Goal: Transaction & Acquisition: Purchase product/service

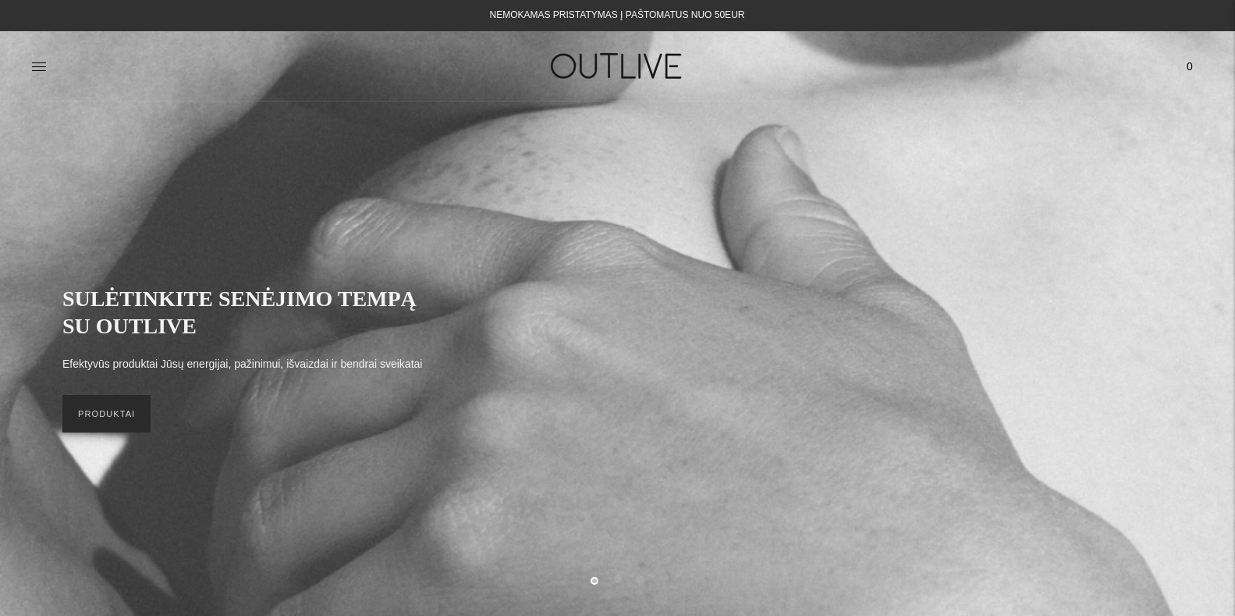
click at [129, 411] on link "PRODUKTAI" at bounding box center [106, 413] width 88 height 37
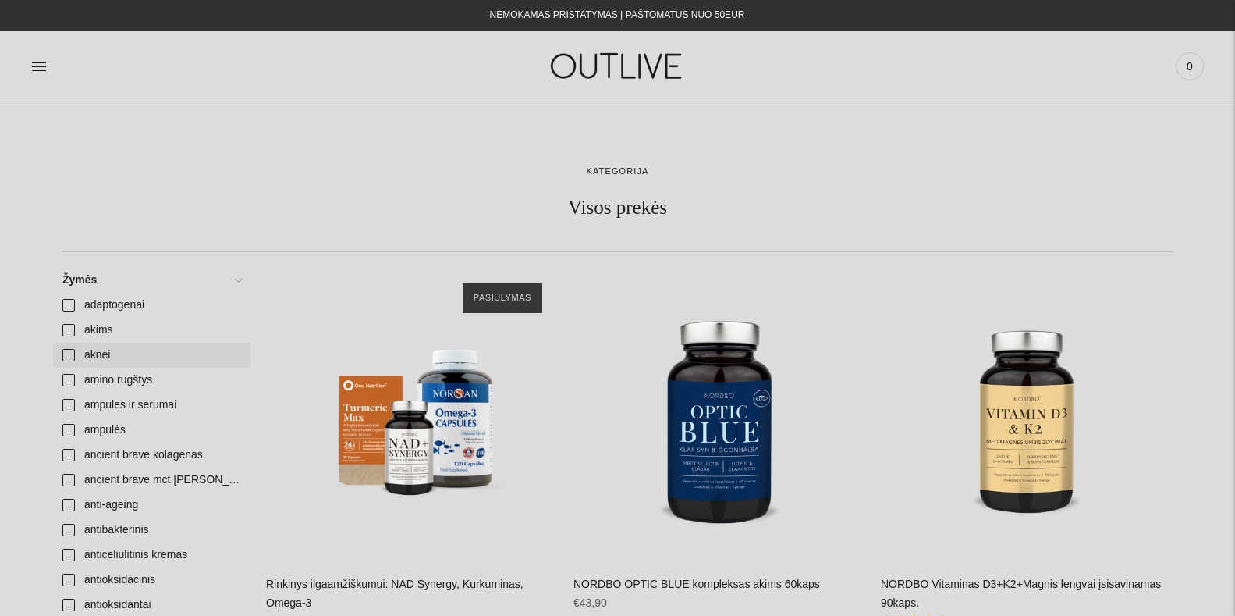
click at [68, 354] on link "aknei" at bounding box center [151, 355] width 197 height 25
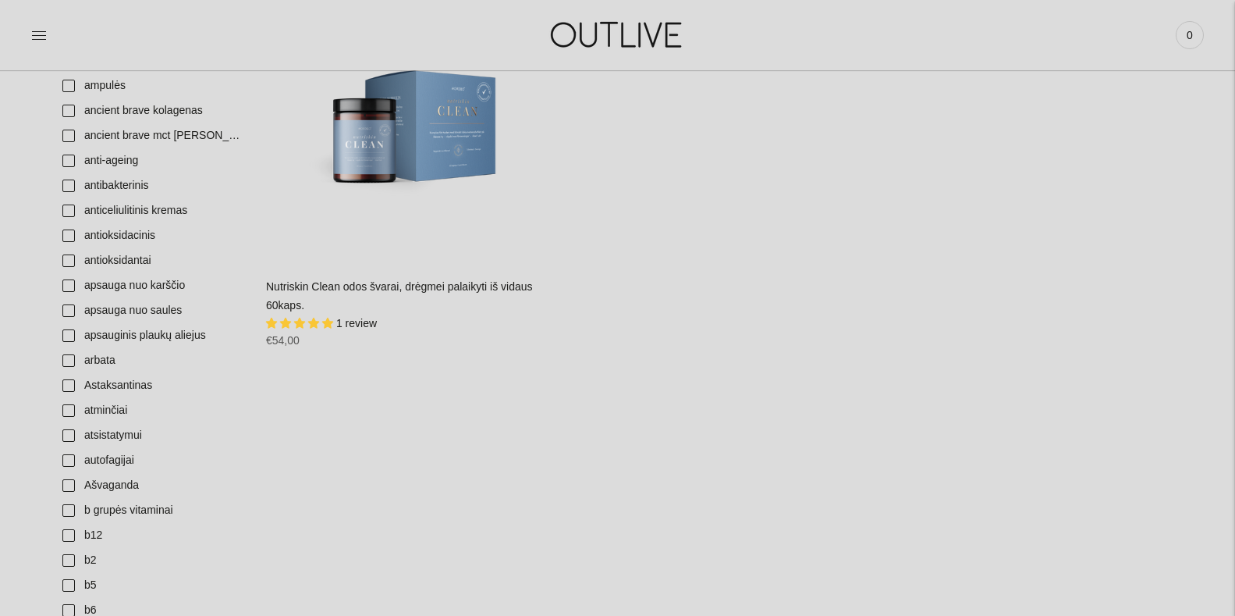
scroll to position [355, 0]
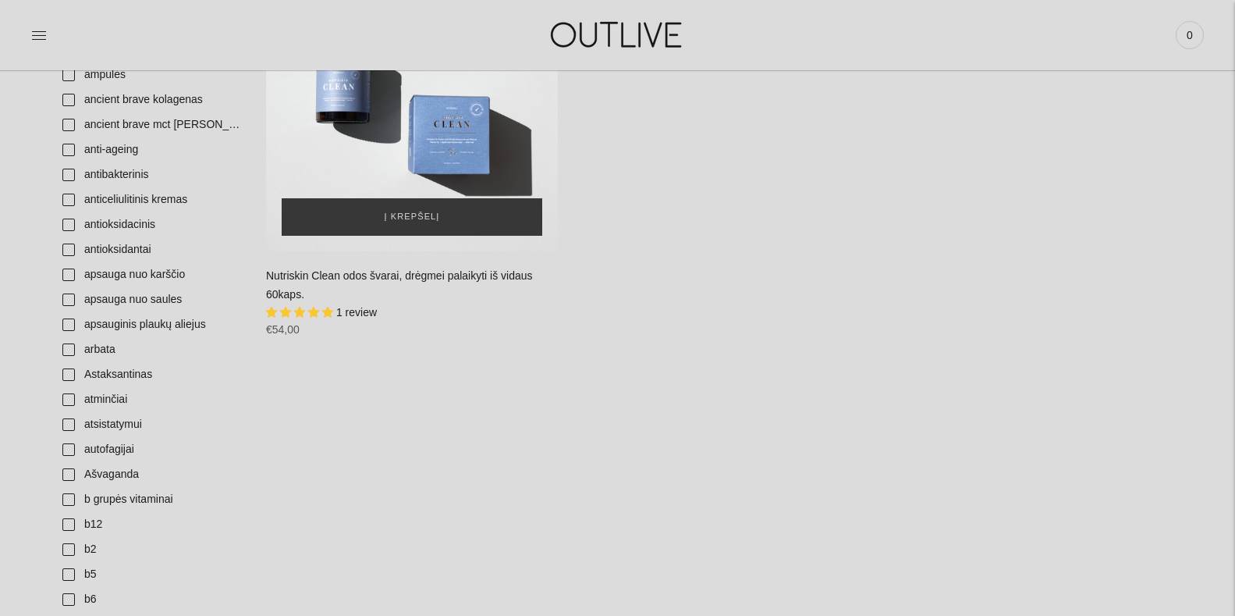
click at [428, 147] on div "Nutriskin Clean odos švarai, drėgmei palaikyti iš vidaus 60kaps.\a" at bounding box center [412, 105] width 292 height 292
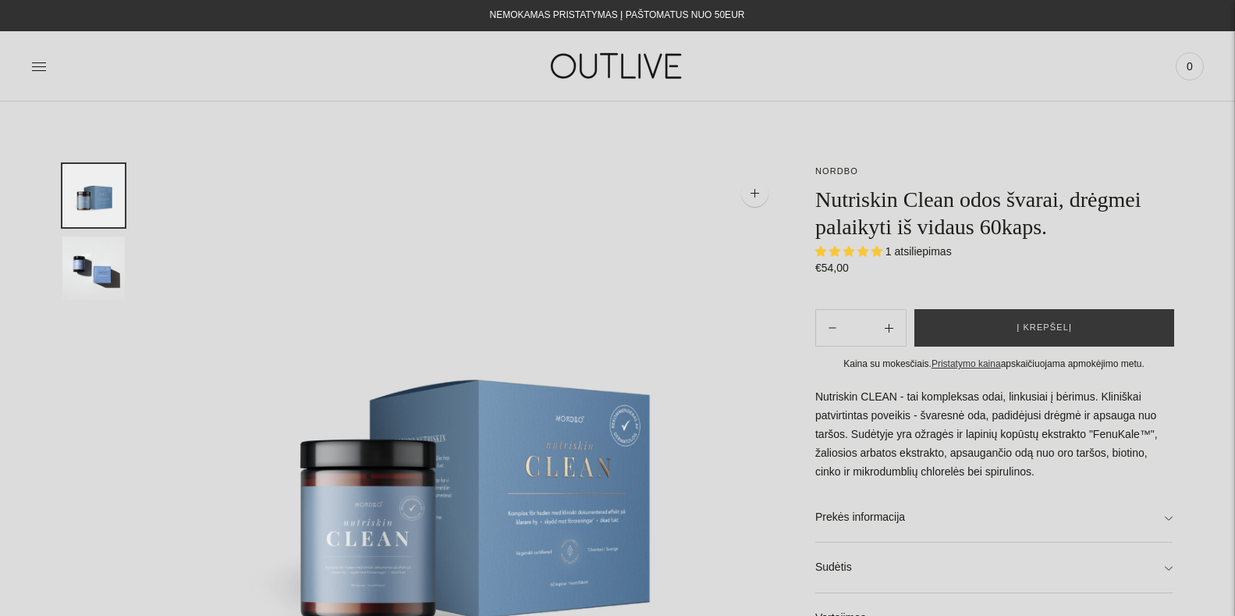
select select "**********"
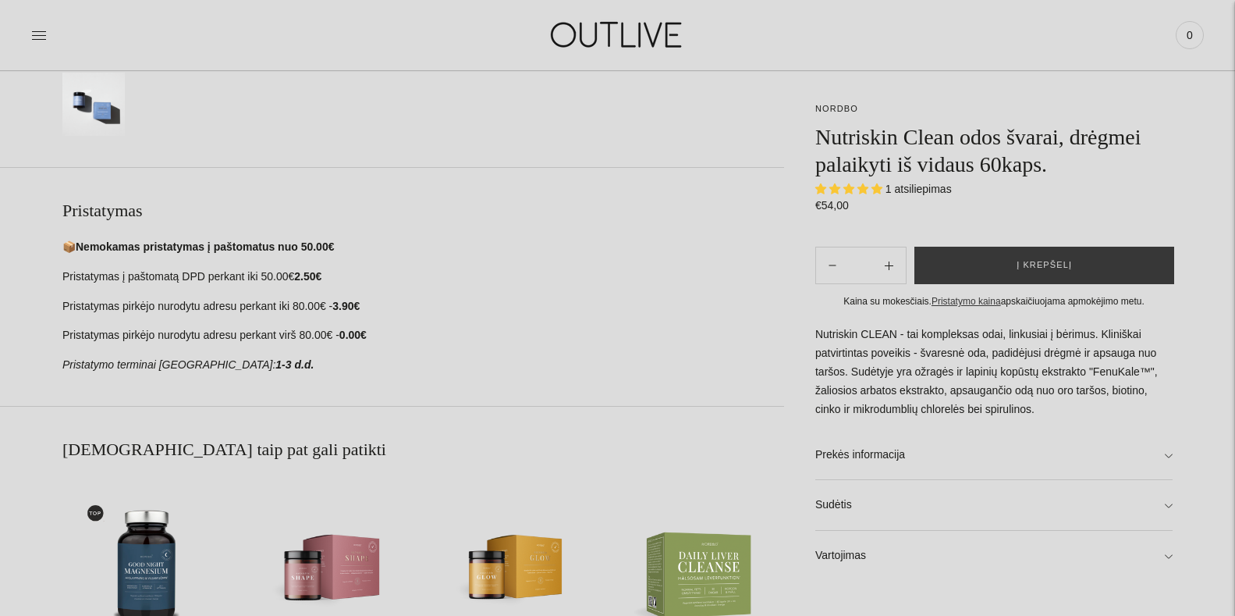
scroll to position [587, 0]
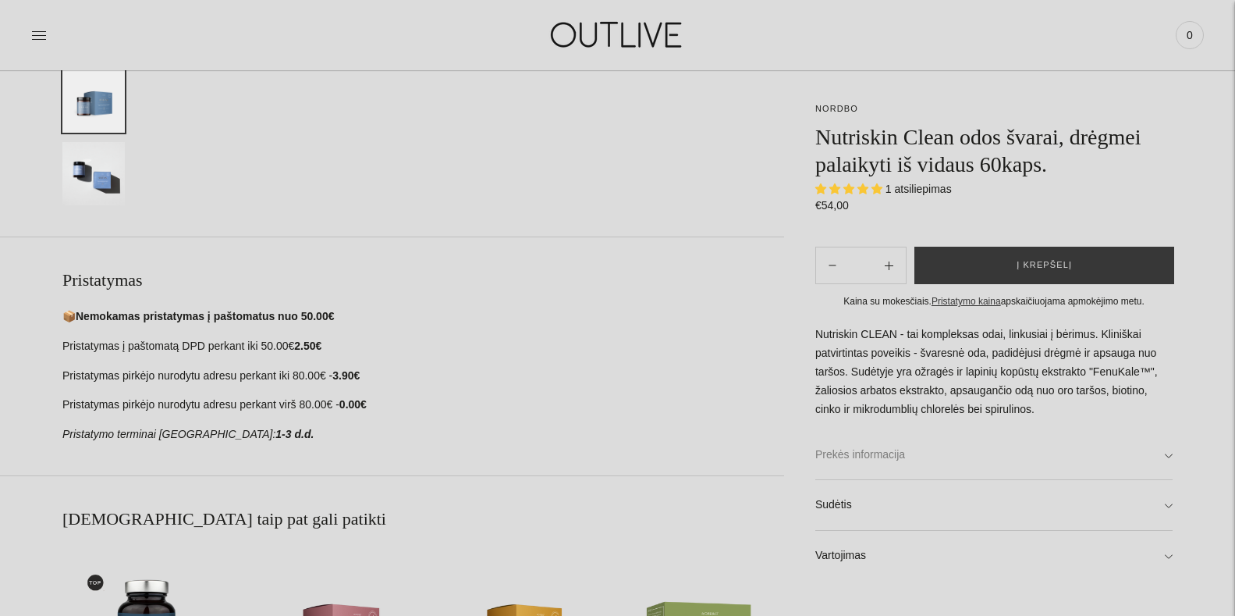
click at [1165, 450] on link "Prekės informacija" at bounding box center [993, 455] width 357 height 50
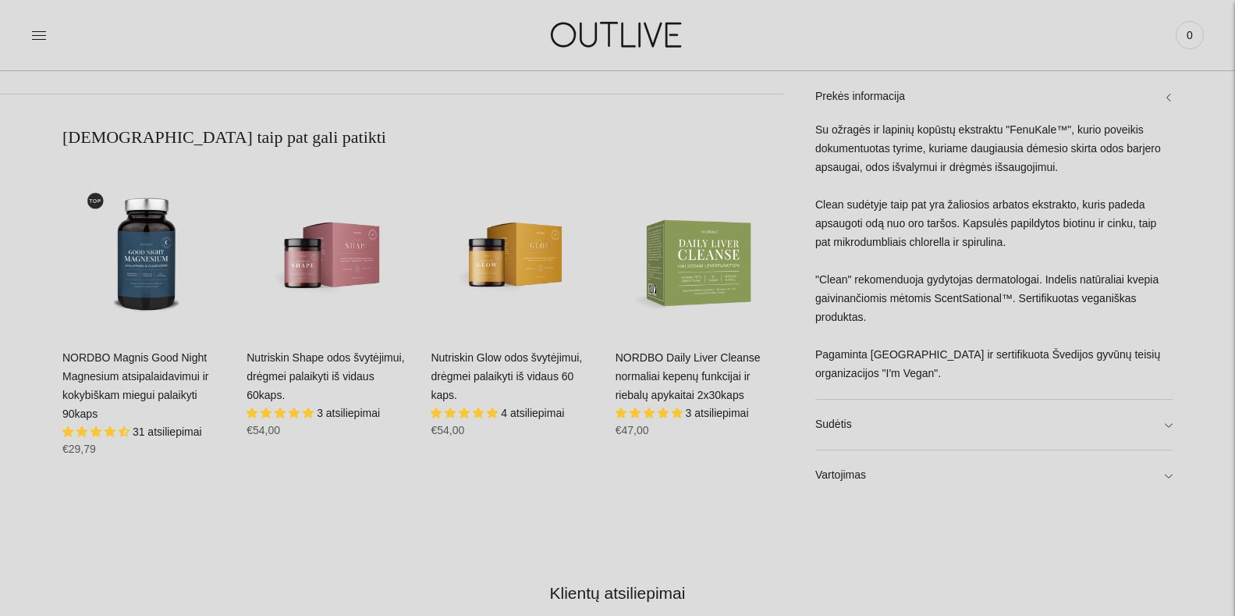
scroll to position [1038, 0]
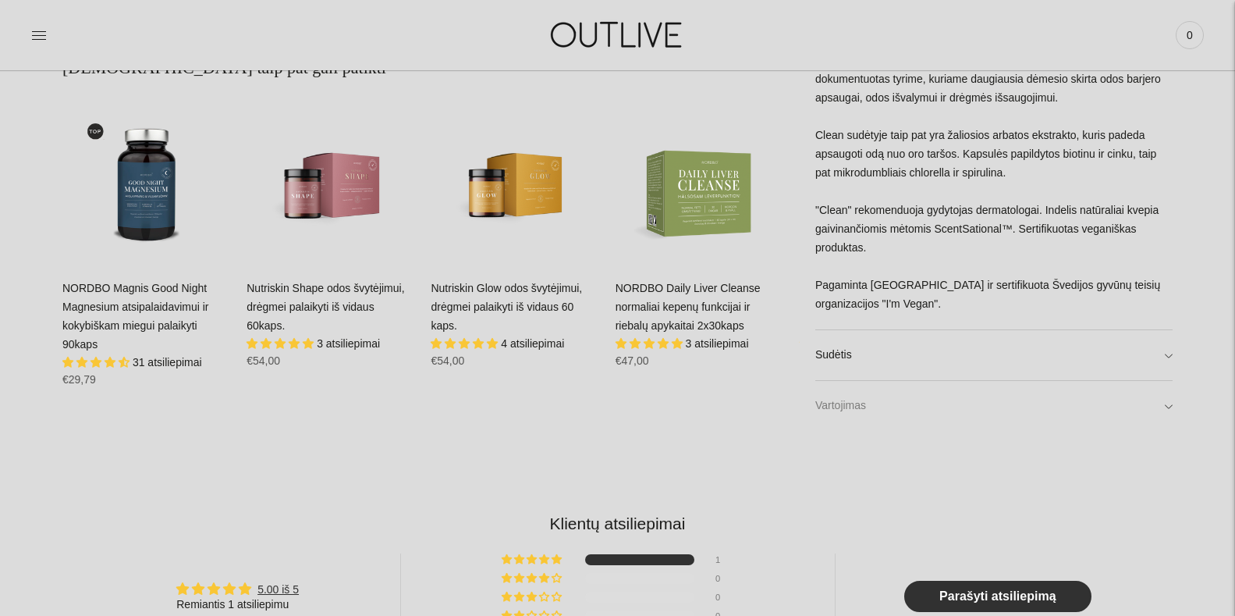
click at [1166, 408] on link "Vartojimas" at bounding box center [993, 406] width 357 height 50
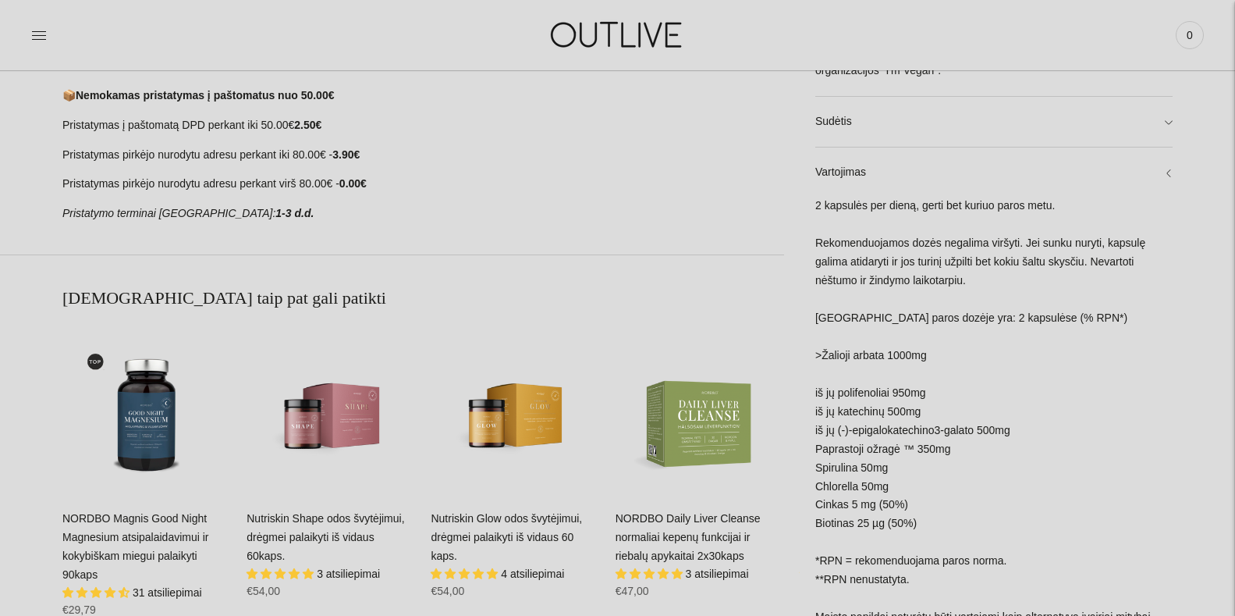
scroll to position [0, 0]
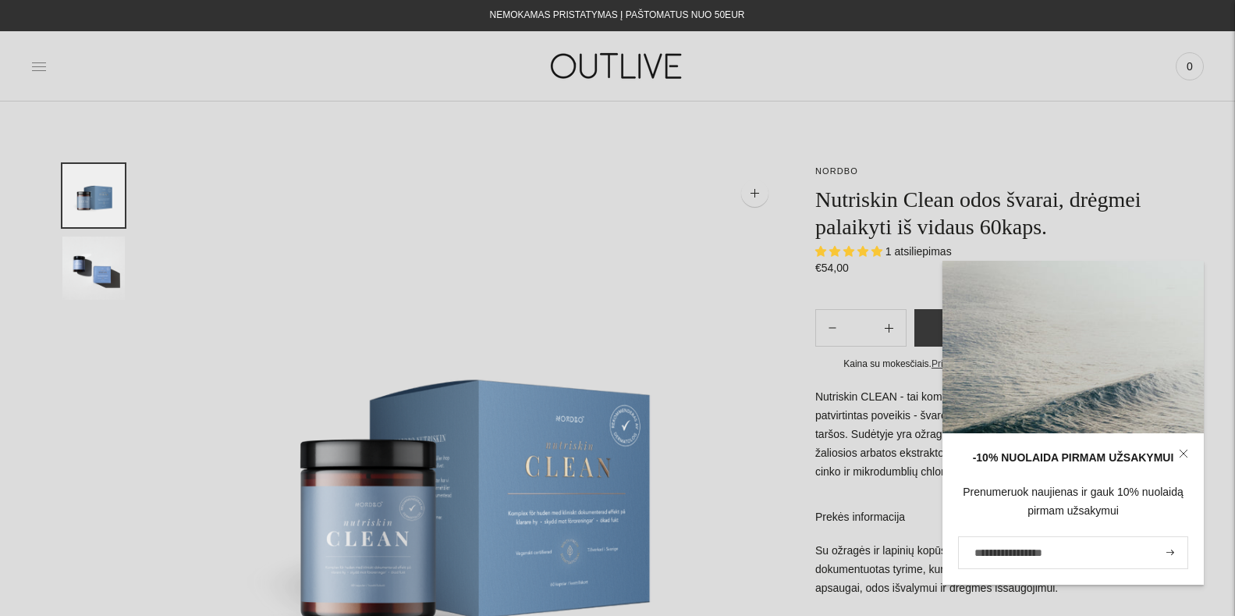
click at [36, 64] on icon at bounding box center [39, 67] width 16 height 16
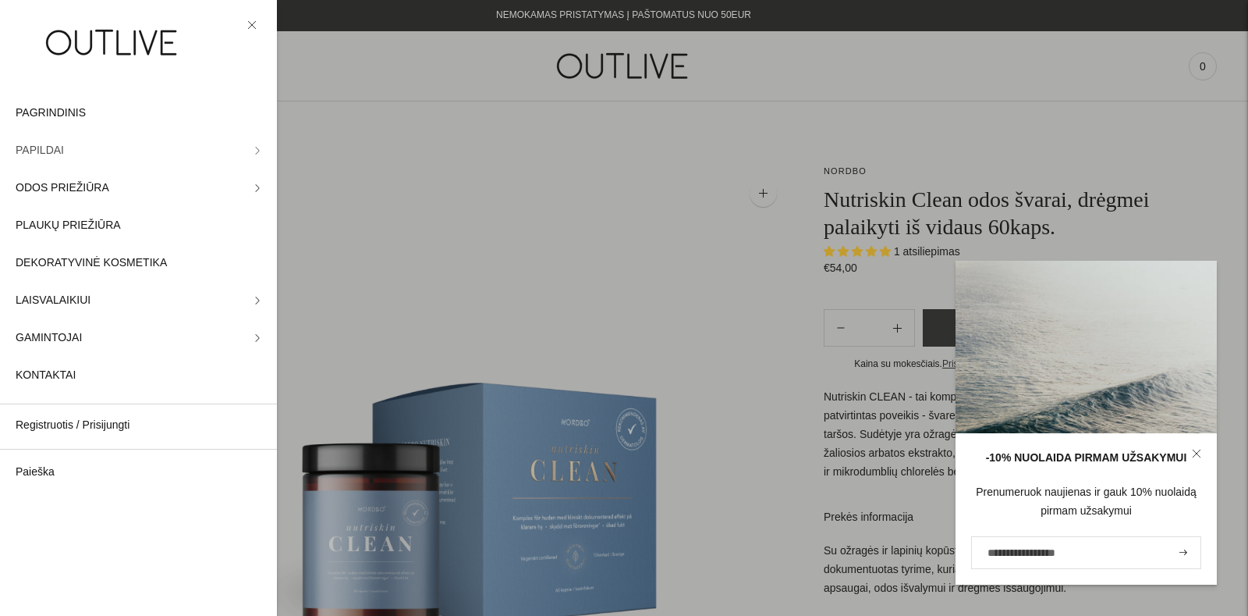
click at [37, 150] on span "PAPILDAI" at bounding box center [40, 150] width 48 height 19
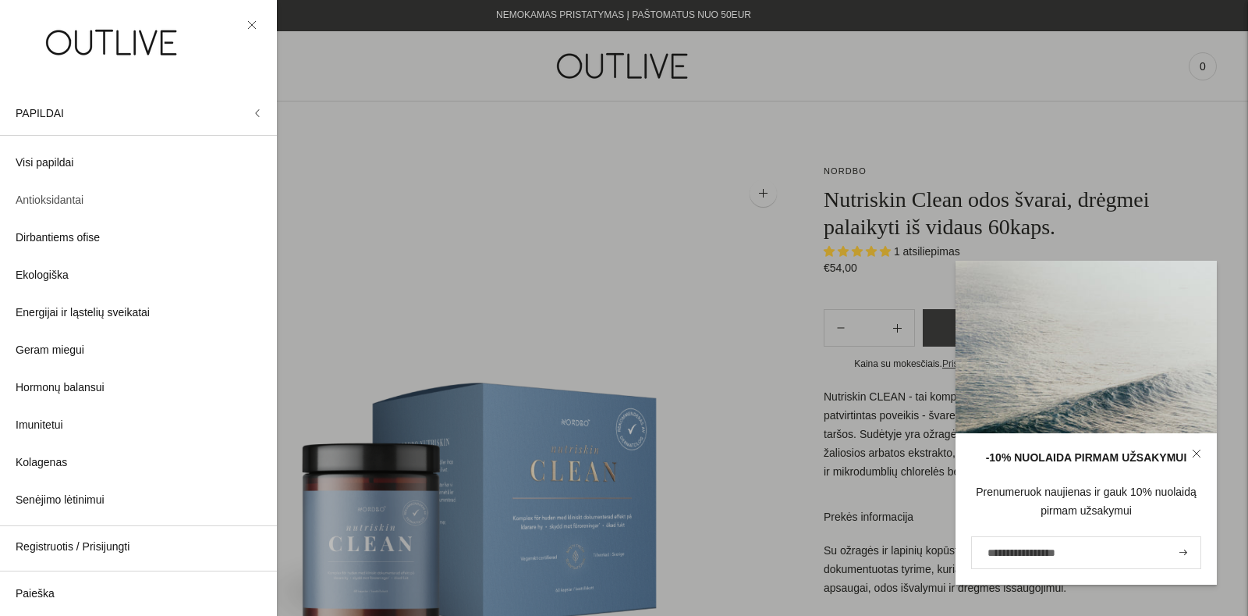
click at [51, 201] on span "Antioksidantai" at bounding box center [50, 200] width 68 height 19
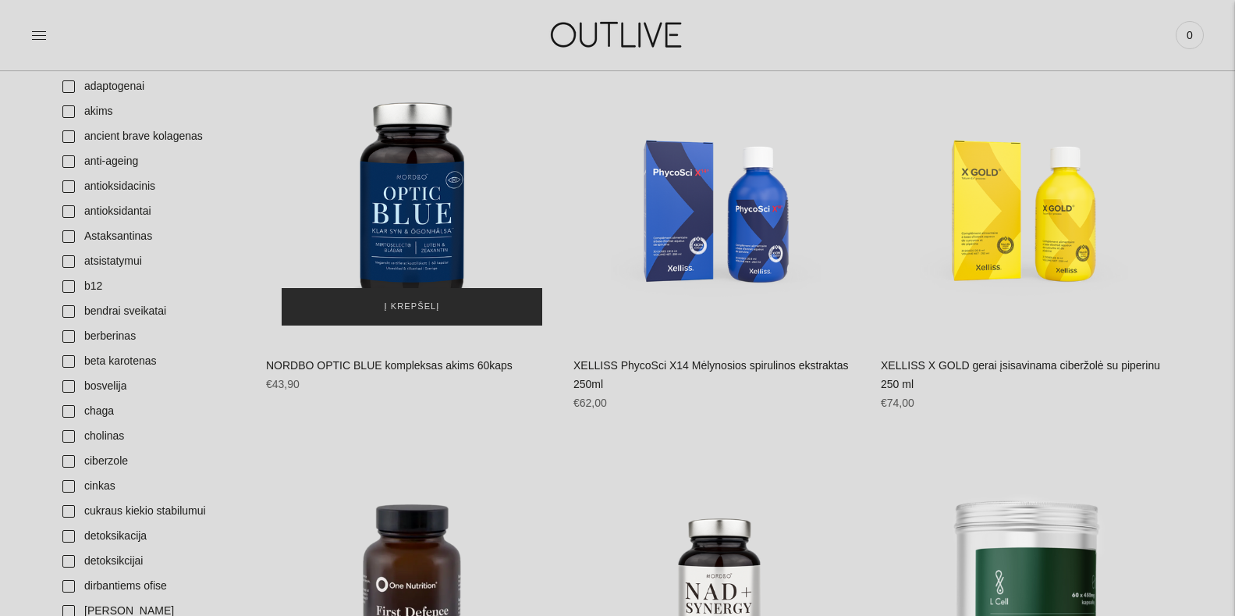
click at [387, 311] on button "Į krepšelį" at bounding box center [412, 306] width 261 height 37
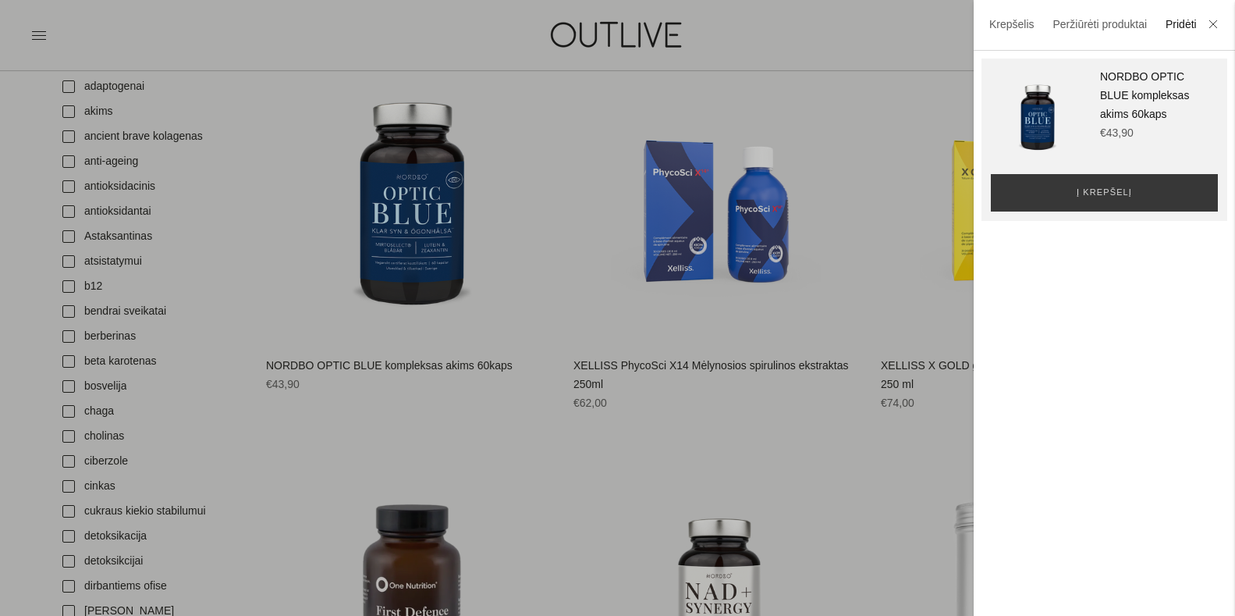
click at [540, 284] on div at bounding box center [617, 308] width 1235 height 616
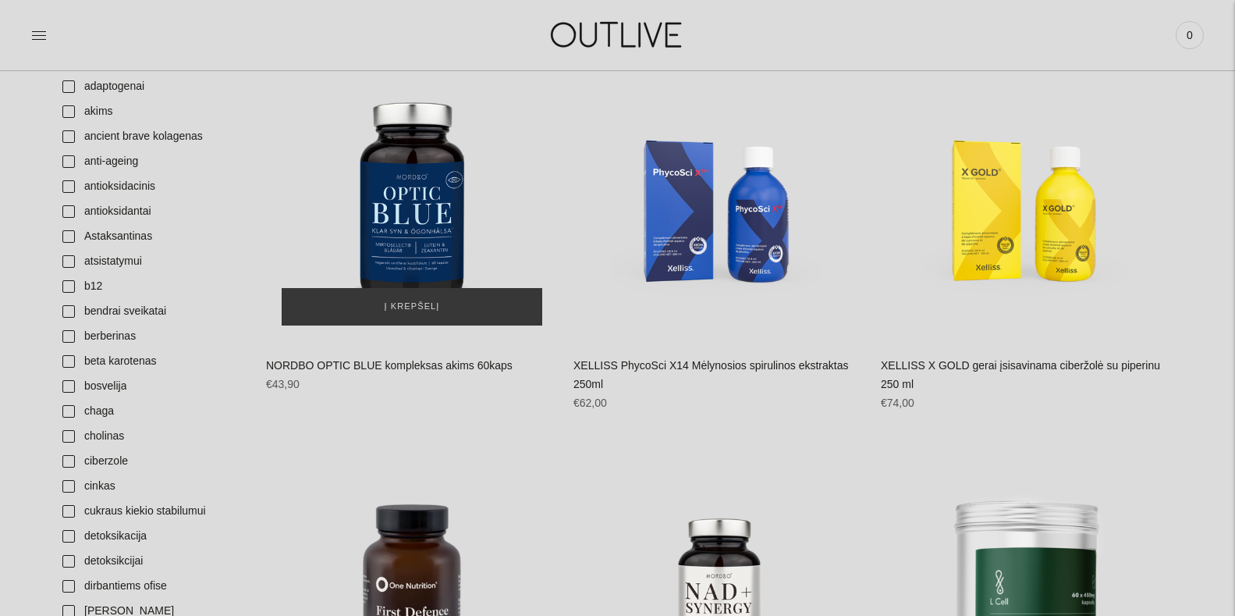
scroll to position [514, 0]
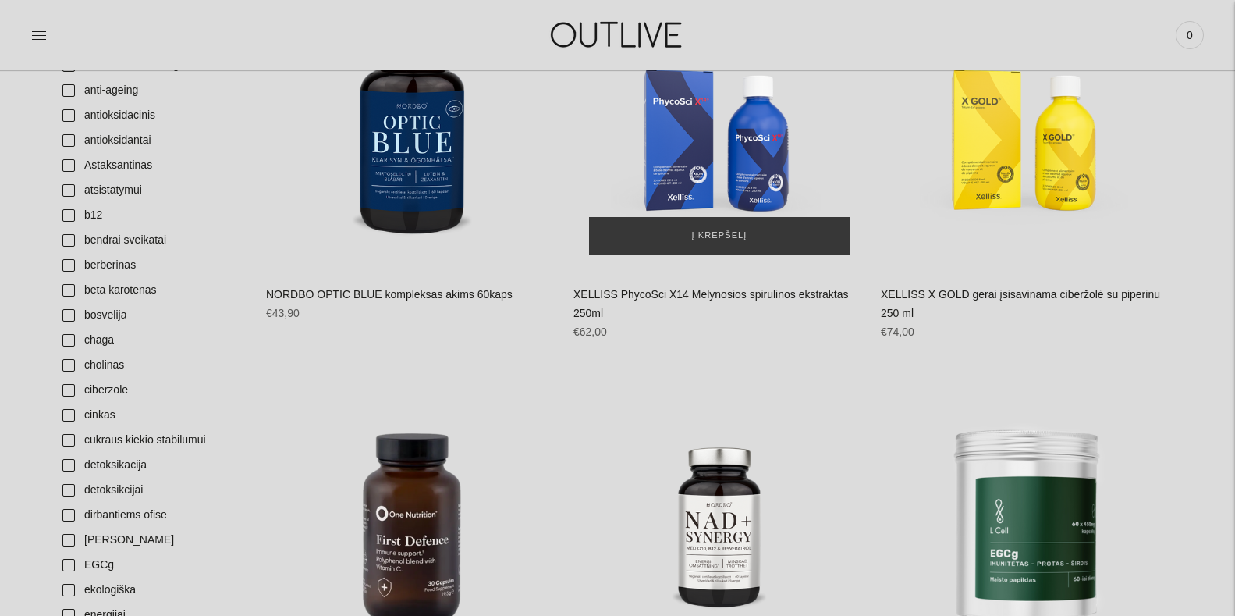
click at [752, 166] on img "XELLISS PhycoSci X14 Mėlynosios spirulinos ekstraktas 250ml\a" at bounding box center [719, 124] width 292 height 292
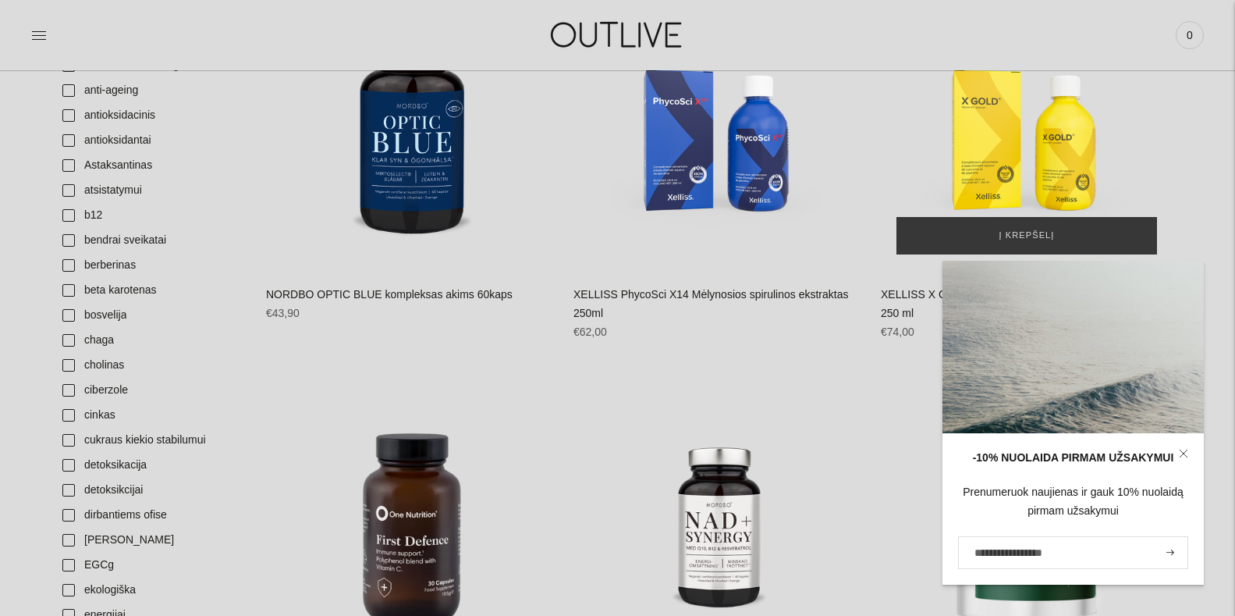
click at [1007, 140] on img "XELLISS X GOLD gerai įsisavinama ciberžolė su piperinu 250 ml\a" at bounding box center [1027, 124] width 292 height 292
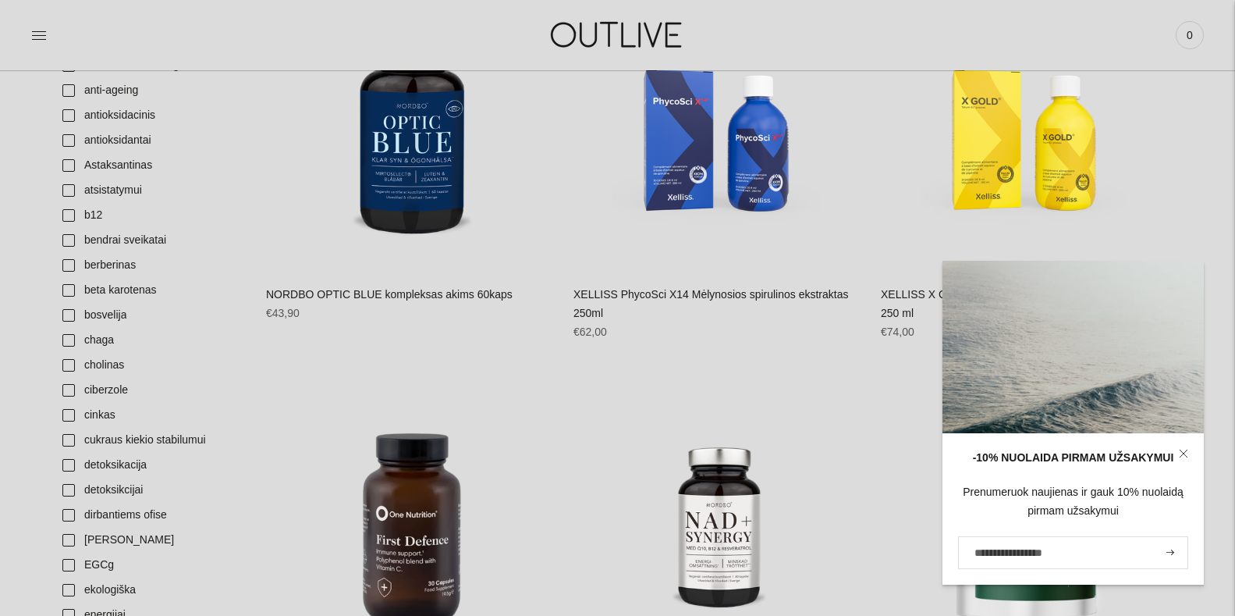
click at [1183, 452] on icon at bounding box center [1183, 453] width 9 height 9
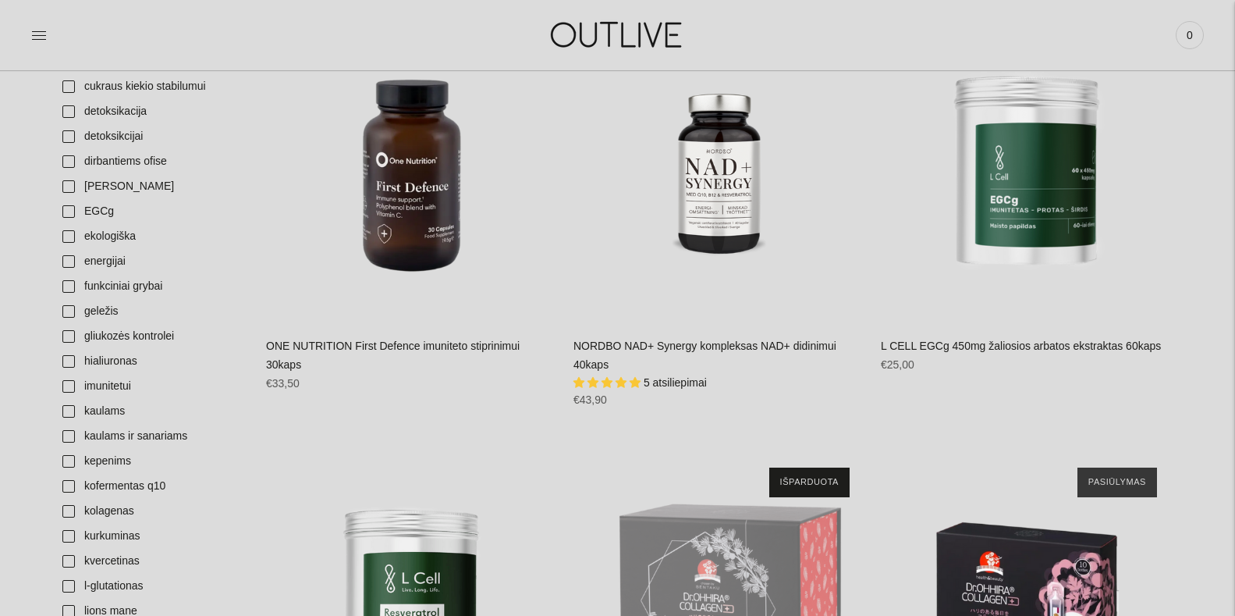
scroll to position [855, 0]
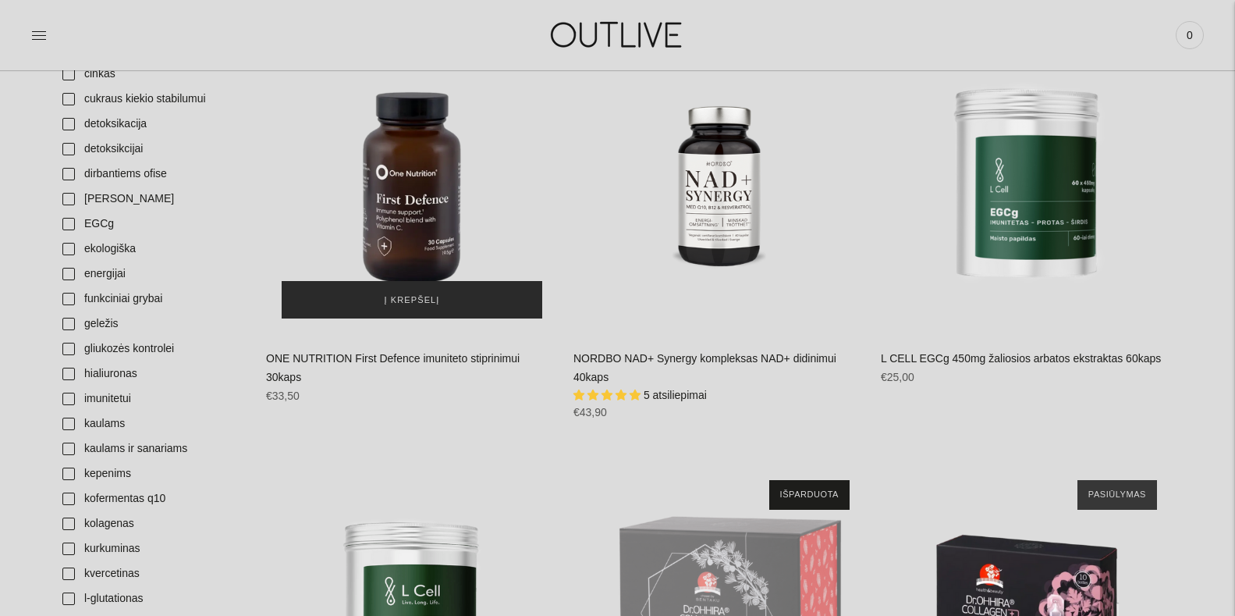
click at [418, 303] on span "Į krepšelį" at bounding box center [412, 301] width 55 height 16
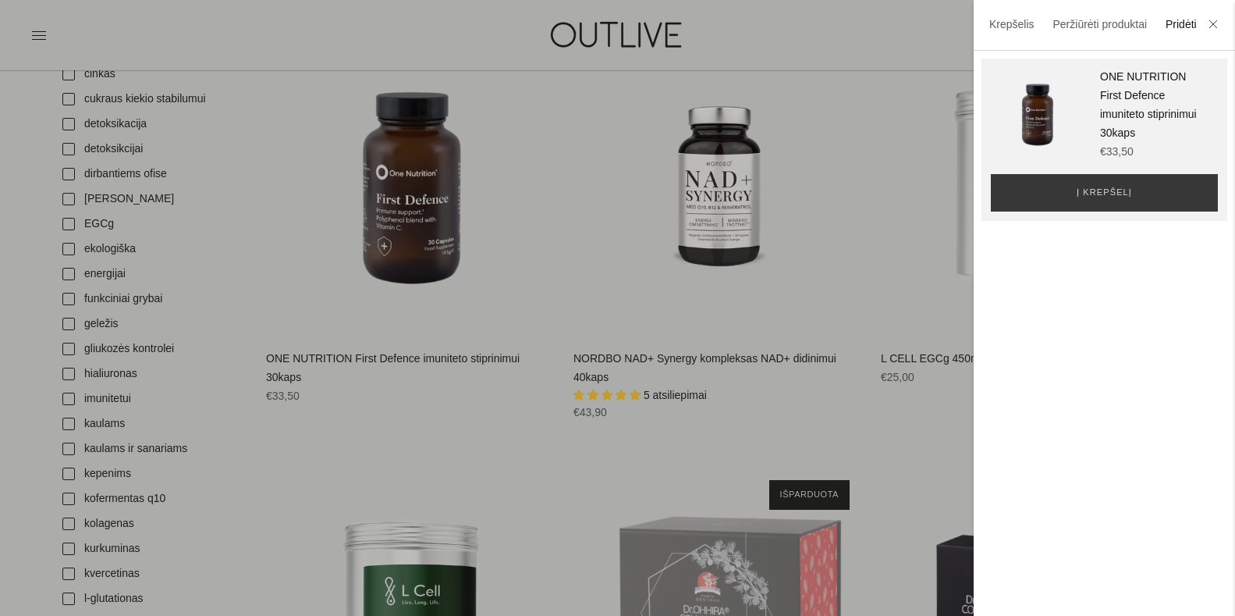
click at [519, 414] on div at bounding box center [617, 308] width 1235 height 616
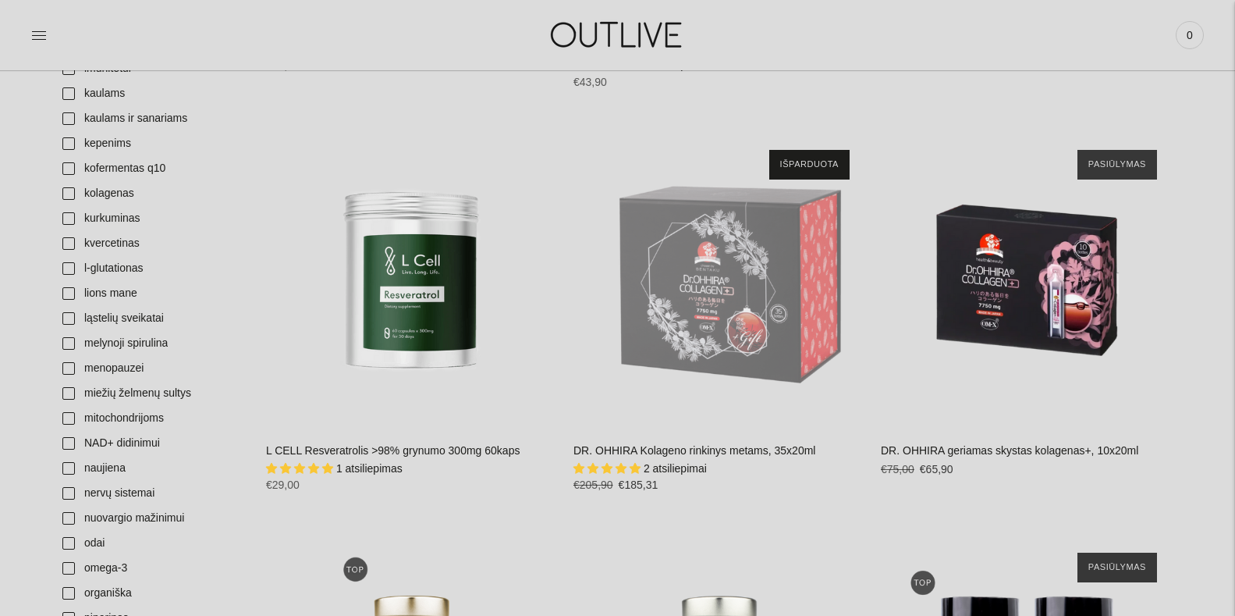
scroll to position [1220, 0]
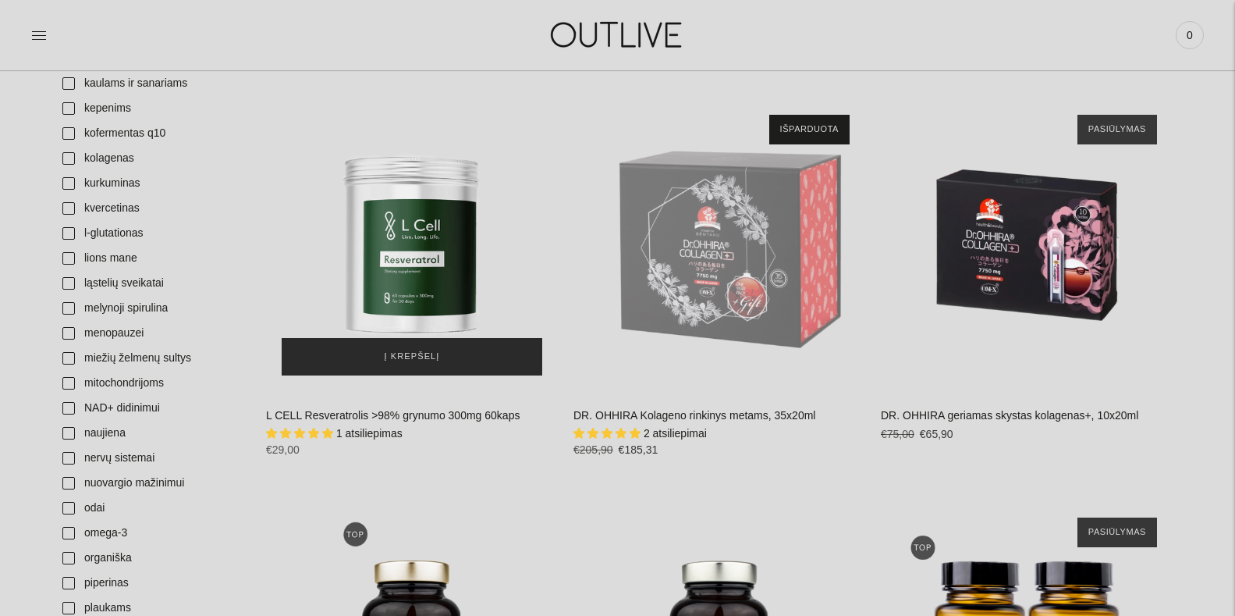
click at [413, 361] on span "Į krepšelį" at bounding box center [412, 357] width 55 height 16
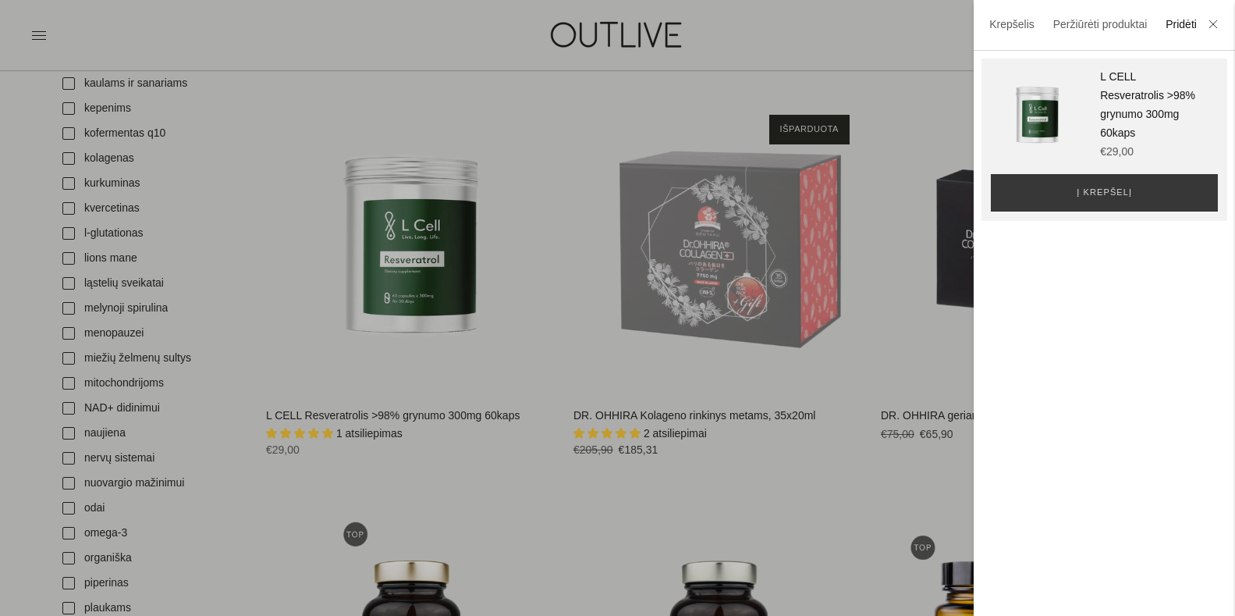
click at [906, 213] on div at bounding box center [617, 308] width 1235 height 616
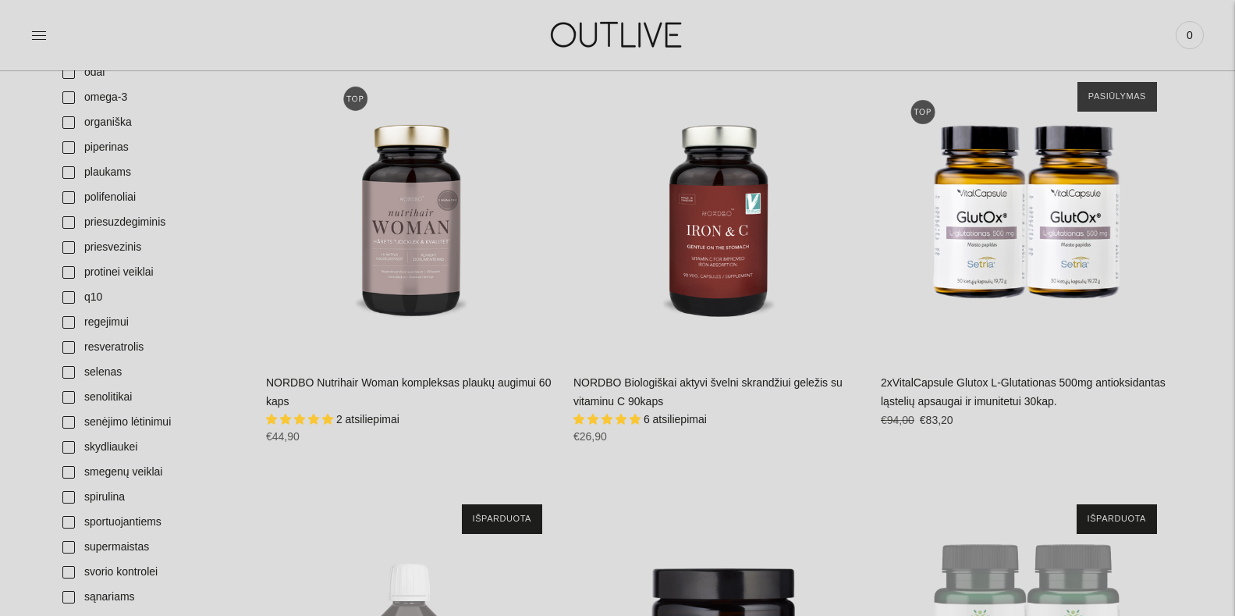
scroll to position [1715, 0]
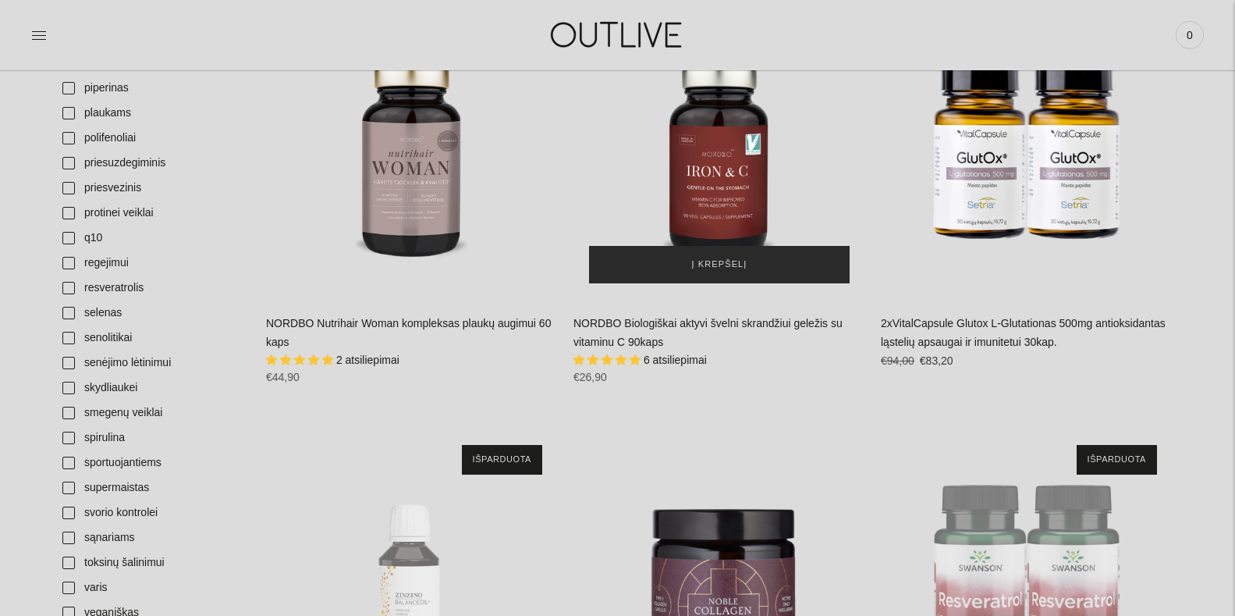
click at [721, 265] on span "Į krepšelį" at bounding box center [719, 265] width 55 height 16
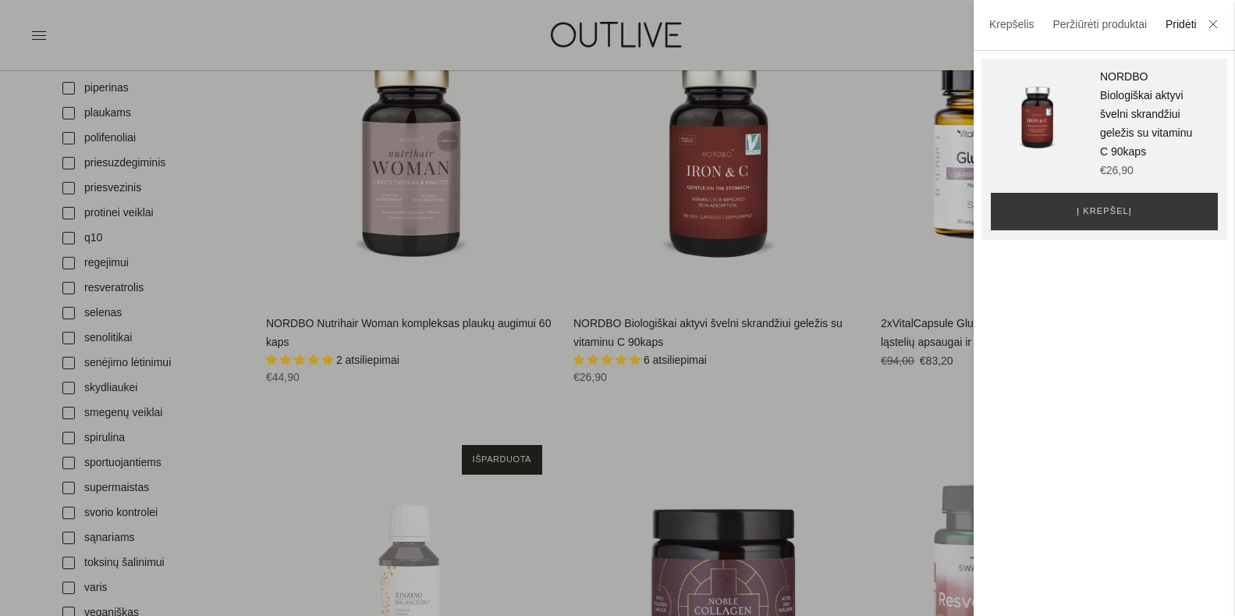
click at [871, 228] on div at bounding box center [617, 308] width 1235 height 616
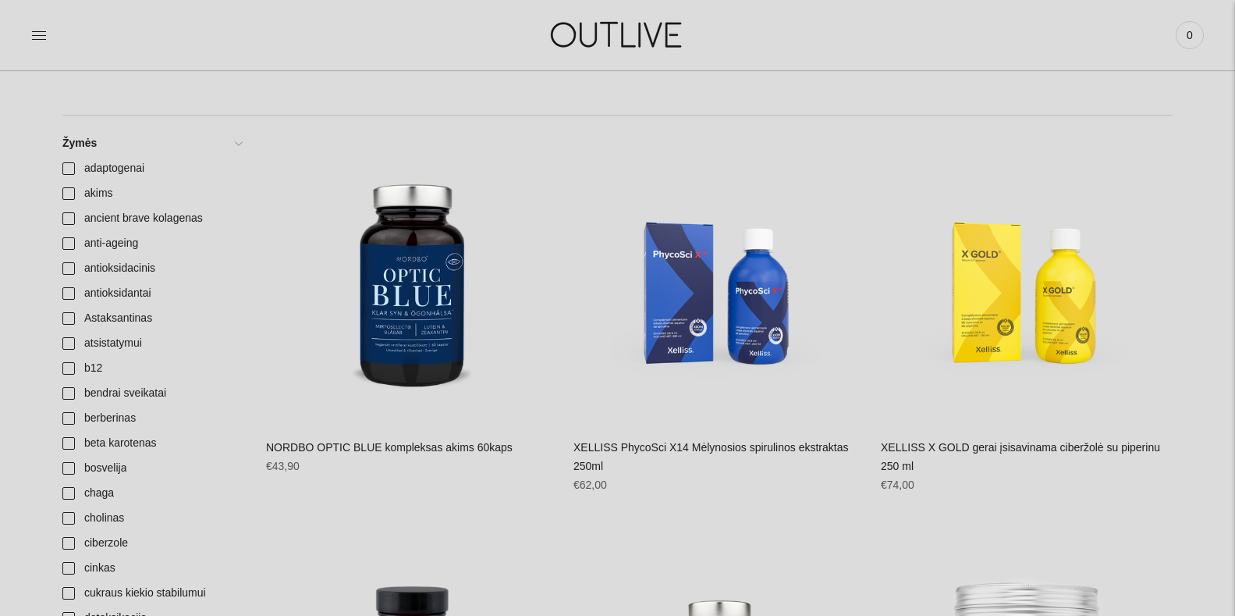
scroll to position [373, 0]
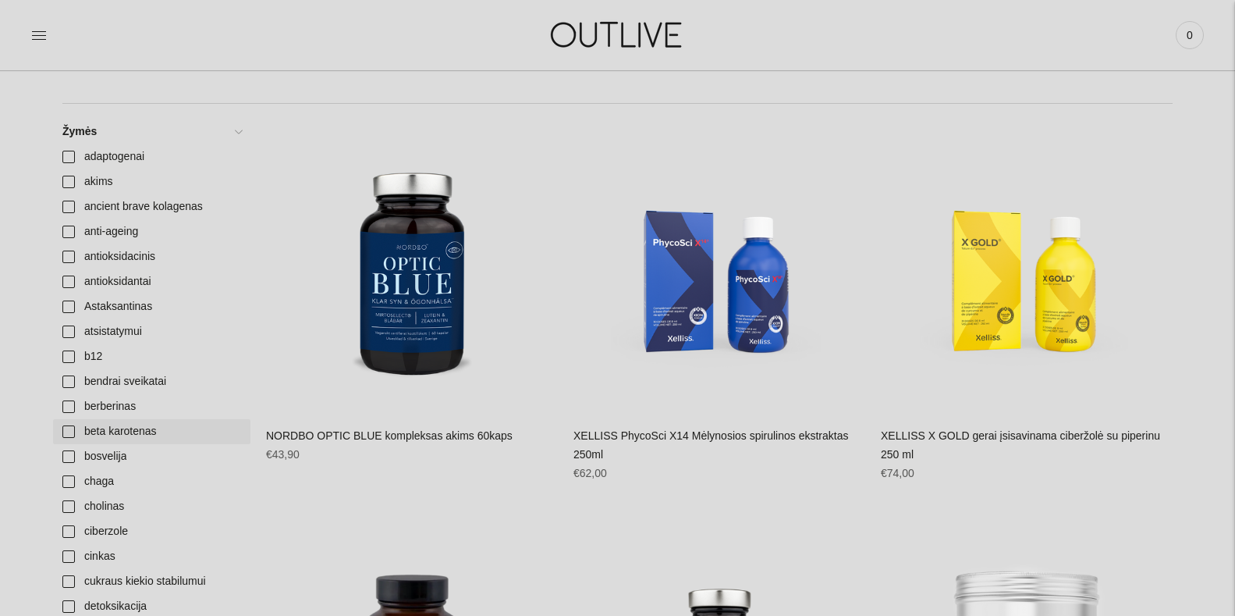
click at [65, 435] on link "beta karotenas" at bounding box center [151, 431] width 197 height 25
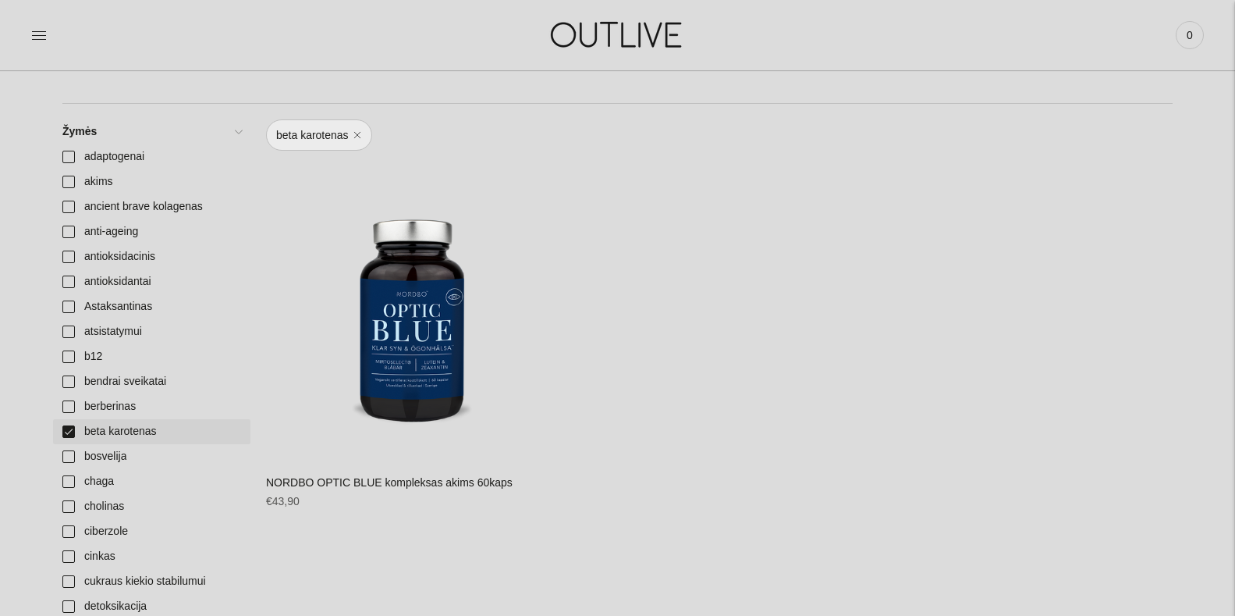
click at [68, 434] on link "beta karotenas" at bounding box center [151, 431] width 197 height 25
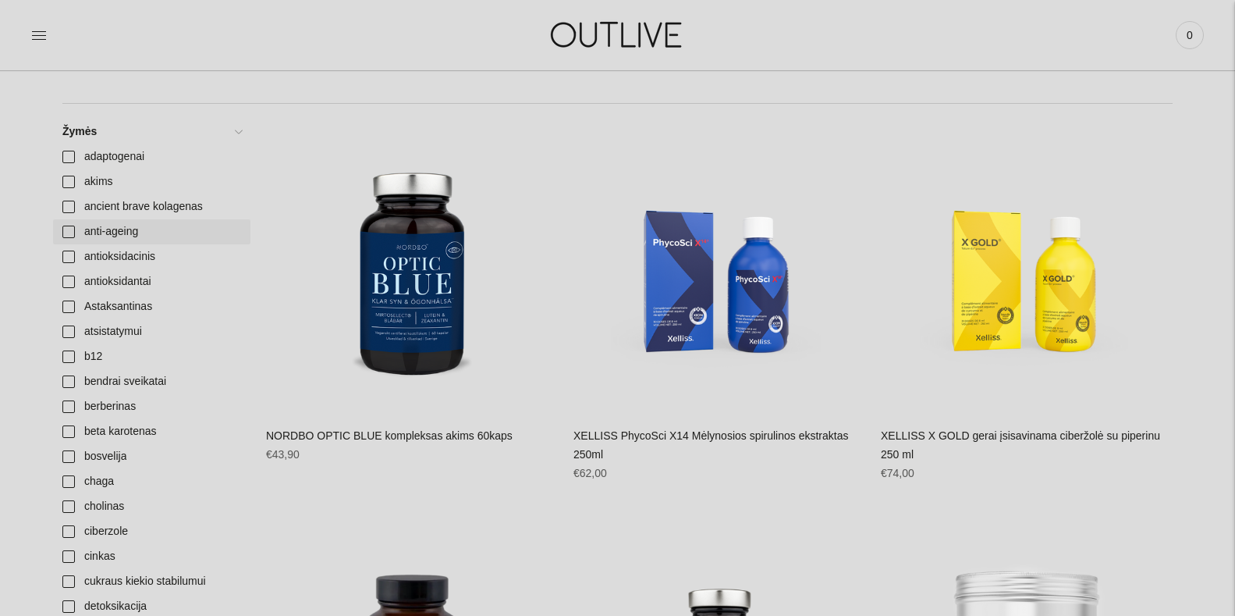
click at [66, 231] on link "anti-ageing" at bounding box center [151, 231] width 197 height 25
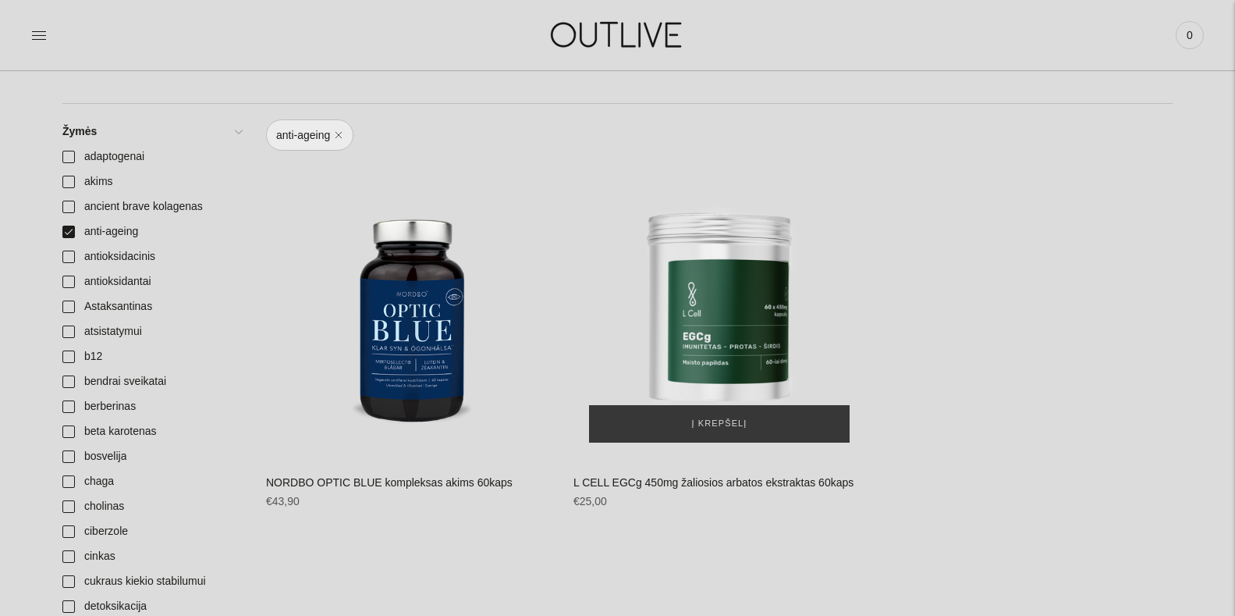
click at [708, 275] on img "L CELL EGCg 450mg žaliosios arbatos ekstraktas 60kaps\a" at bounding box center [719, 312] width 292 height 292
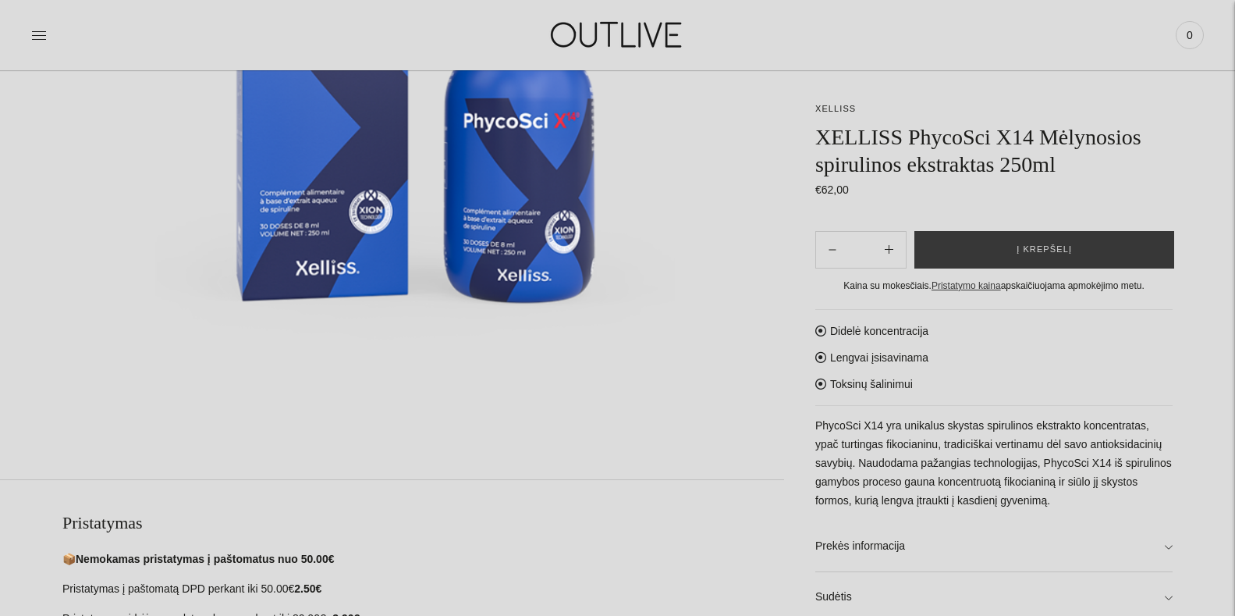
scroll to position [441, 0]
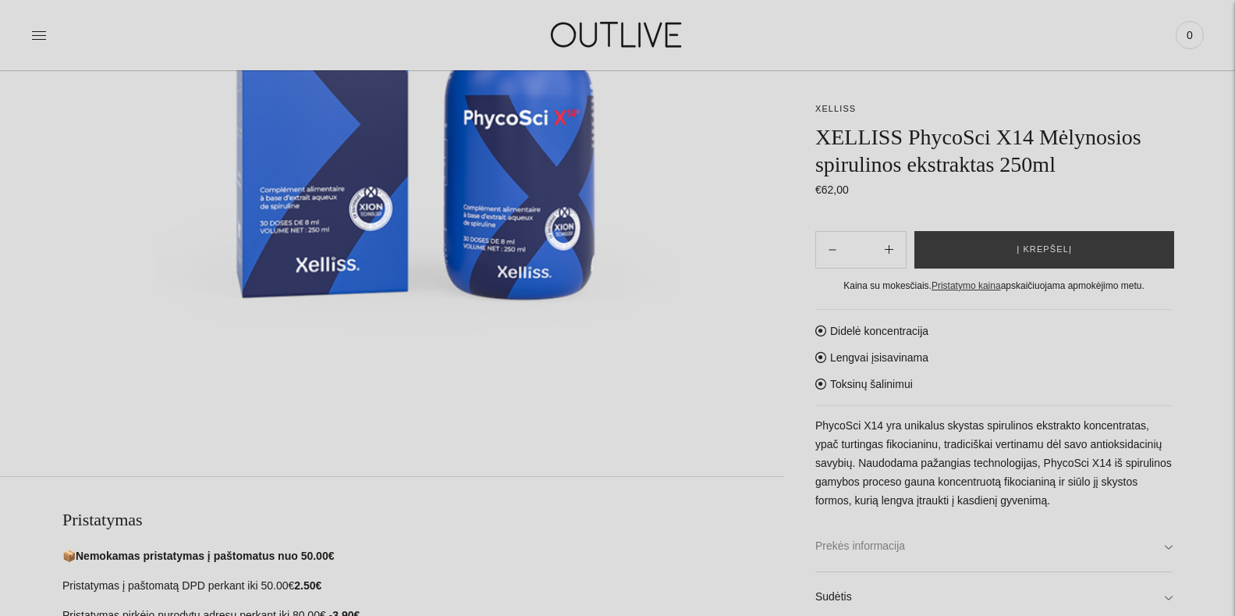
click at [1170, 545] on link "Prekės informacija" at bounding box center [993, 546] width 357 height 50
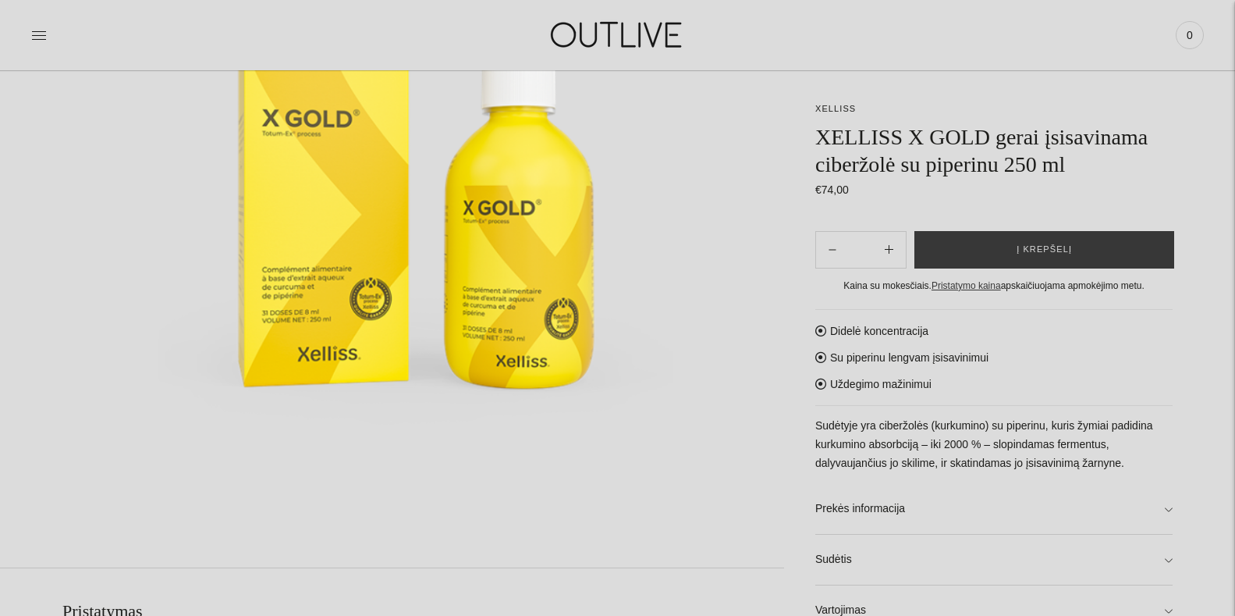
scroll to position [376, 0]
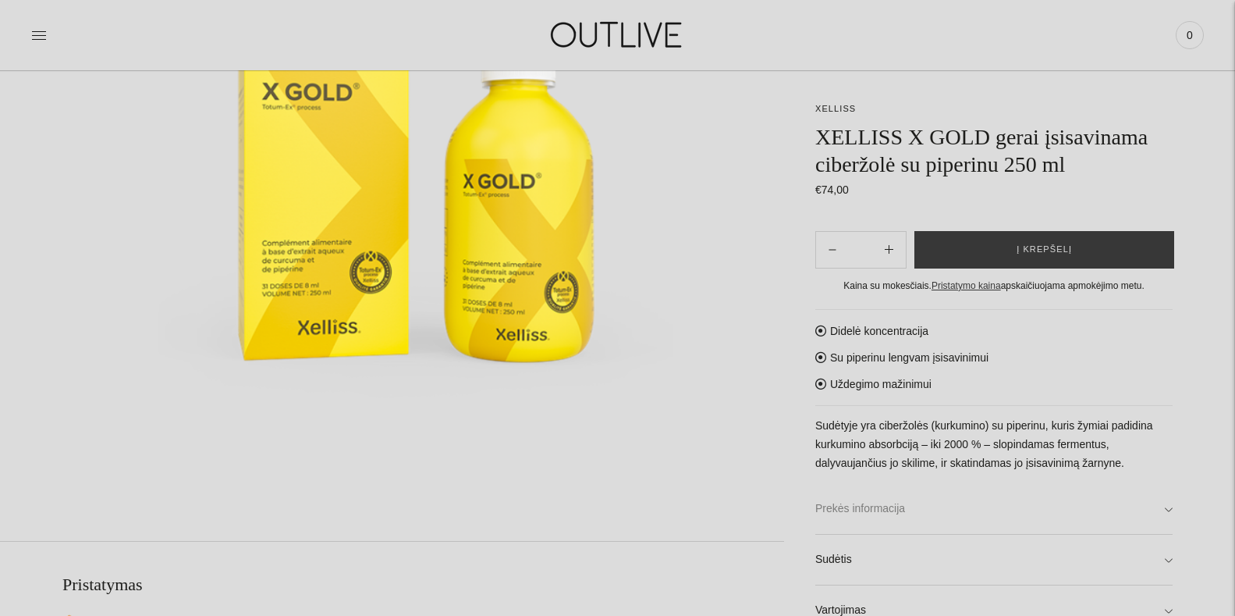
click at [1166, 508] on link "Prekės informacija" at bounding box center [993, 509] width 357 height 50
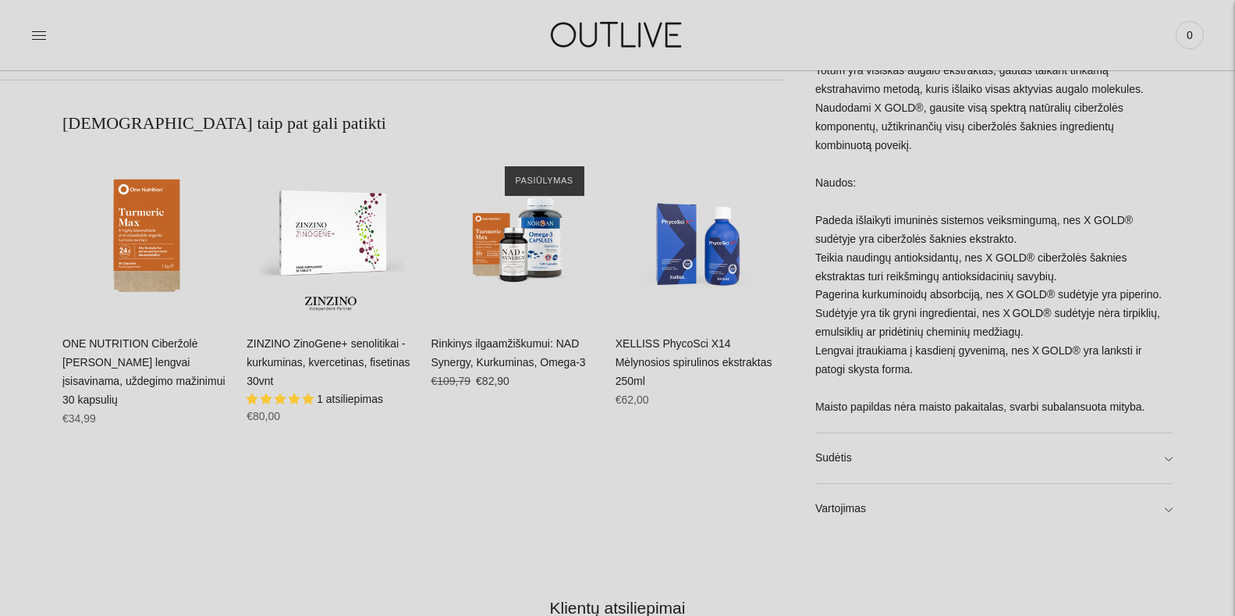
scroll to position [1079, 0]
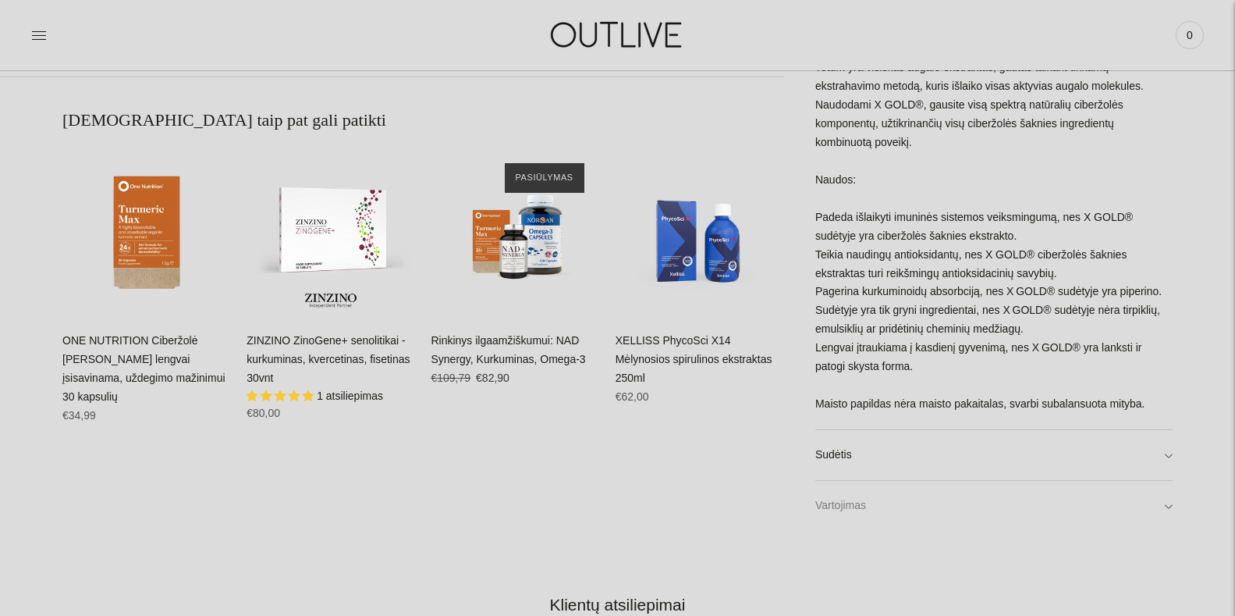
click at [1170, 487] on link "Vartojimas" at bounding box center [993, 506] width 357 height 50
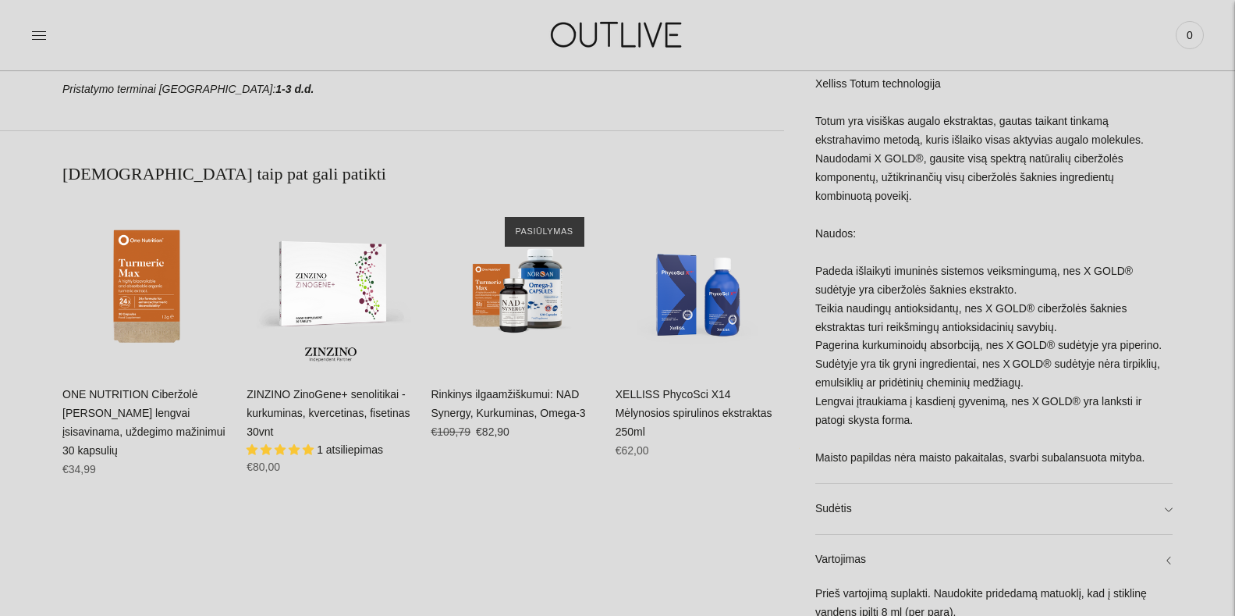
scroll to position [0, 0]
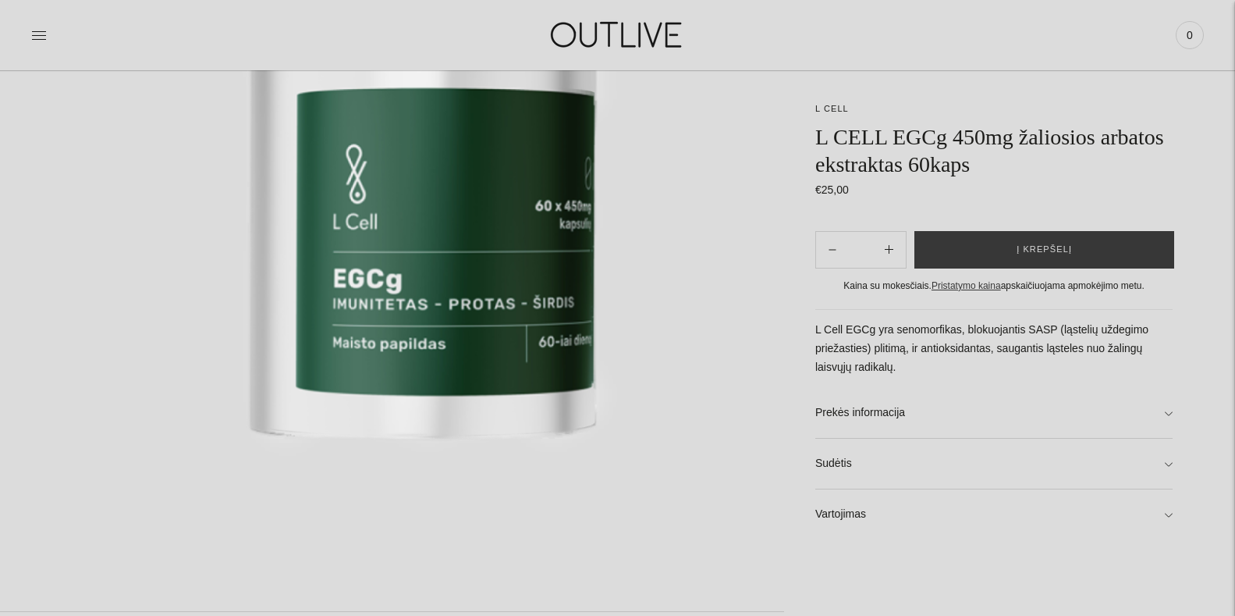
scroll to position [309, 0]
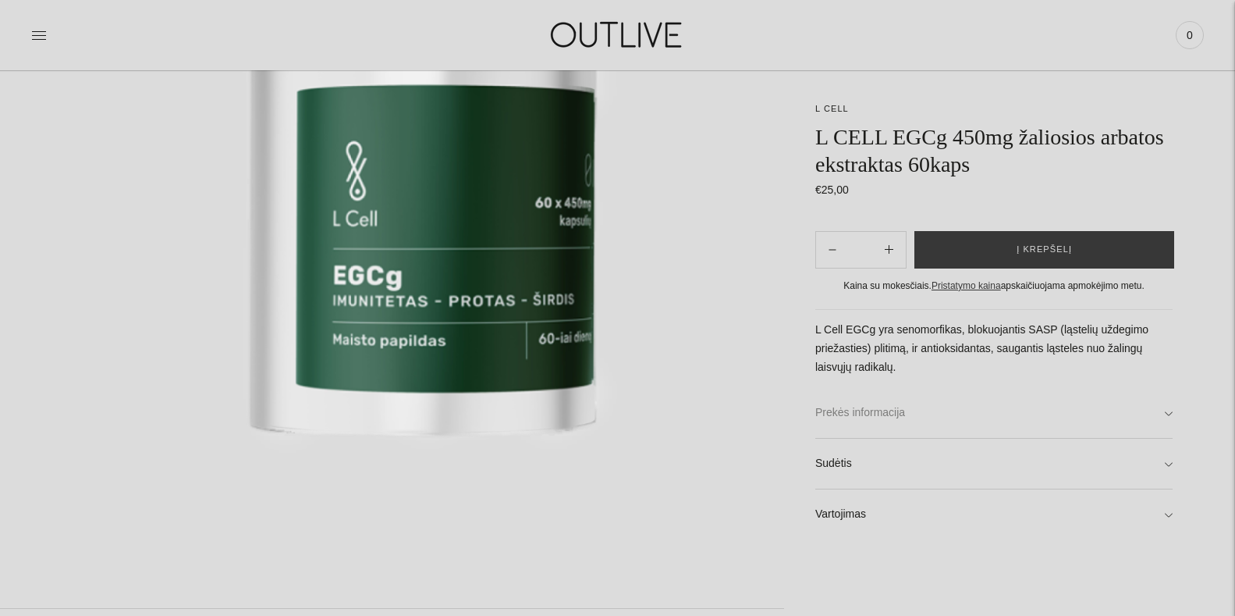
click at [1169, 414] on link "Prekės informacija" at bounding box center [993, 413] width 357 height 50
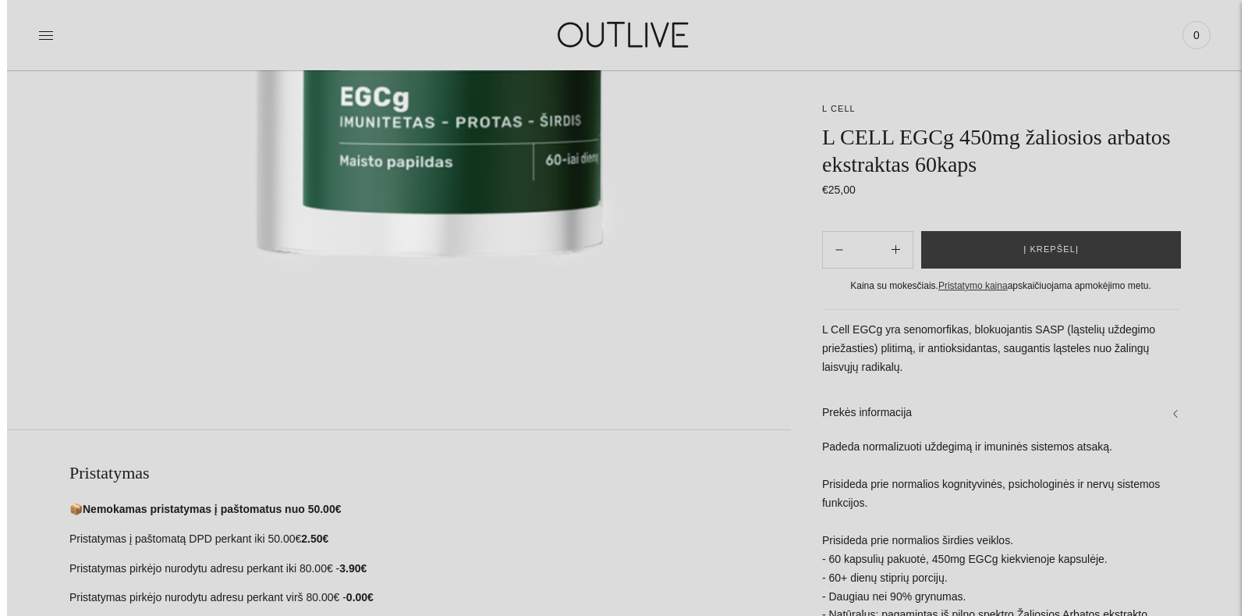
scroll to position [0, 0]
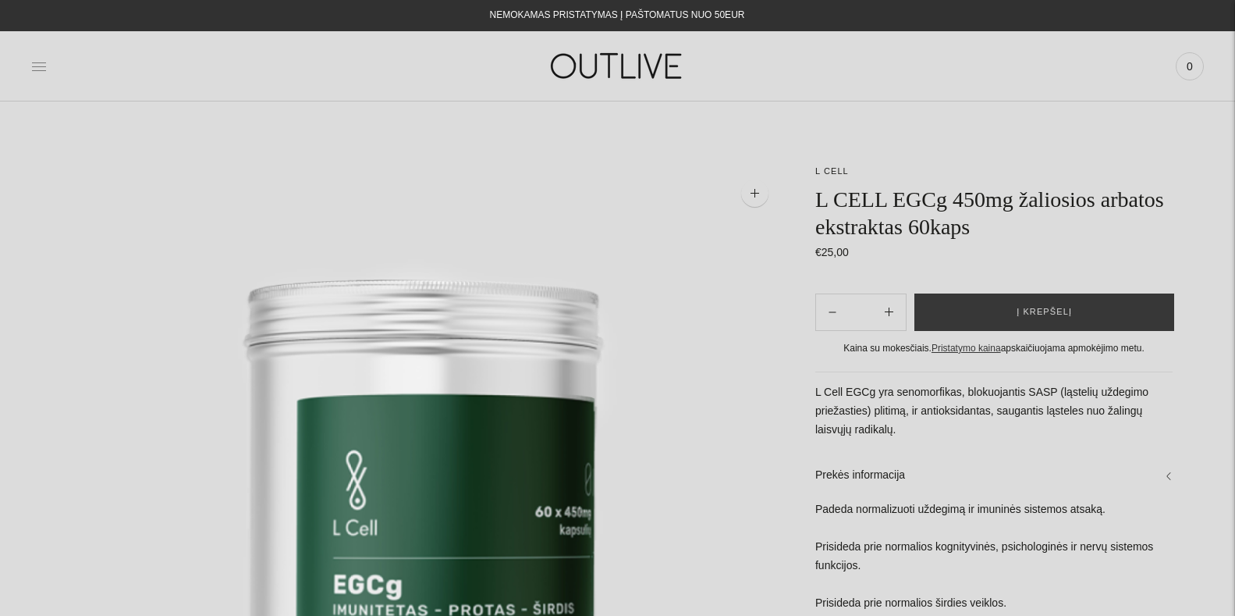
click at [37, 71] on icon at bounding box center [39, 67] width 16 height 16
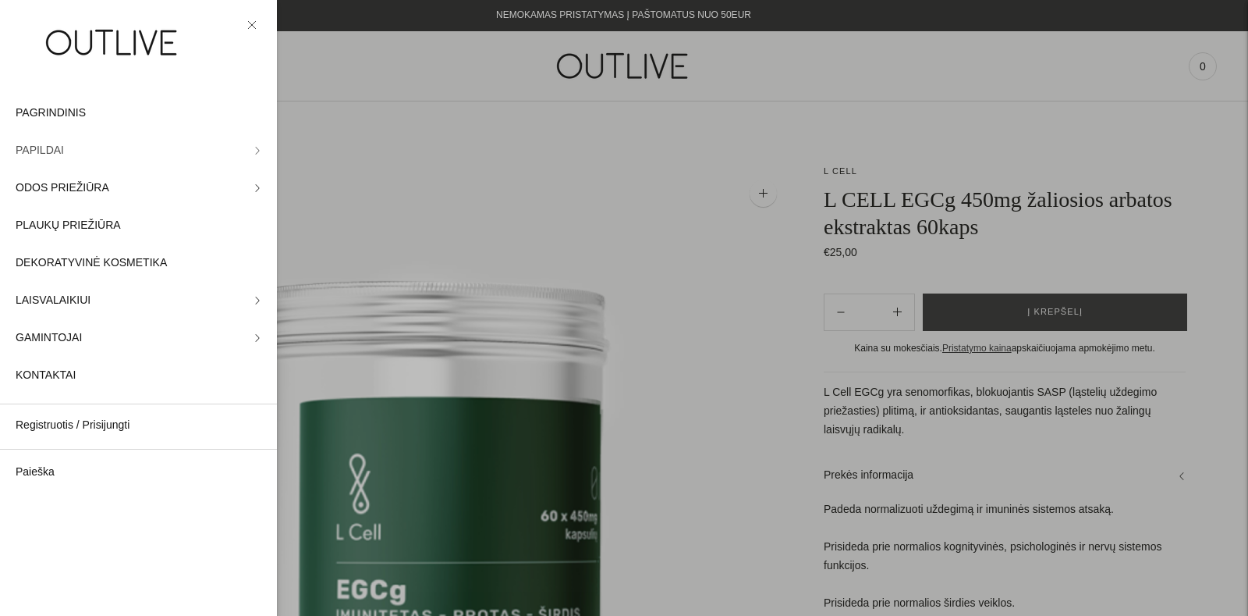
click at [42, 156] on span "PAPILDAI" at bounding box center [40, 150] width 48 height 19
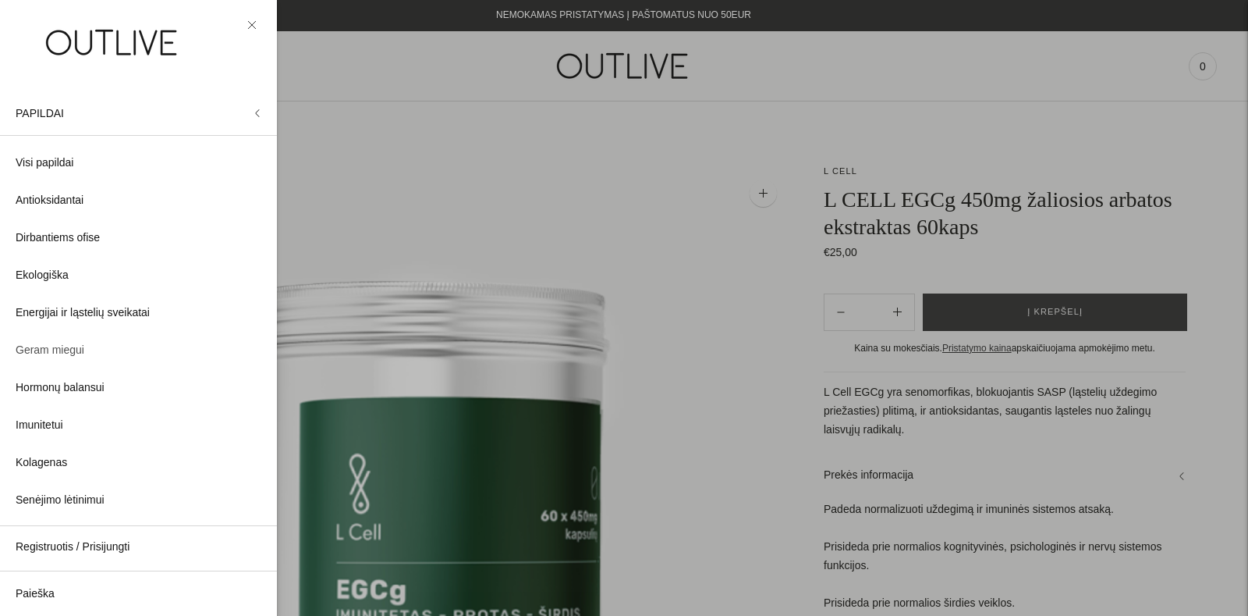
click at [66, 346] on span "Geram miegui" at bounding box center [50, 350] width 69 height 19
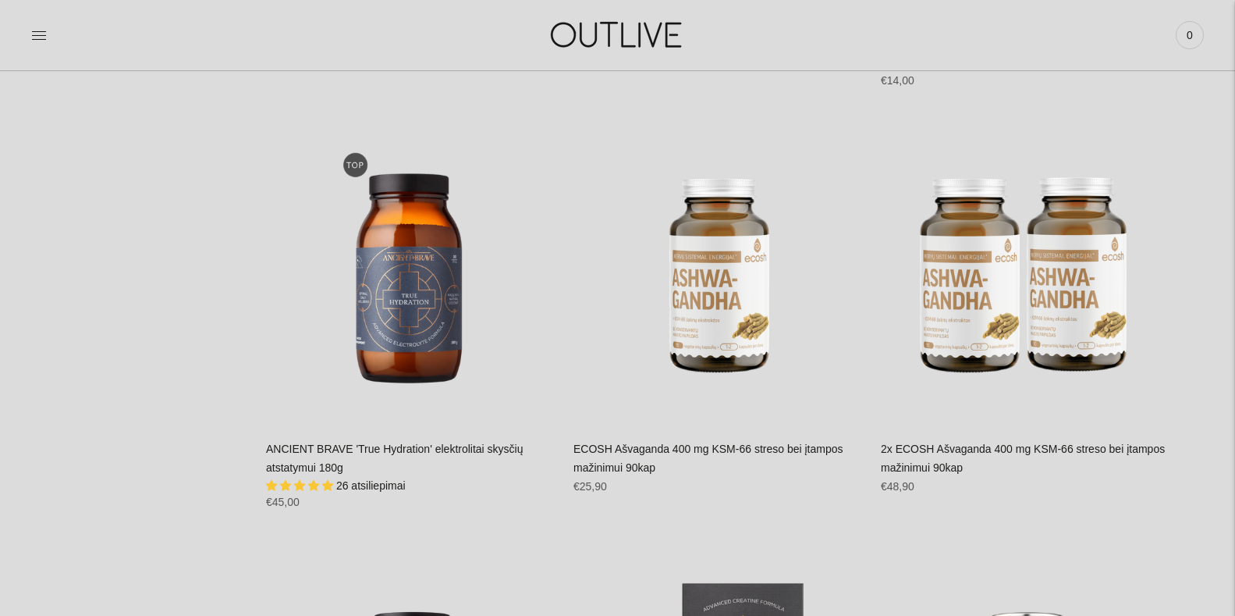
scroll to position [3543, 0]
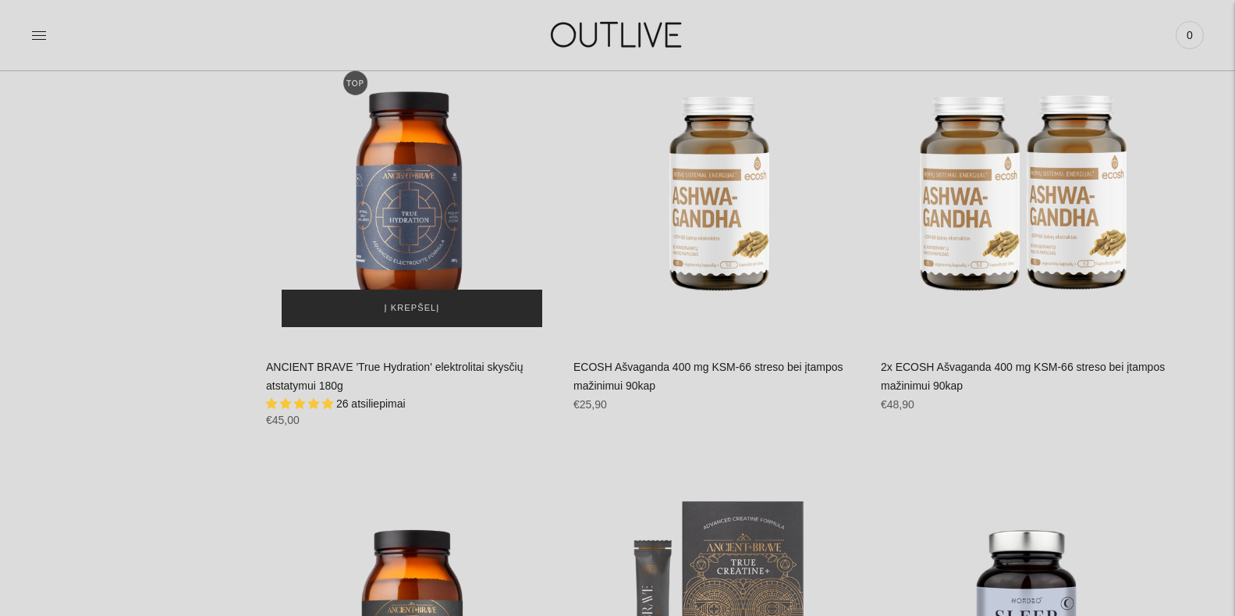
click at [424, 309] on span "Į krepšelį" at bounding box center [412, 308] width 55 height 16
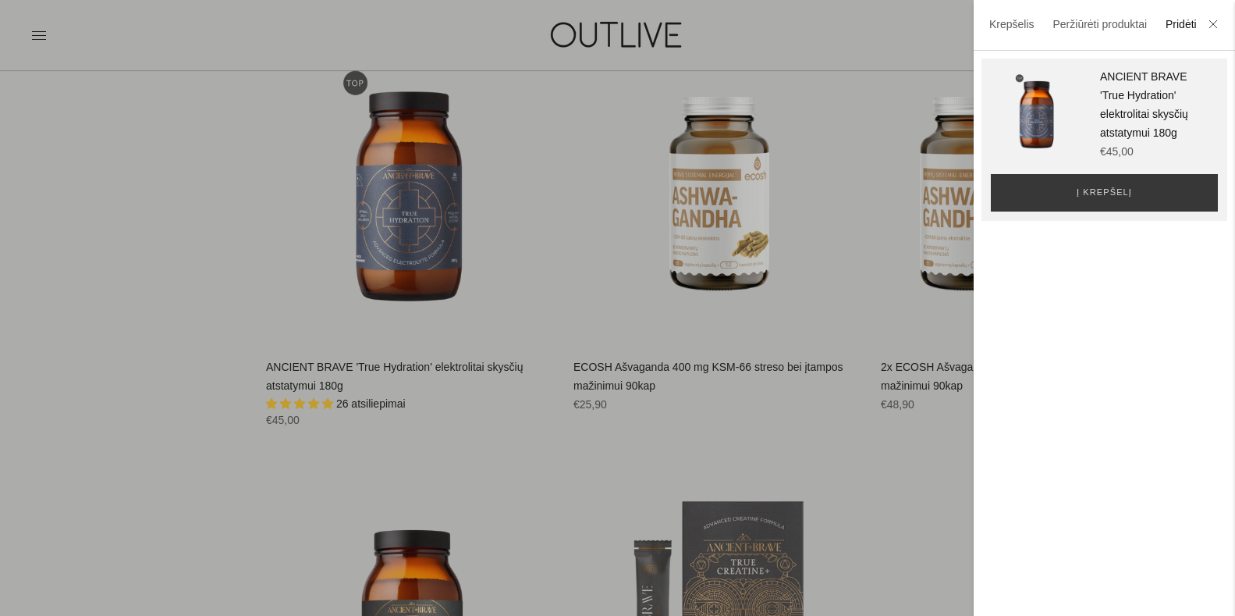
click at [559, 335] on div at bounding box center [617, 308] width 1235 height 616
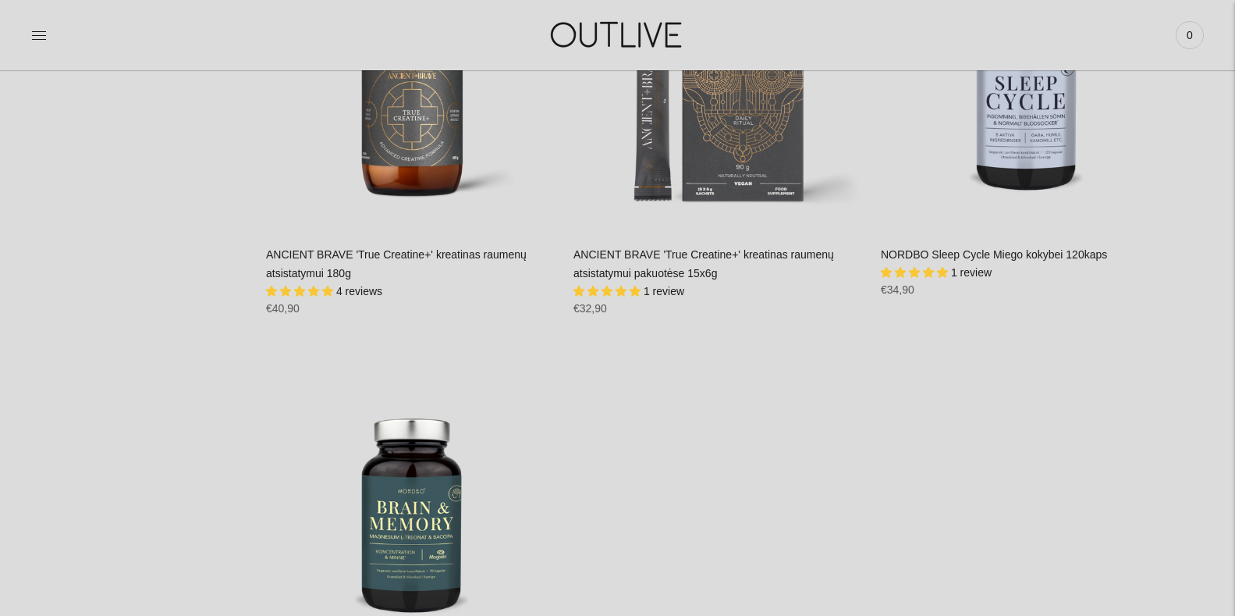
scroll to position [4084, 0]
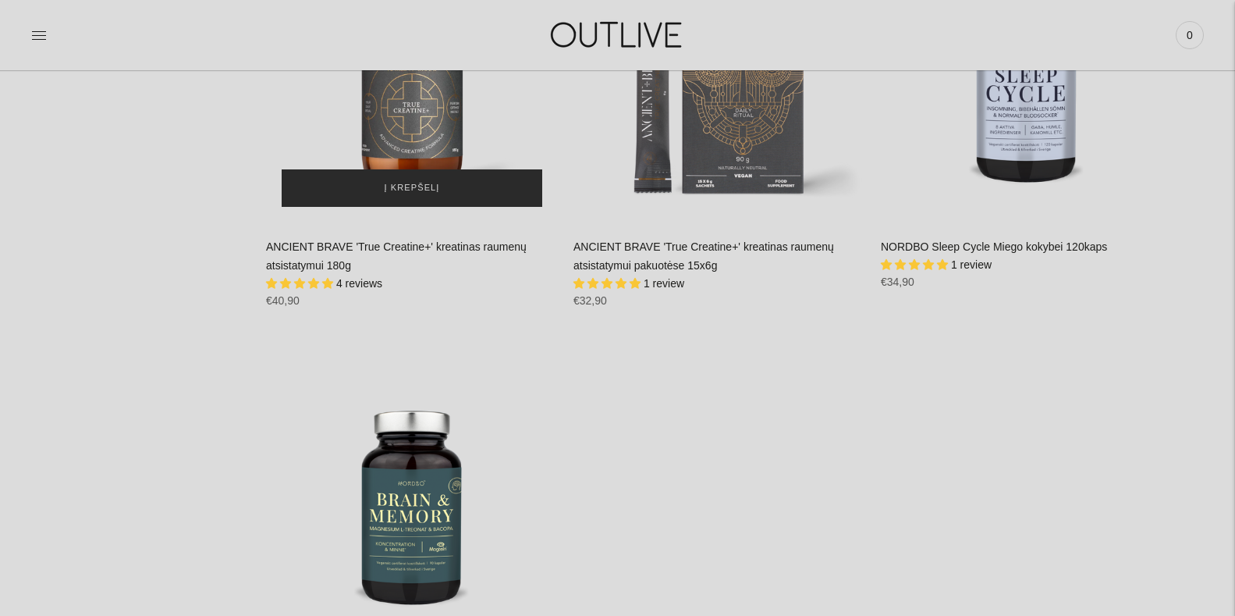
click at [414, 184] on span "Į krepšelį" at bounding box center [412, 188] width 55 height 16
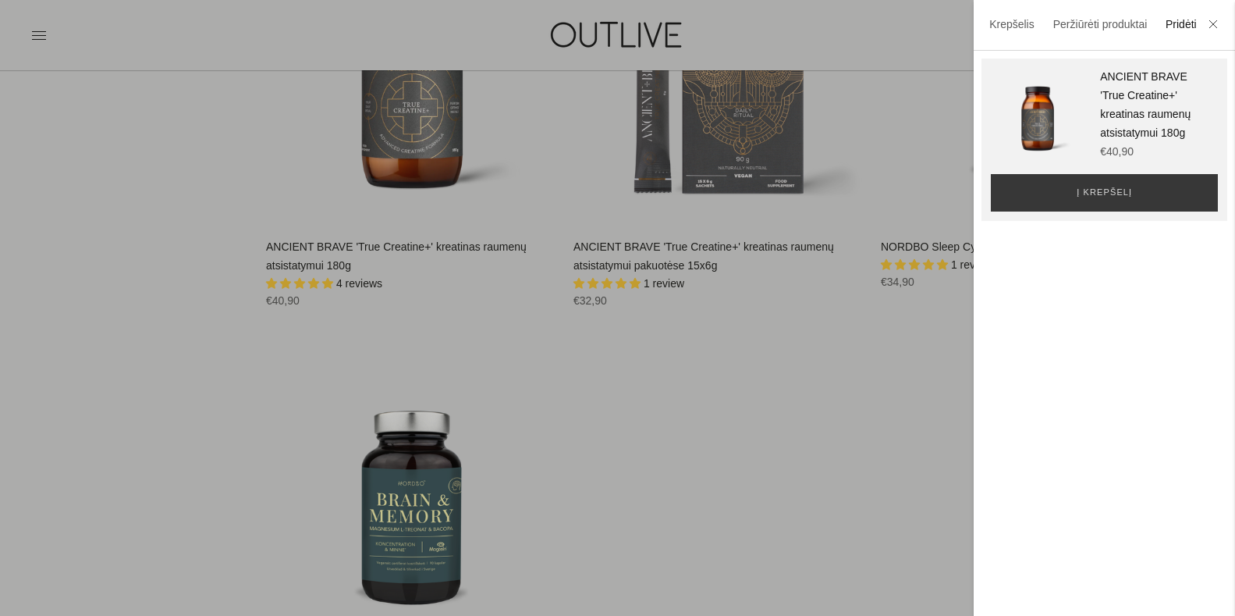
click at [538, 314] on div at bounding box center [617, 308] width 1235 height 616
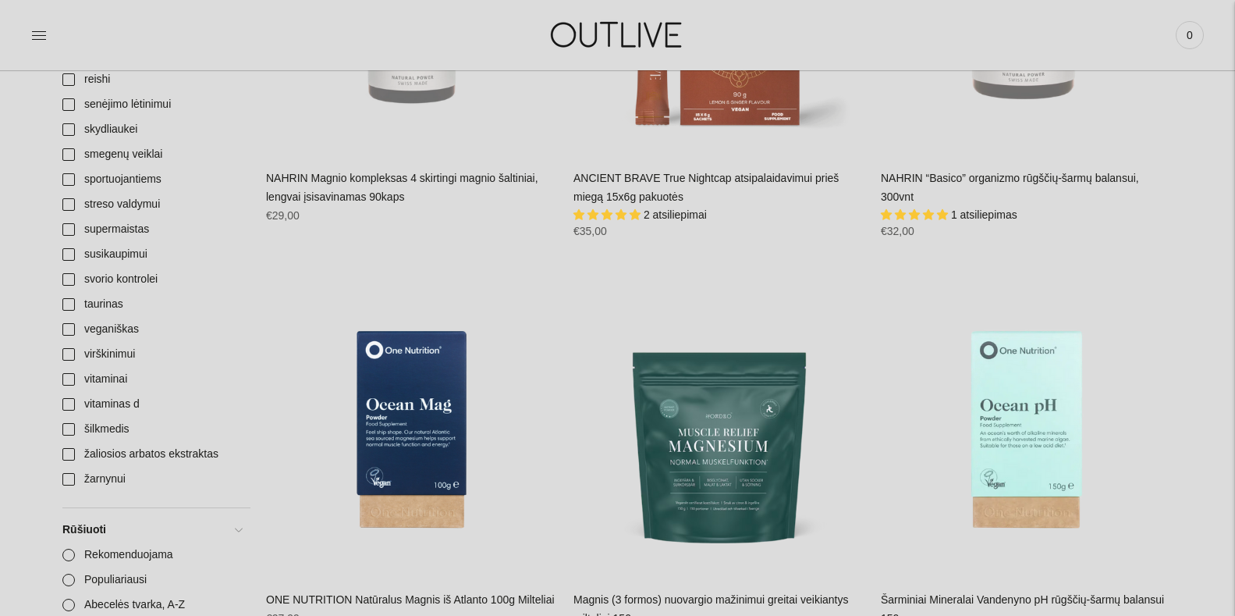
scroll to position [1681, 0]
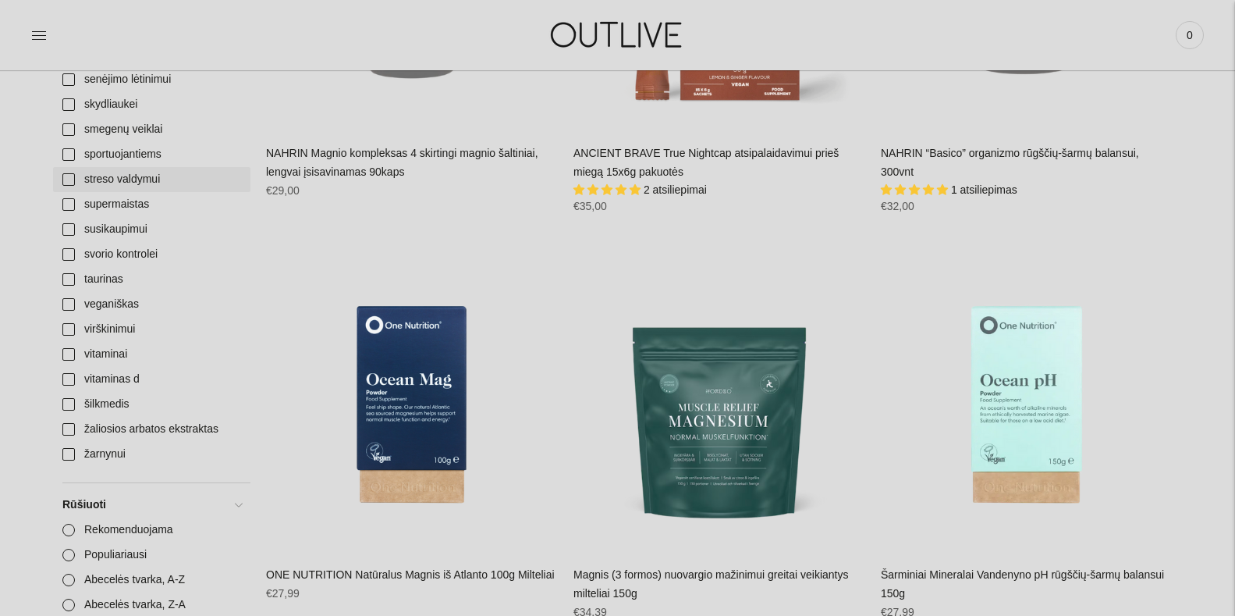
click at [66, 179] on link "streso valdymui" at bounding box center [151, 179] width 197 height 25
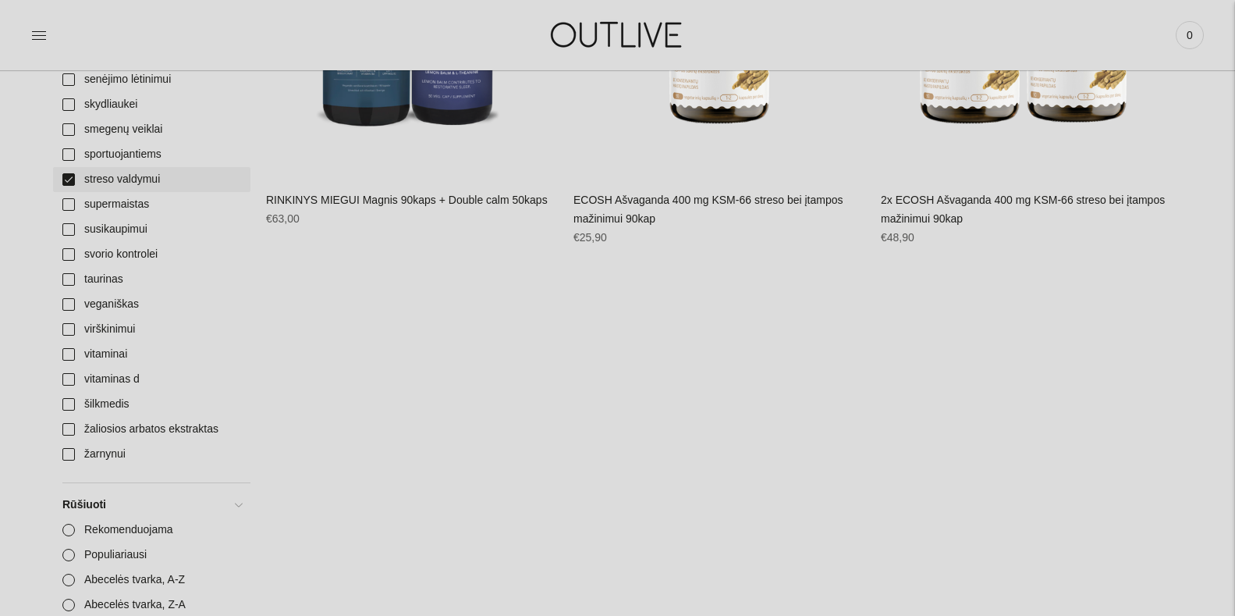
click at [61, 179] on link "streso valdymui" at bounding box center [151, 179] width 197 height 25
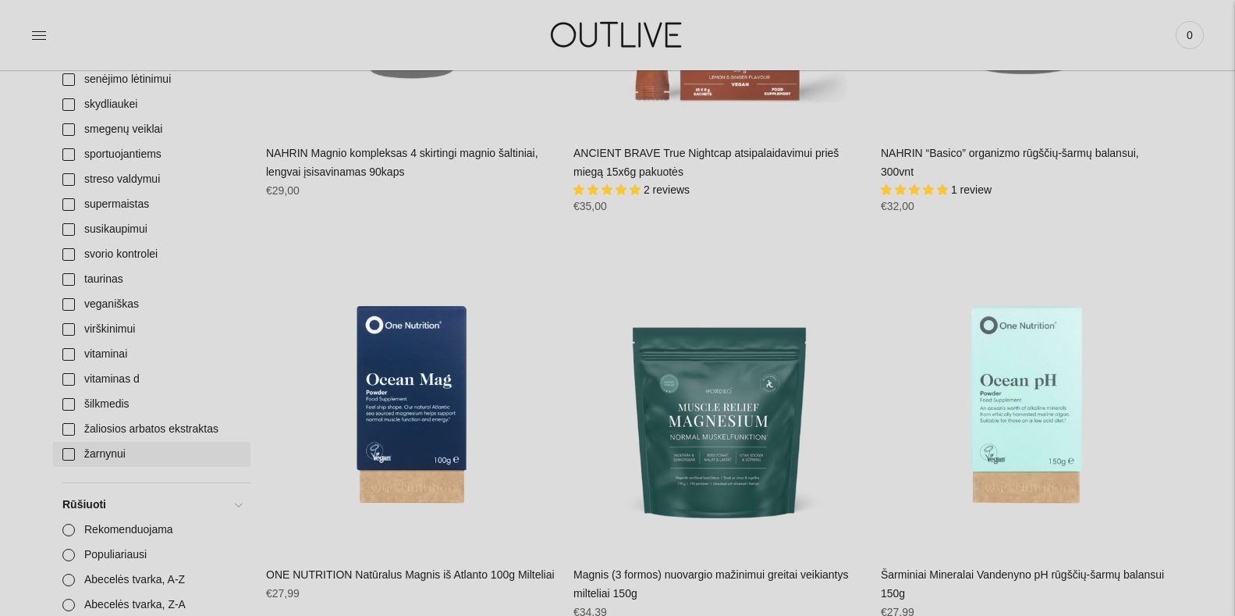
click at [65, 454] on link "žarnynui" at bounding box center [151, 454] width 197 height 25
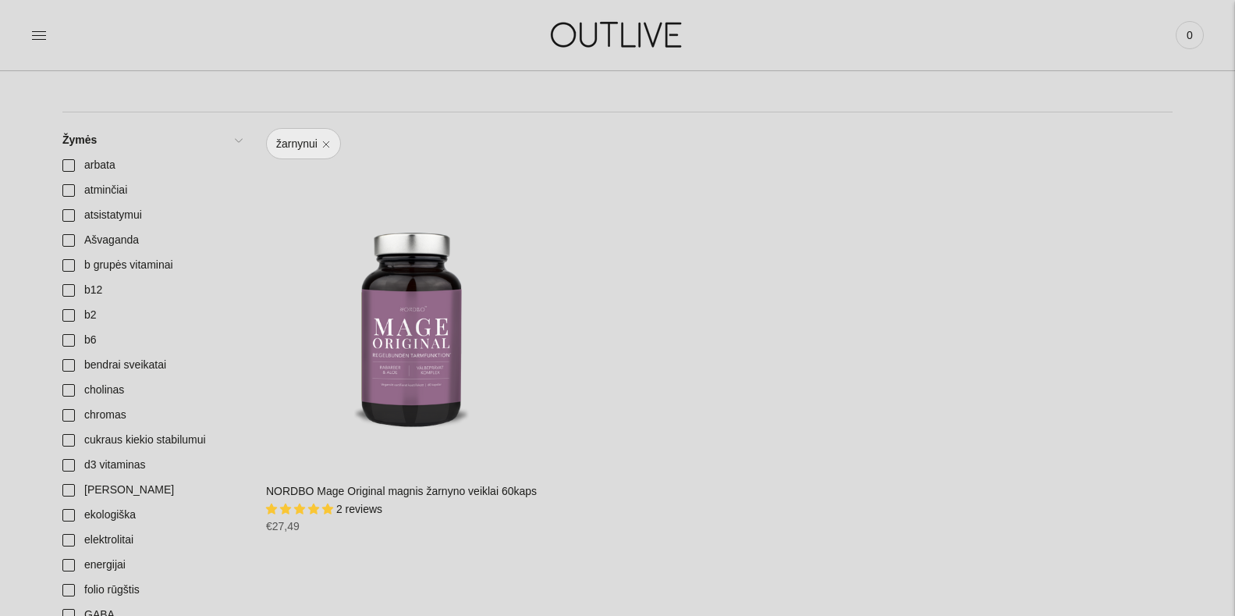
scroll to position [566, 0]
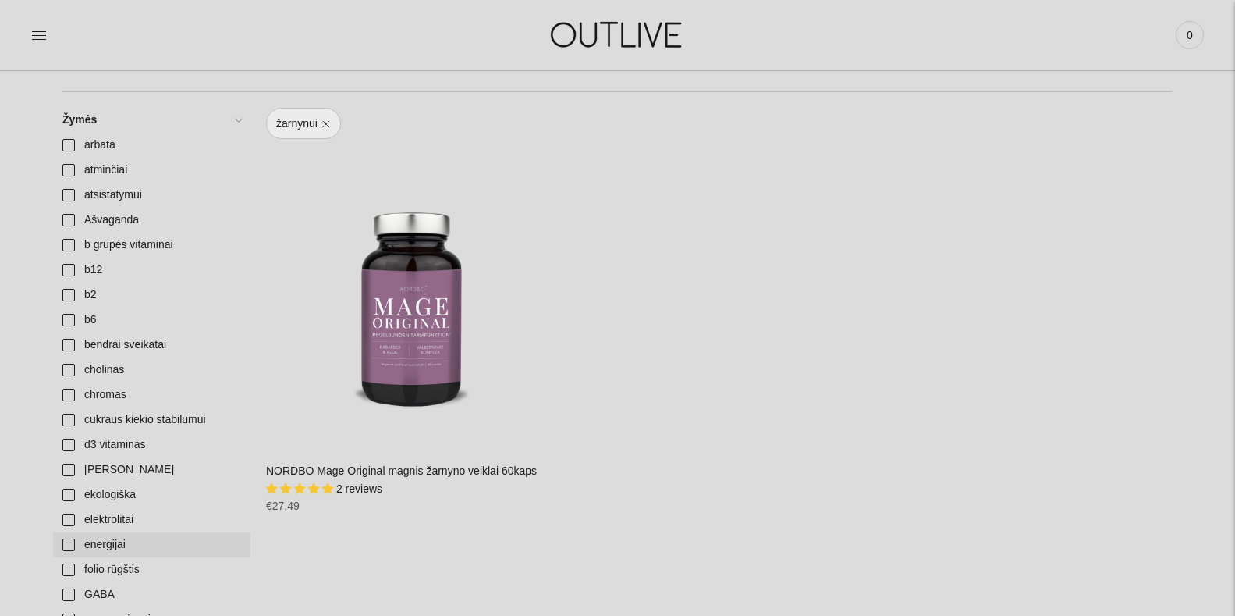
click at [68, 548] on link "energijai" at bounding box center [151, 544] width 197 height 25
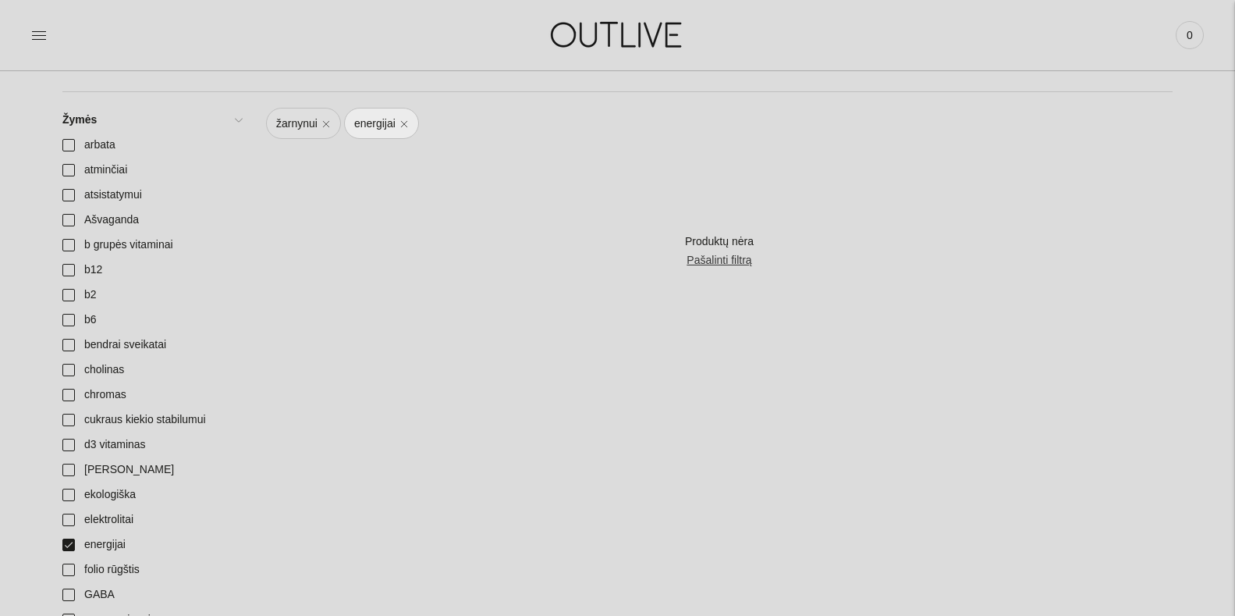
click at [325, 125] on link "žarnynui" at bounding box center [303, 123] width 75 height 31
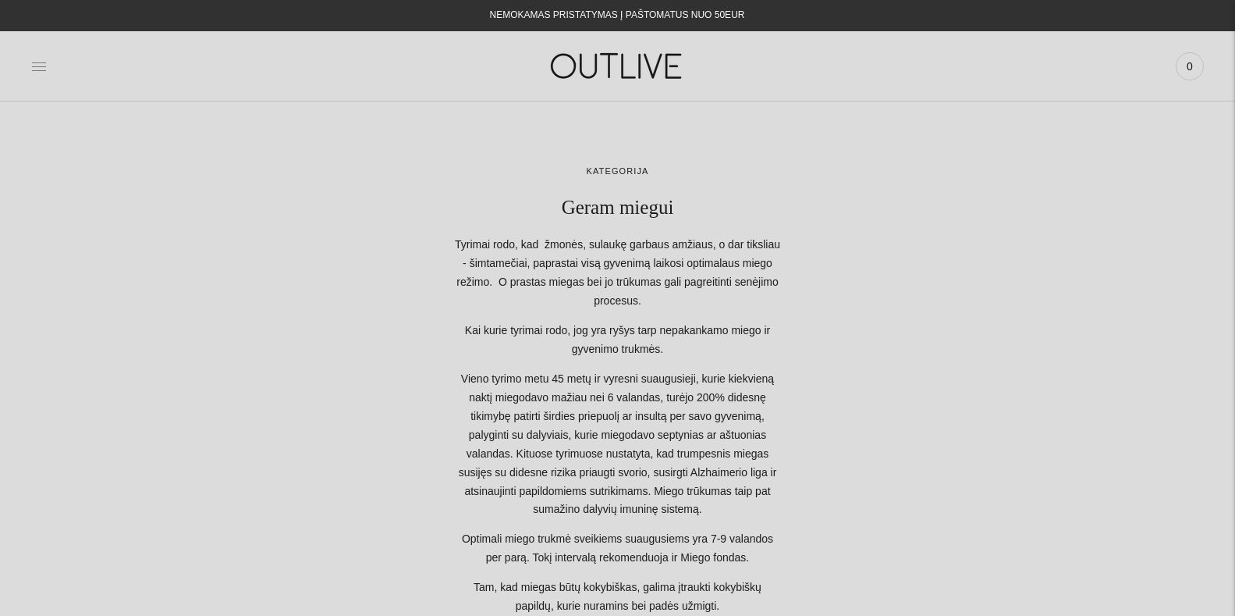
click at [34, 69] on icon at bounding box center [39, 67] width 16 height 16
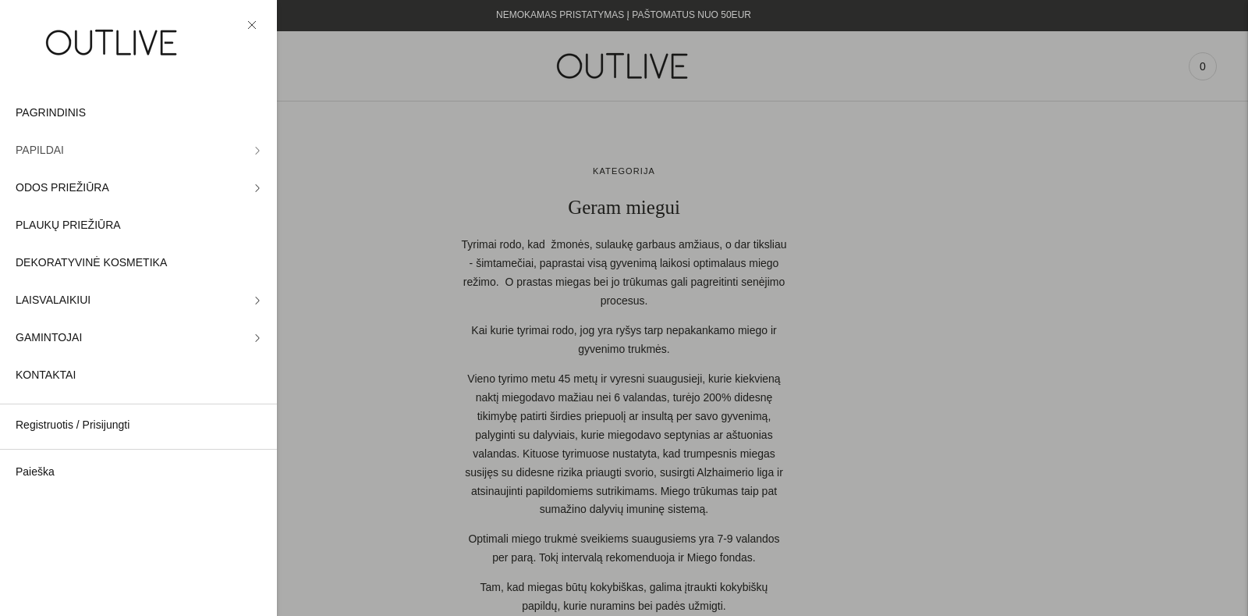
click at [40, 149] on span "PAPILDAI" at bounding box center [40, 150] width 48 height 19
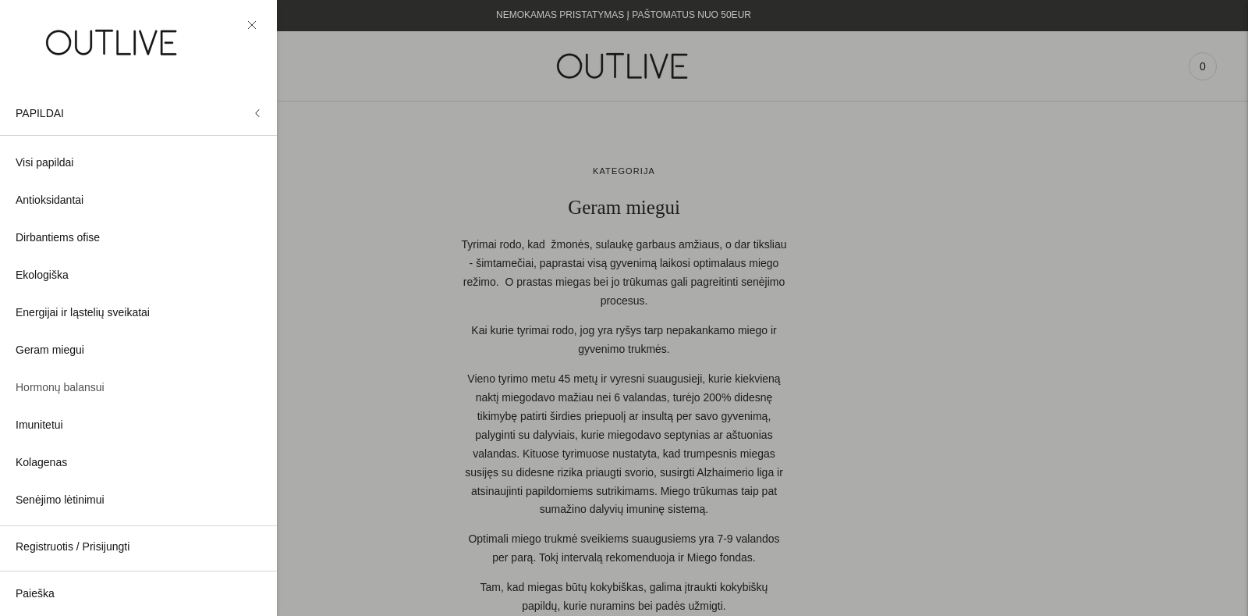
click at [56, 389] on span "Hormonų balansui" at bounding box center [60, 387] width 89 height 19
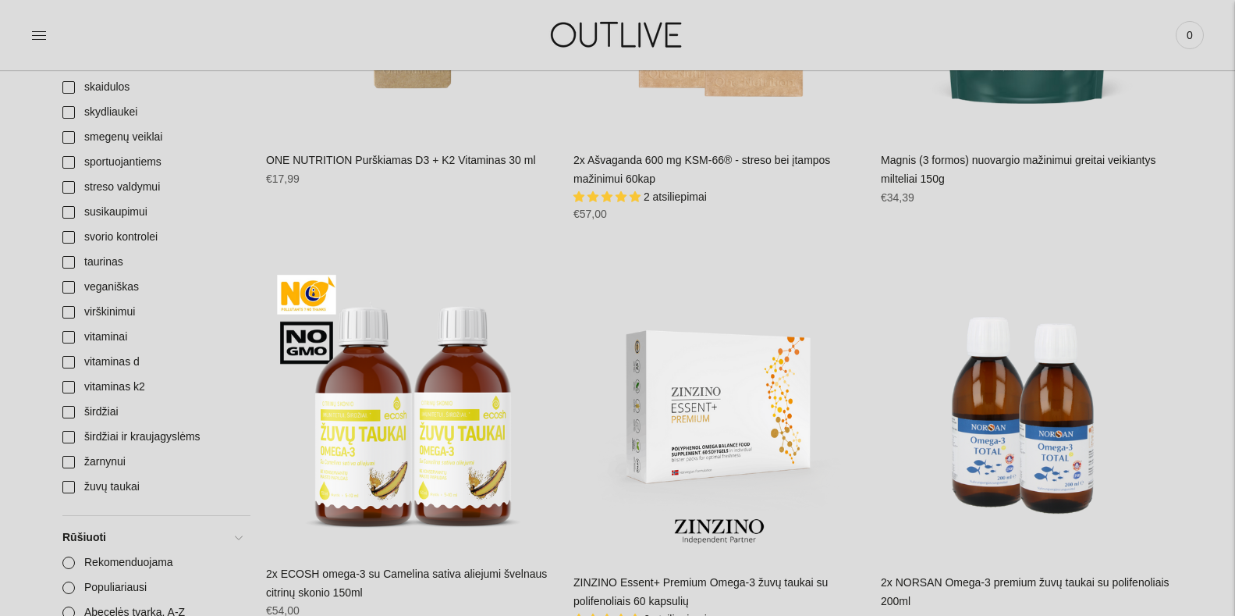
scroll to position [1493, 0]
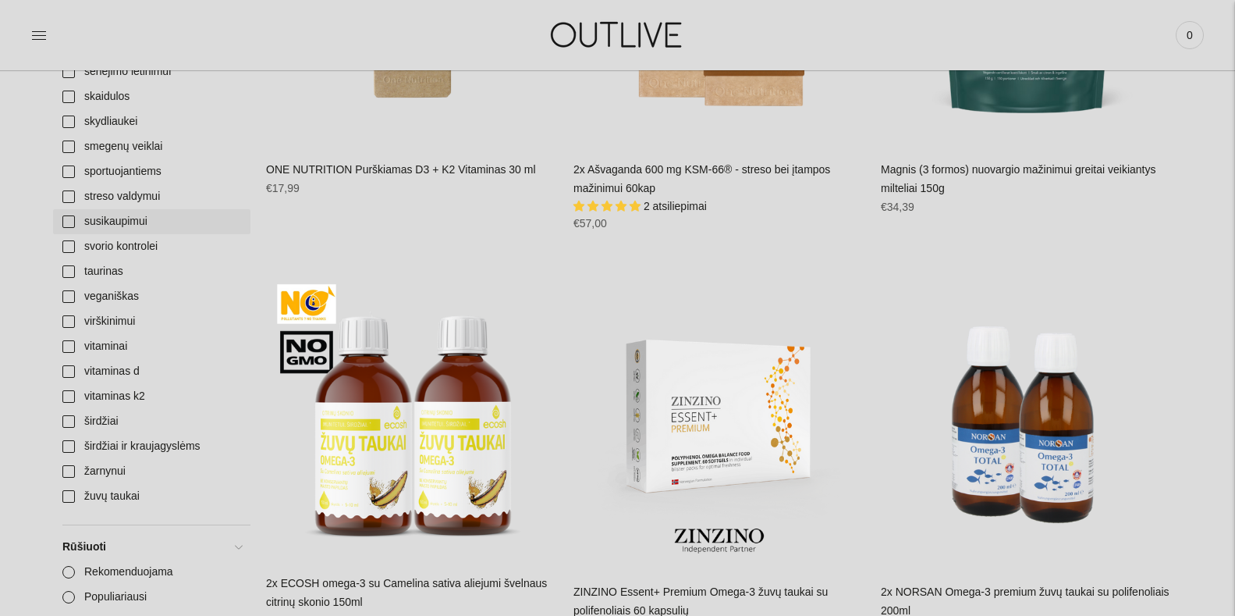
click at [107, 215] on link "susikaupimui" at bounding box center [151, 221] width 197 height 25
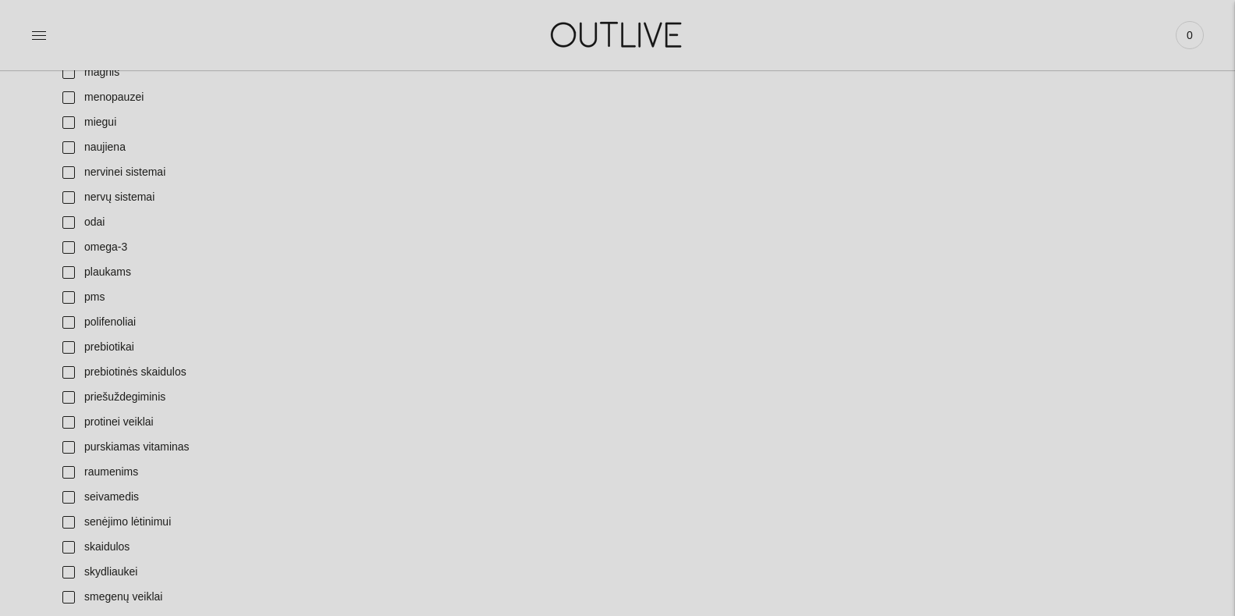
scroll to position [1047, 0]
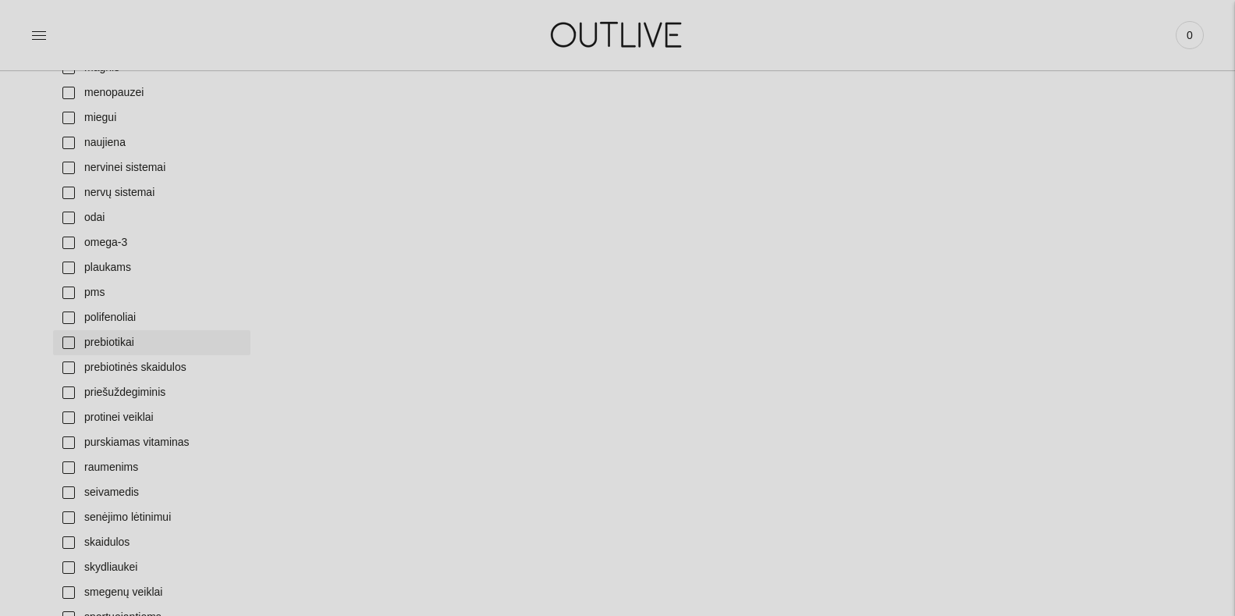
click at [74, 340] on link "prebiotikai" at bounding box center [151, 342] width 197 height 25
click at [70, 371] on link "prebiotinės skaidulos" at bounding box center [151, 367] width 197 height 25
click at [67, 521] on link "senėjimo lėtinimui" at bounding box center [151, 517] width 197 height 25
click at [66, 544] on link "skaidulos" at bounding box center [151, 542] width 197 height 25
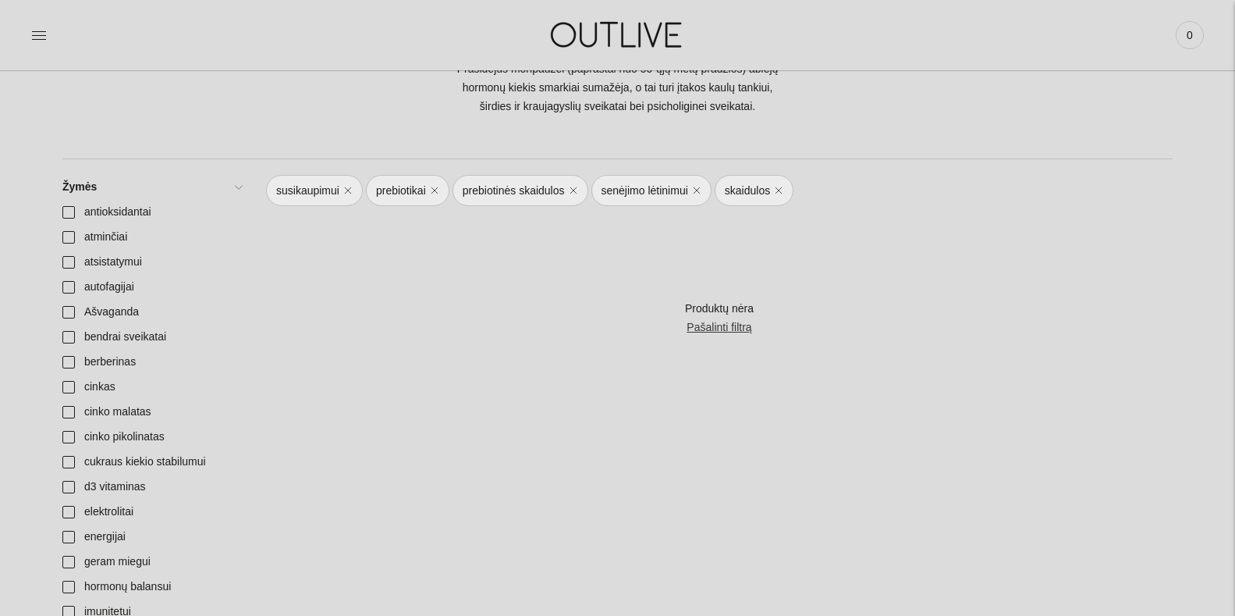
scroll to position [353, 0]
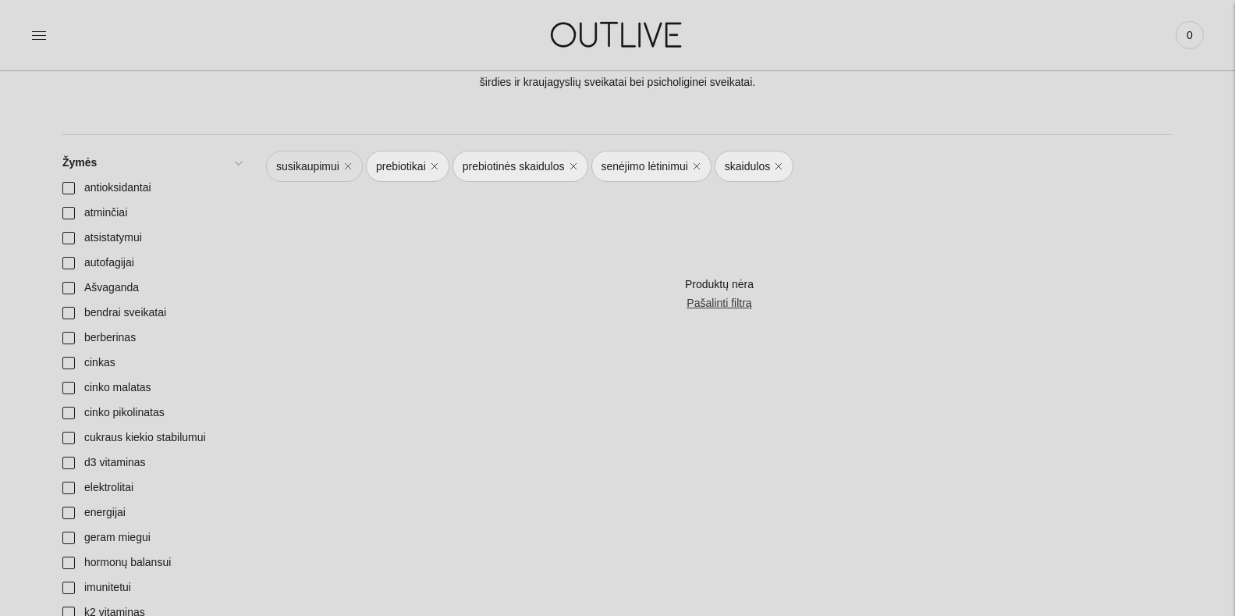
click at [345, 165] on link "susikaupimui" at bounding box center [314, 166] width 97 height 31
click at [708, 300] on link "Pašalinti filtrą" at bounding box center [719, 303] width 65 height 19
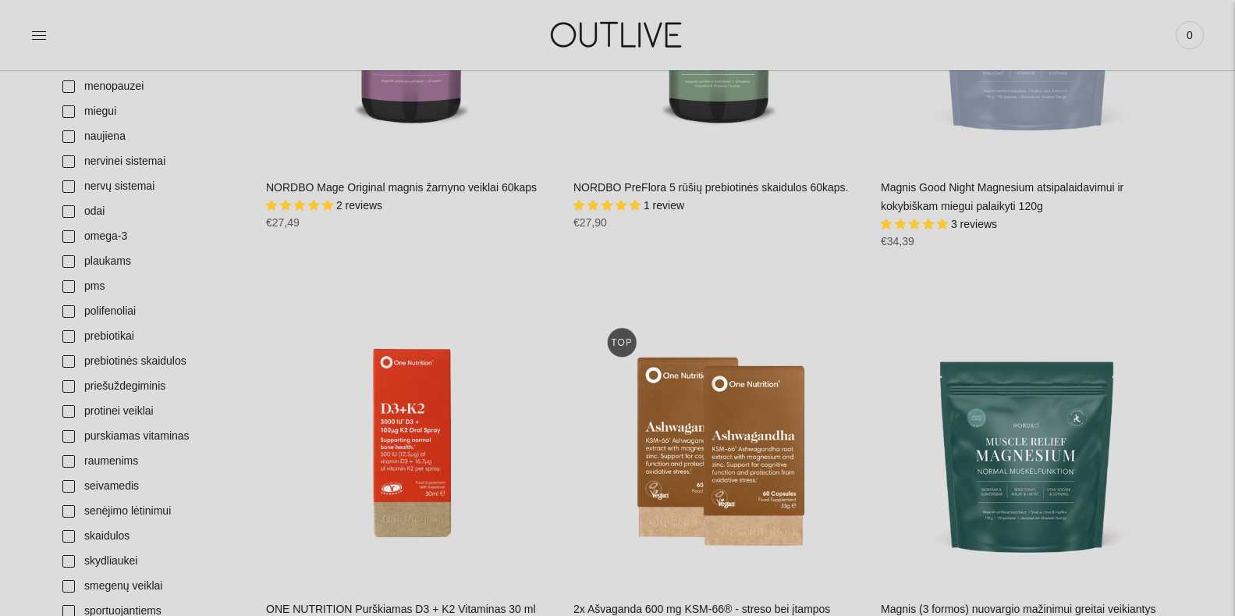
scroll to position [1150, 0]
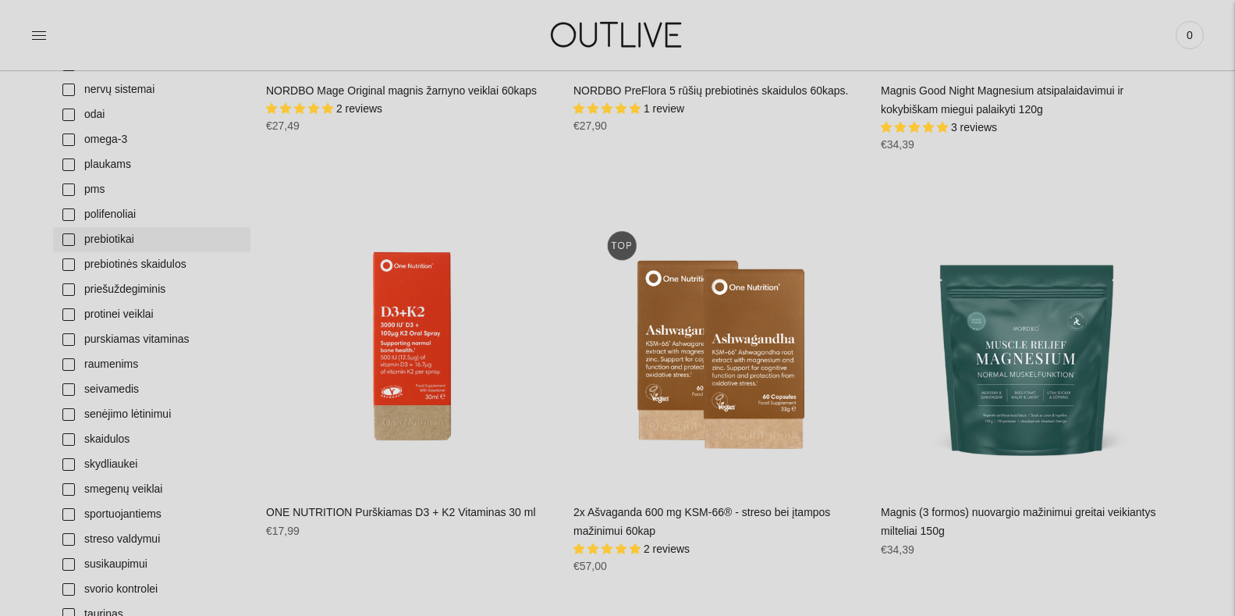
click at [71, 237] on link "prebiotikai" at bounding box center [151, 239] width 197 height 25
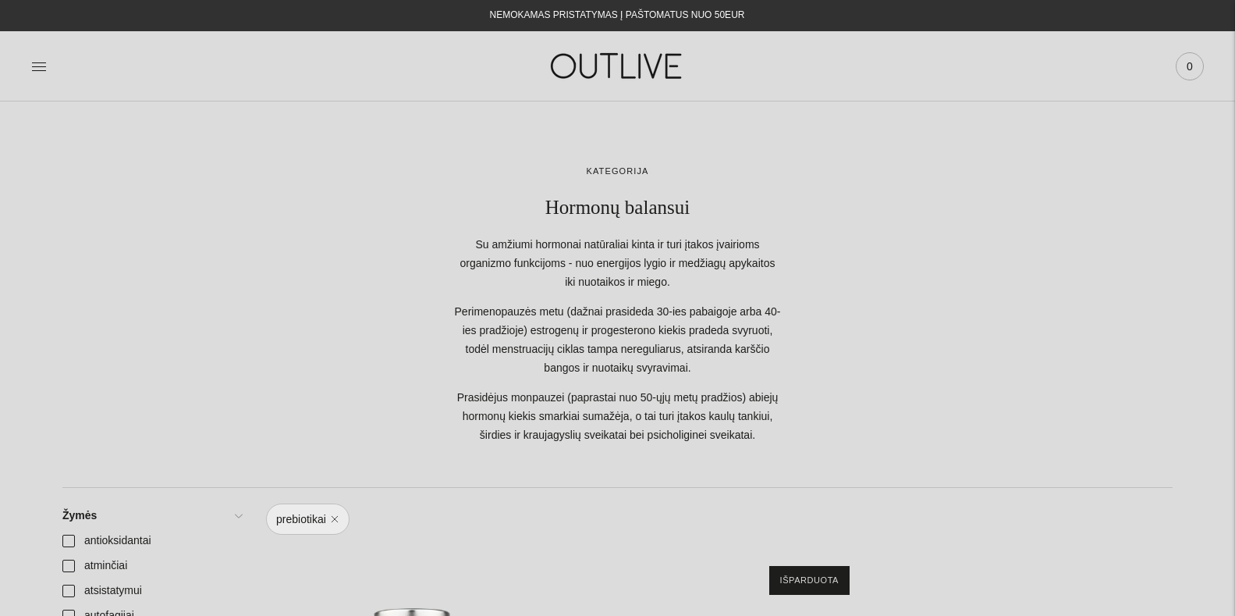
click at [1191, 69] on span "0" at bounding box center [1190, 66] width 22 height 22
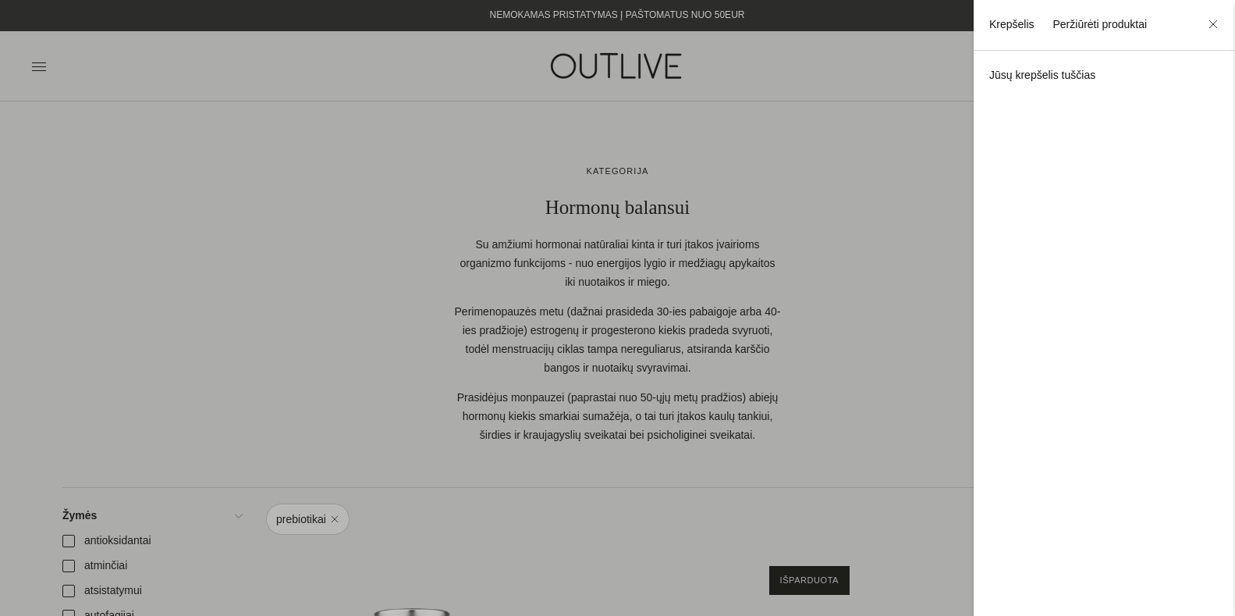
click at [1088, 23] on link "Peržiūrėti produktai" at bounding box center [1099, 24] width 94 height 12
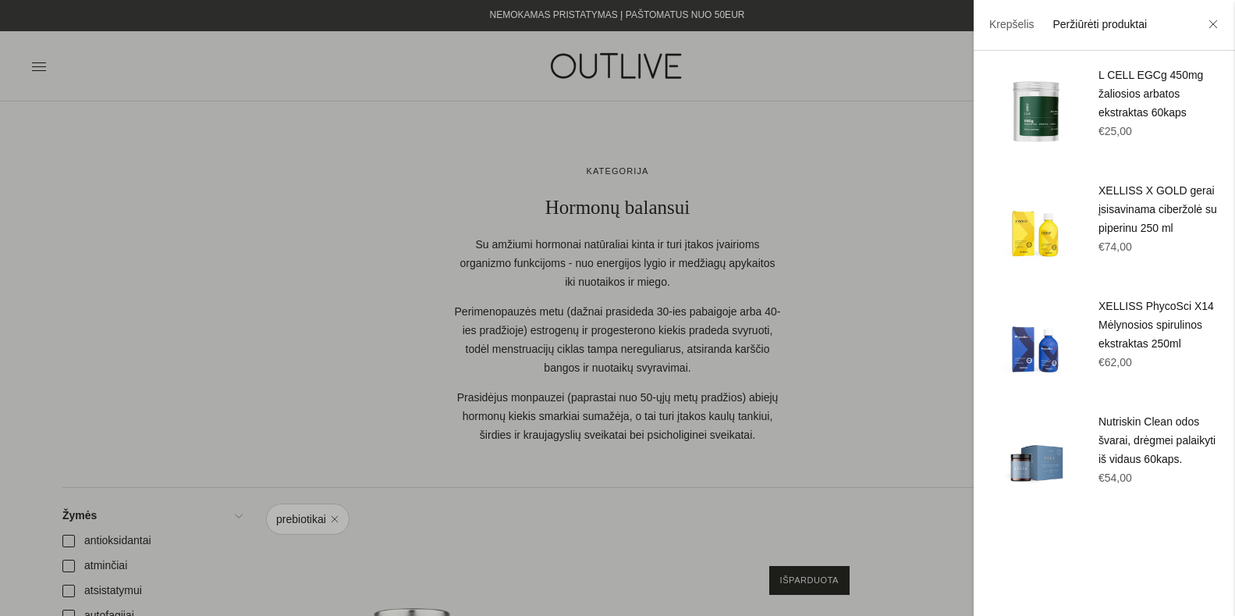
click at [293, 101] on div at bounding box center [617, 308] width 1235 height 616
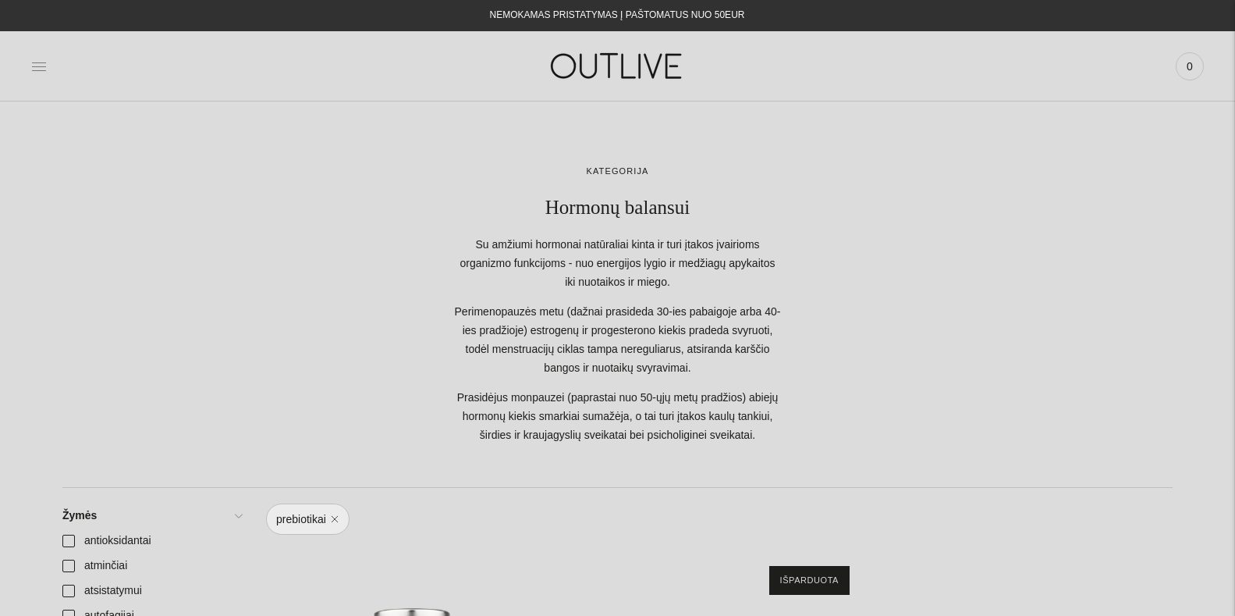
click at [32, 66] on icon at bounding box center [39, 66] width 14 height 8
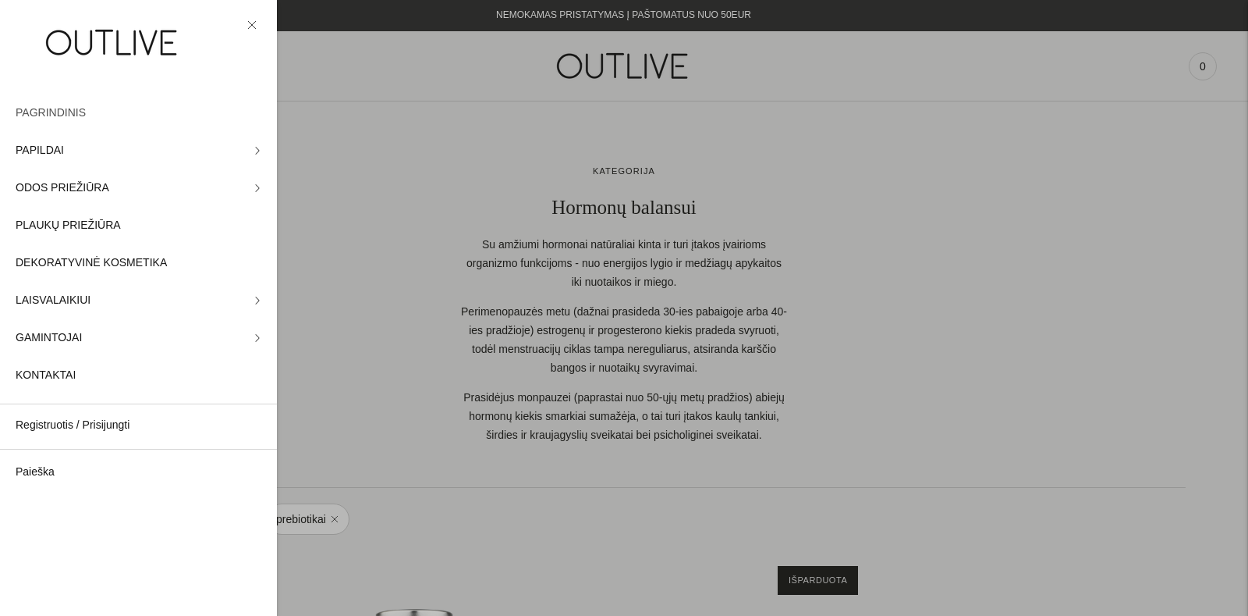
click at [59, 111] on span "PAGRINDINIS" at bounding box center [51, 113] width 70 height 19
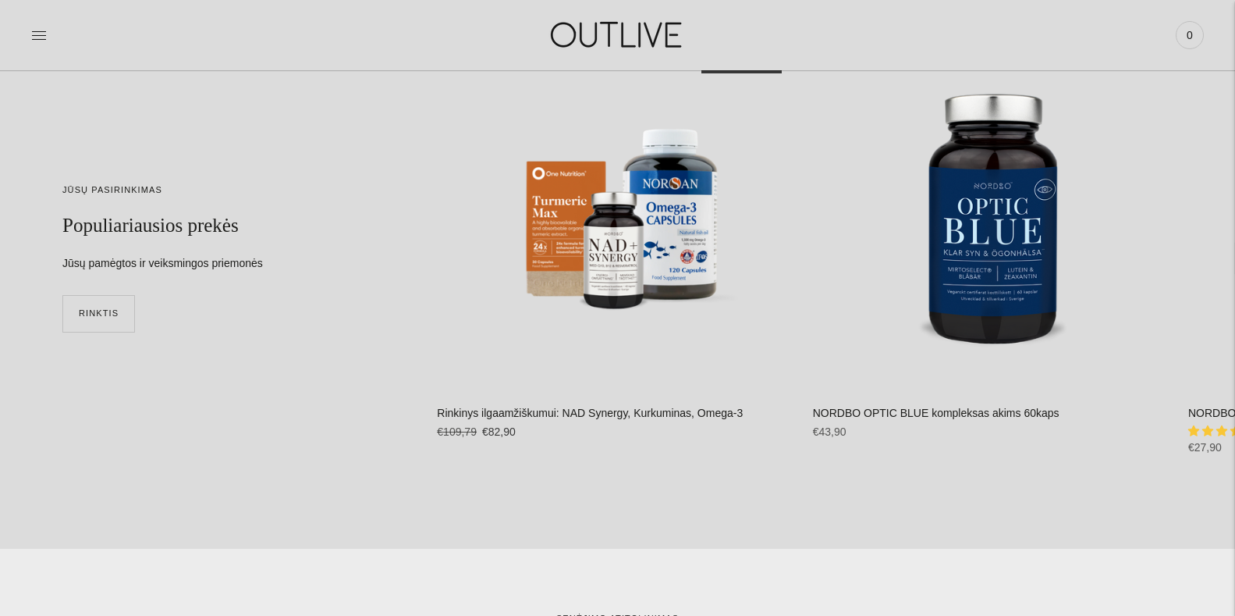
scroll to position [4084, 0]
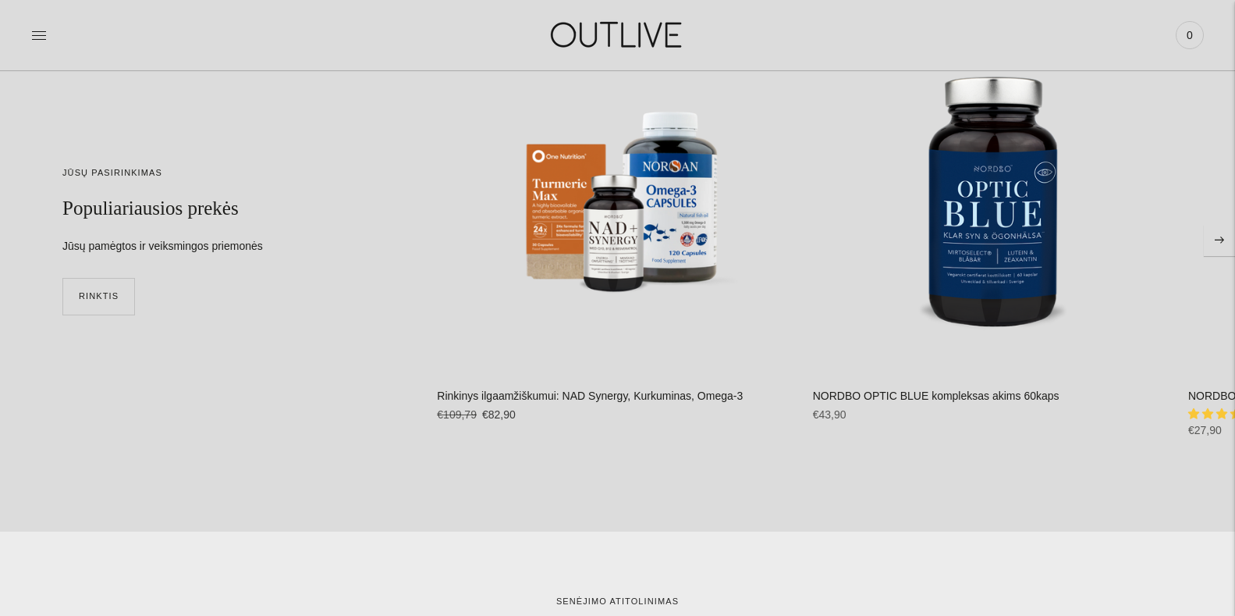
click at [1218, 238] on icon "Move to next carousel slide" at bounding box center [1219, 239] width 9 height 7
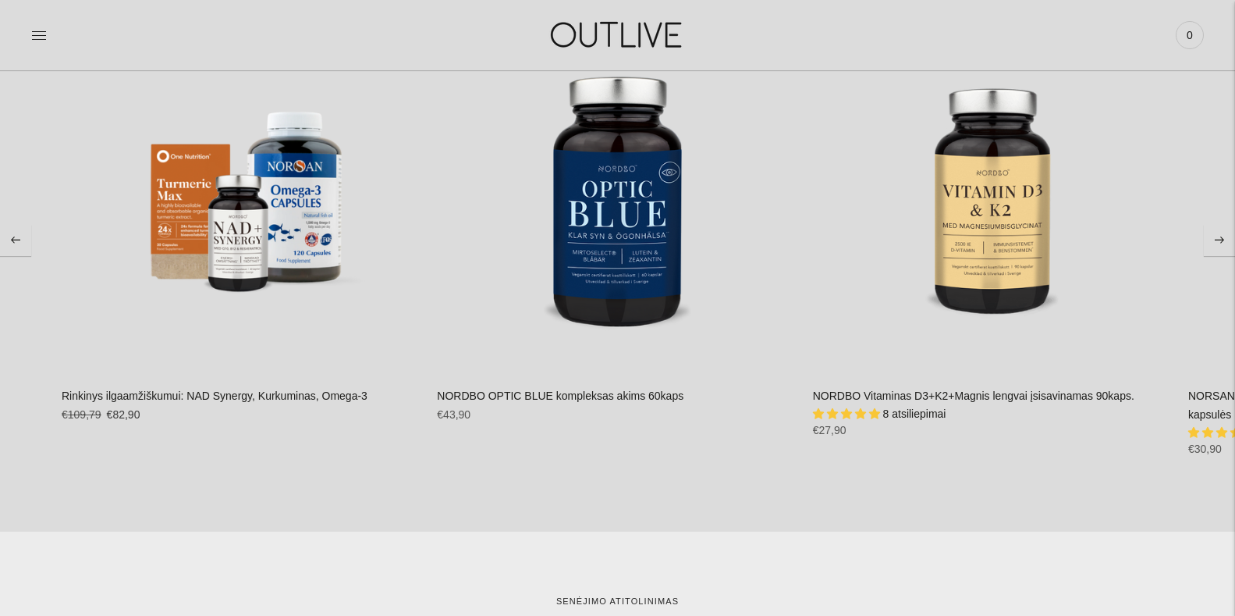
click at [1218, 238] on icon "Move to next carousel slide" at bounding box center [1219, 239] width 9 height 7
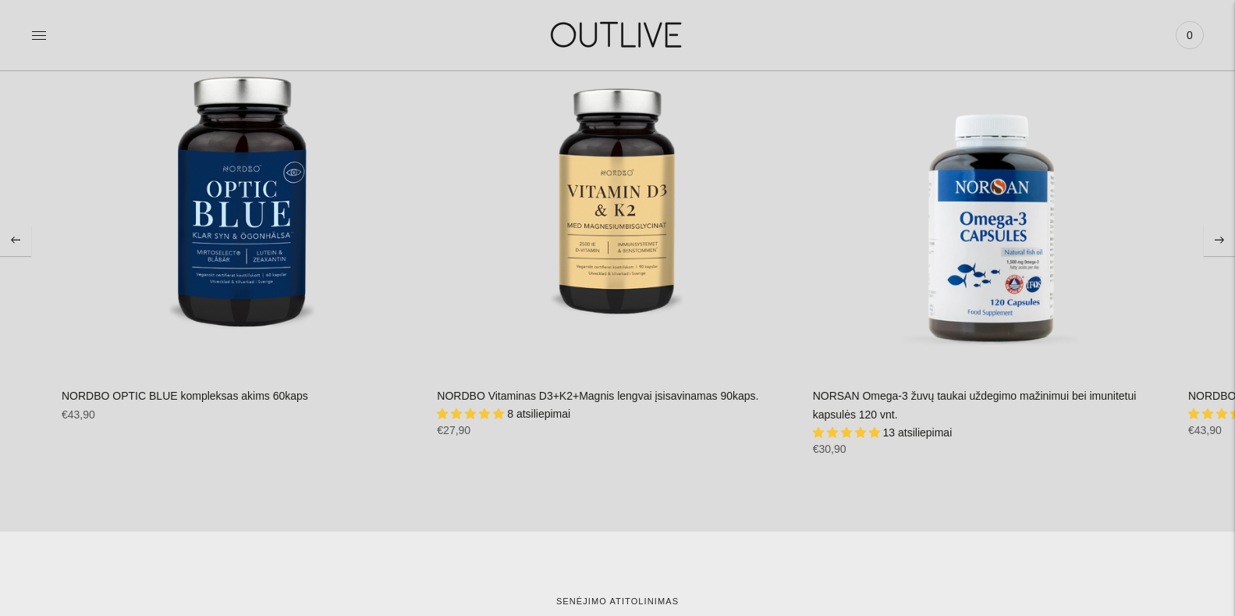
click at [1218, 238] on icon "Move to next carousel slide" at bounding box center [1219, 239] width 9 height 7
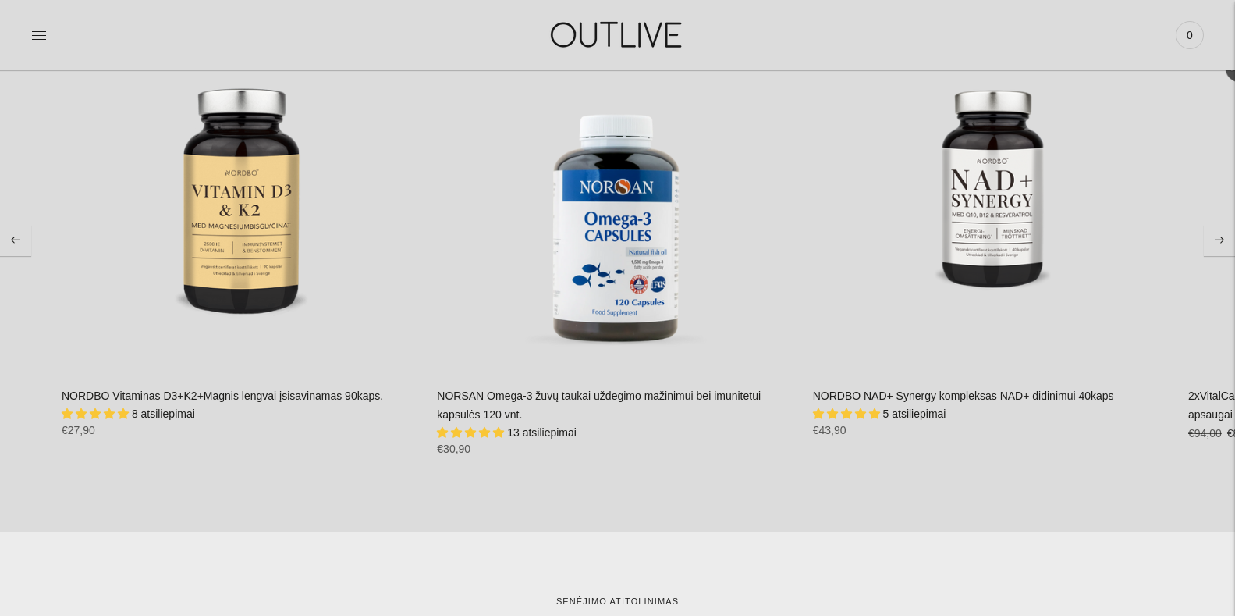
click at [1218, 238] on icon "Move to next carousel slide" at bounding box center [1219, 239] width 9 height 7
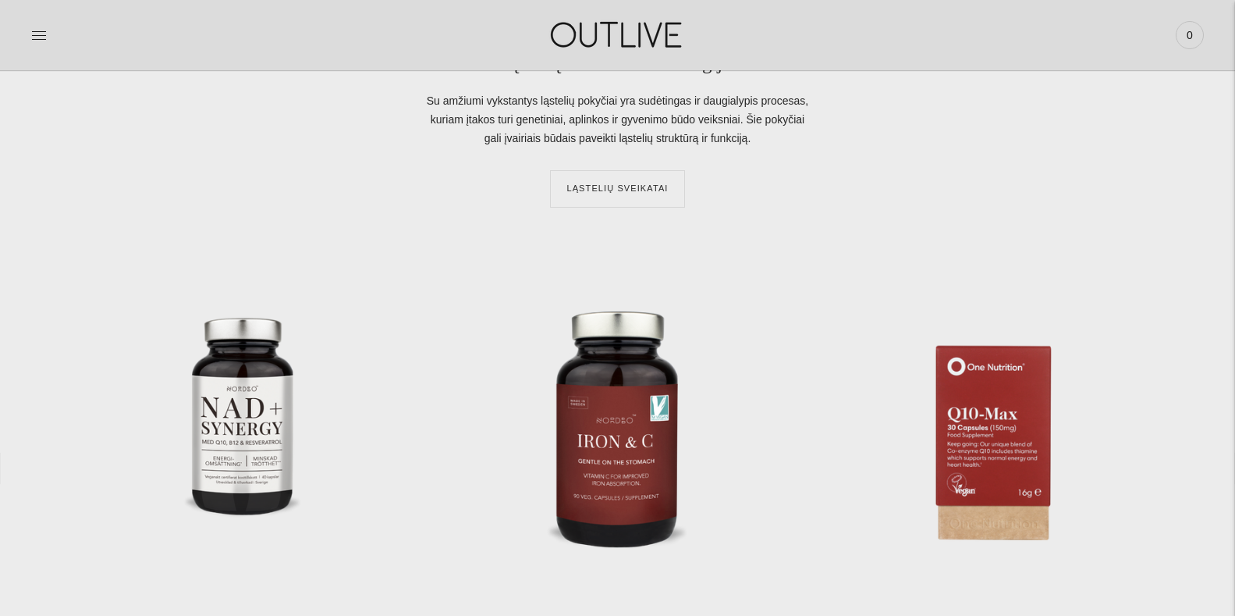
scroll to position [2137, 0]
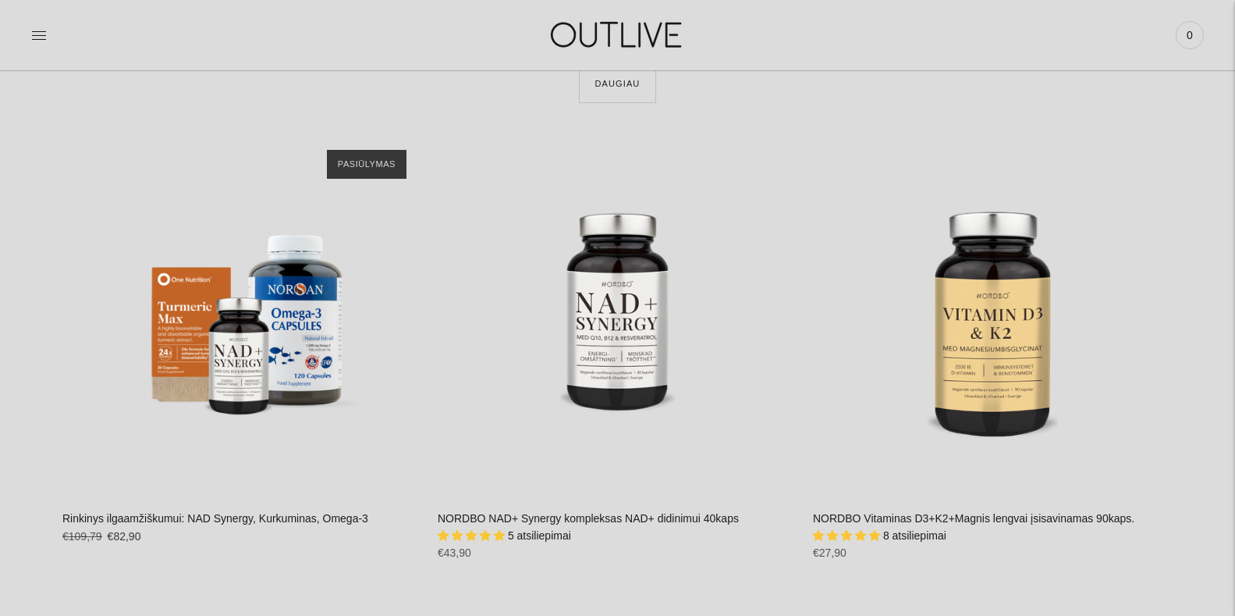
click at [612, 37] on img at bounding box center [617, 35] width 195 height 54
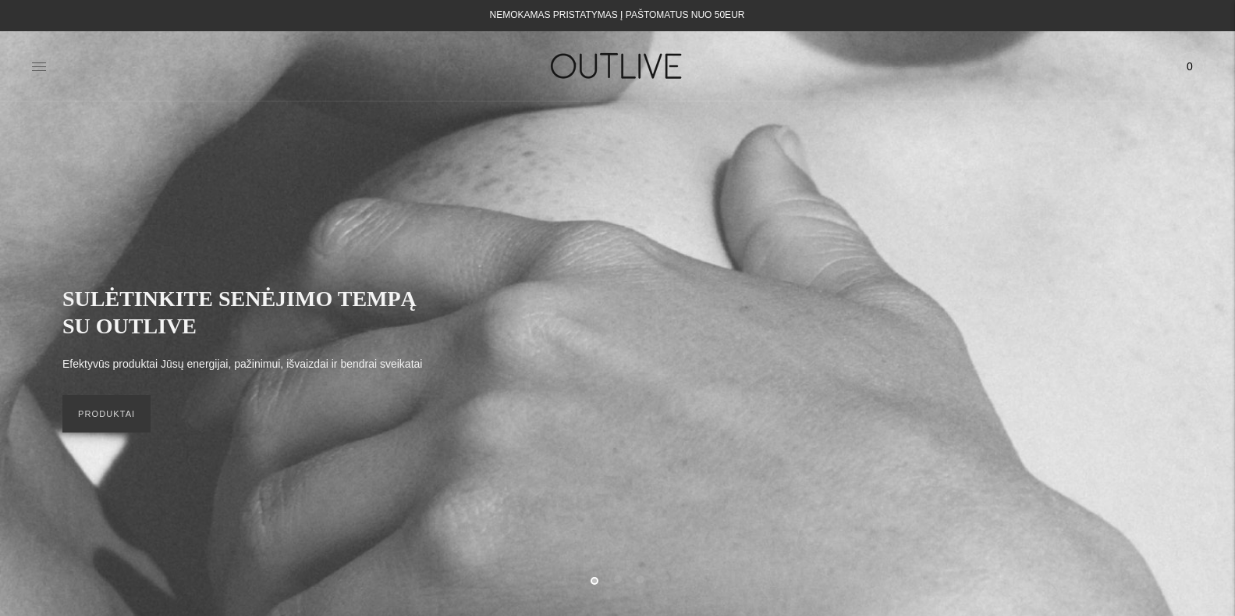
click at [36, 63] on icon at bounding box center [39, 67] width 16 height 16
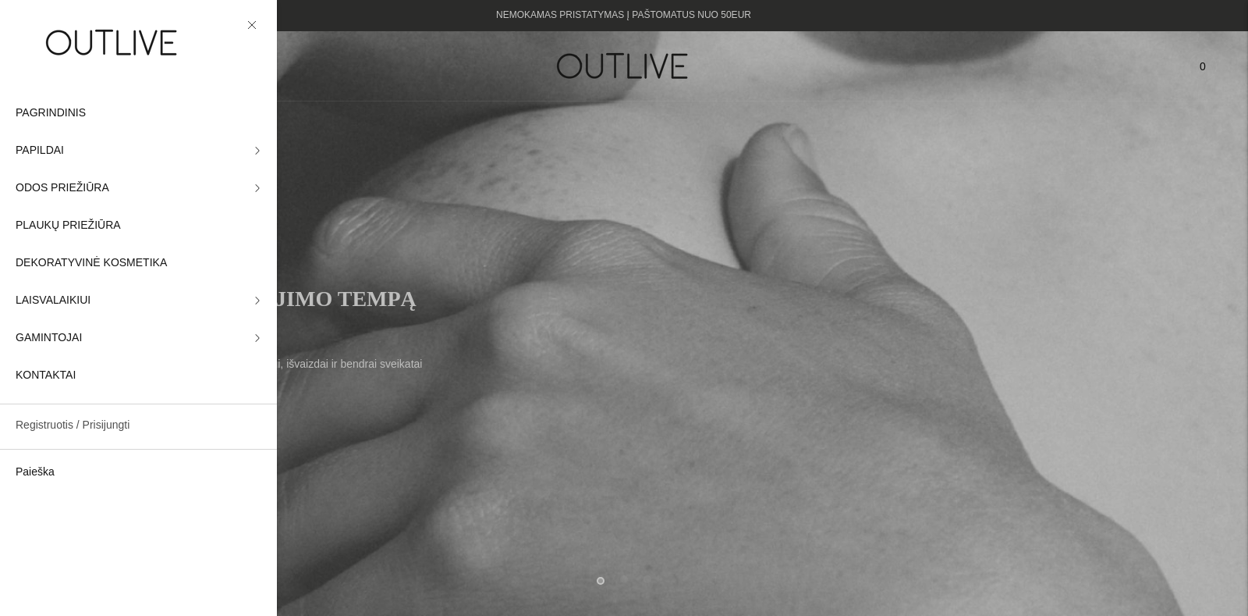
click at [45, 427] on link "Registruotis / Prisijungti" at bounding box center [138, 424] width 277 height 37
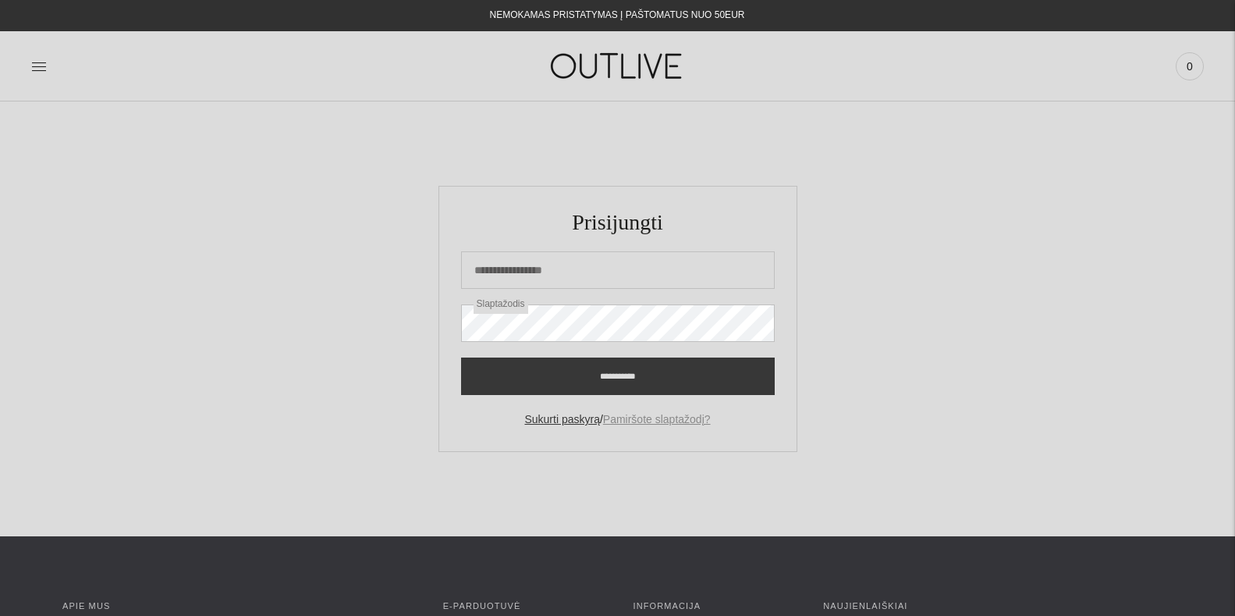
click at [636, 415] on link "Pamiršote slaptažodį?" at bounding box center [657, 419] width 108 height 12
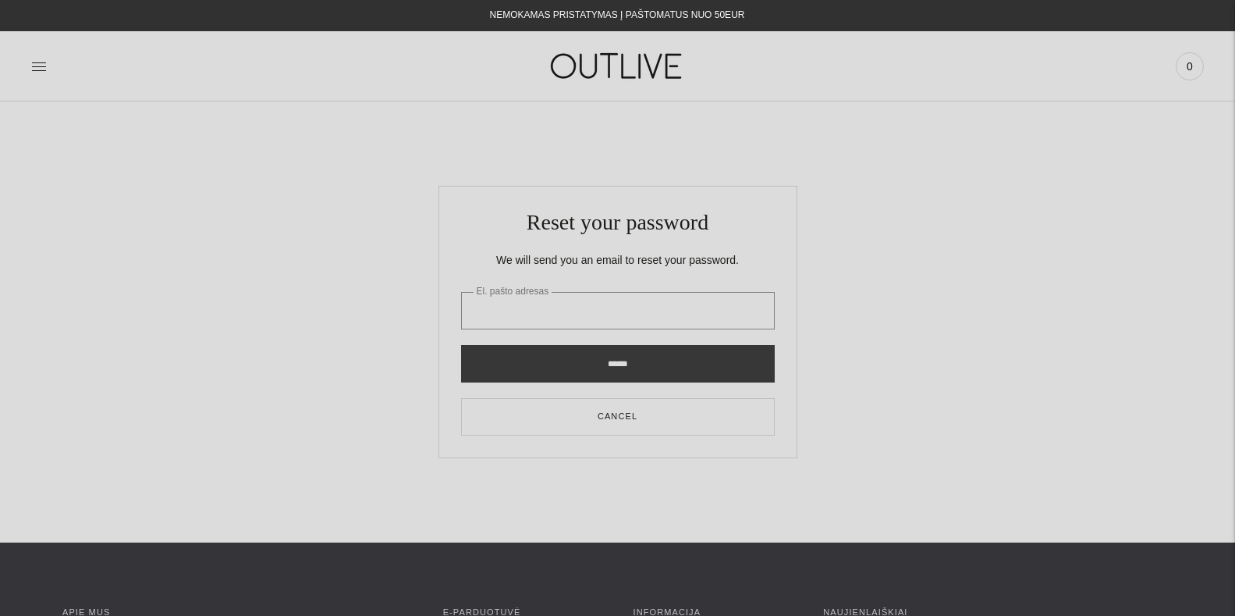
click at [573, 308] on input "El. pašto adresas" at bounding box center [618, 310] width 314 height 37
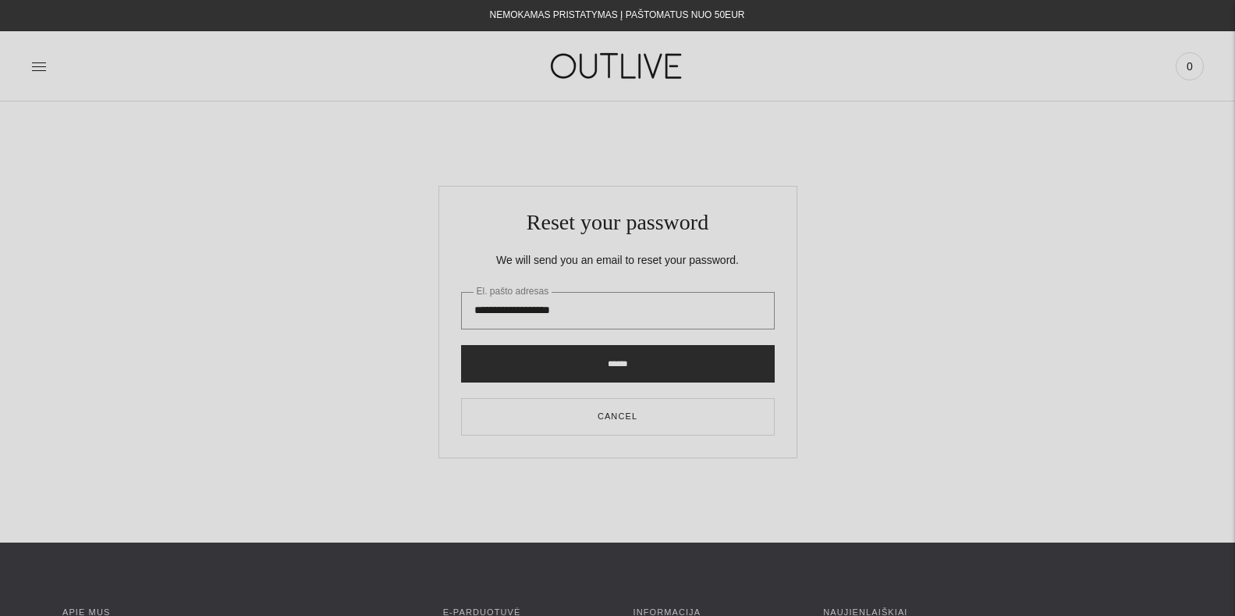
type input "**********"
click at [608, 369] on input "******" at bounding box center [618, 363] width 314 height 37
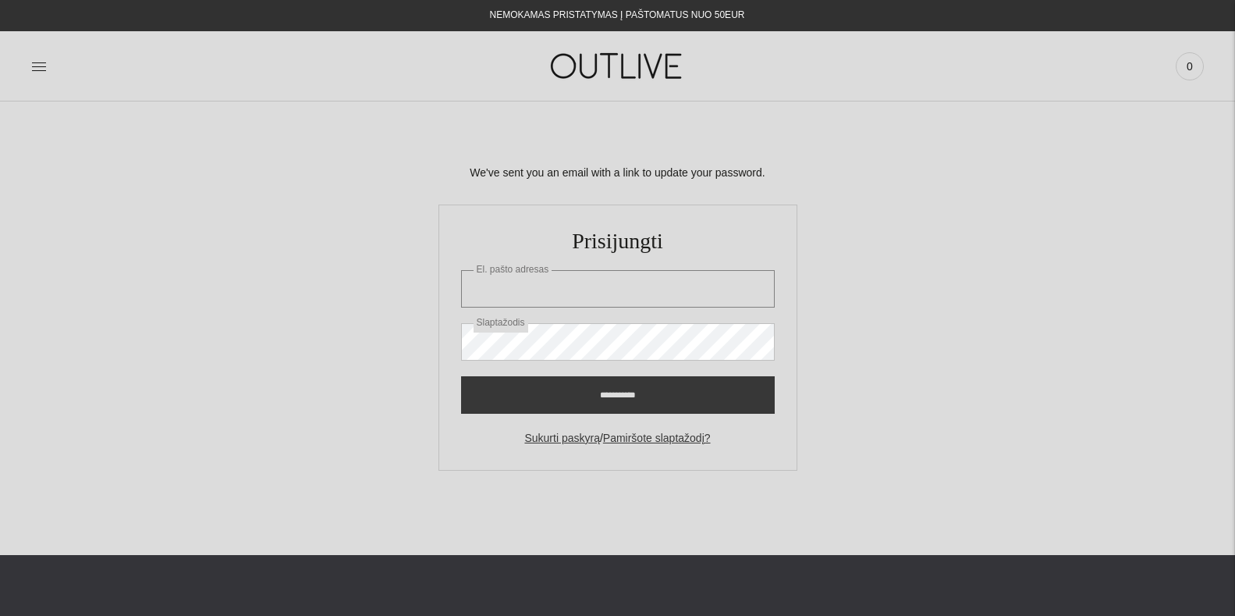
click at [563, 292] on input "El. pašto adresas" at bounding box center [618, 288] width 314 height 37
type input "**********"
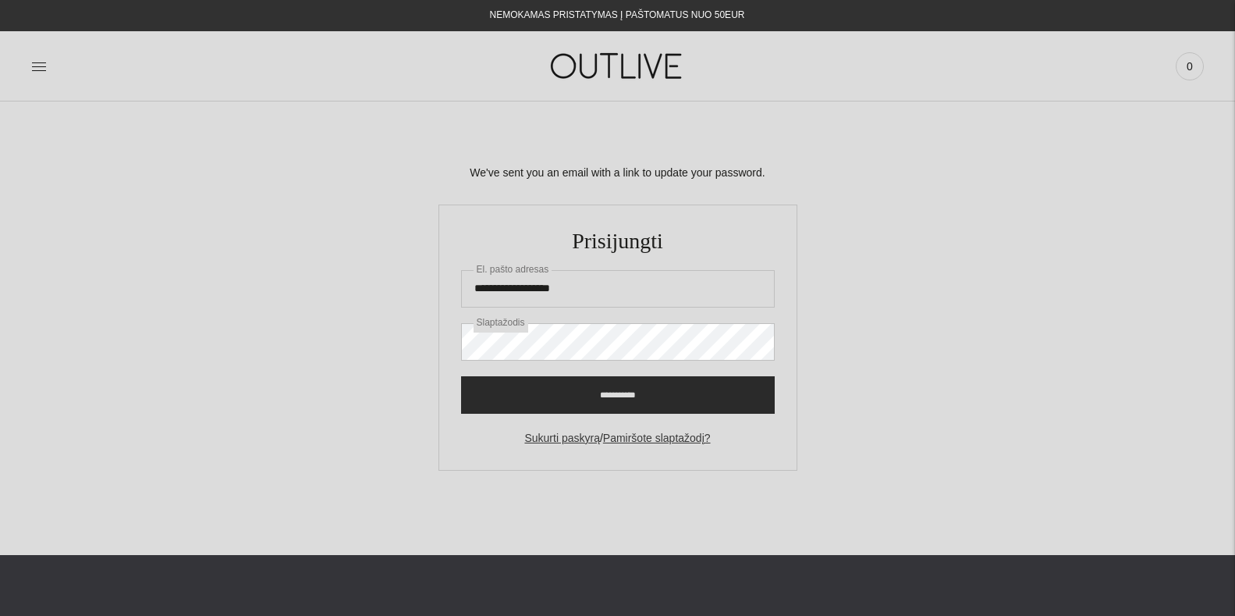
click at [623, 394] on input "**********" at bounding box center [618, 394] width 314 height 37
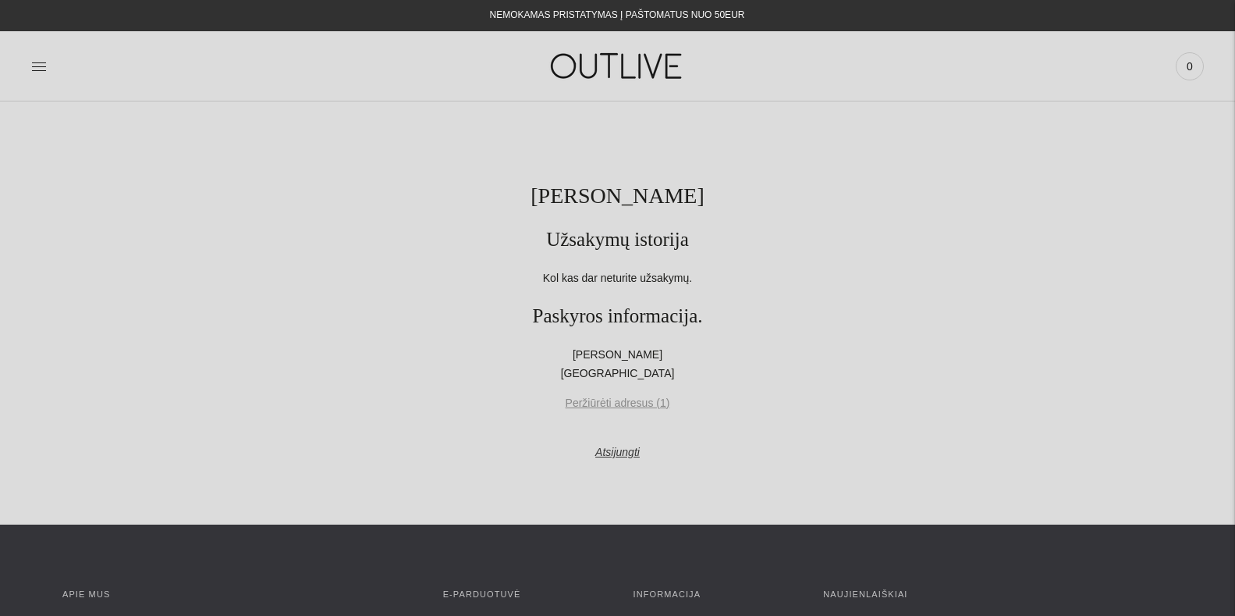
click at [637, 405] on link "Peržiūrėti adresus (1)" at bounding box center [617, 403] width 1110 height 19
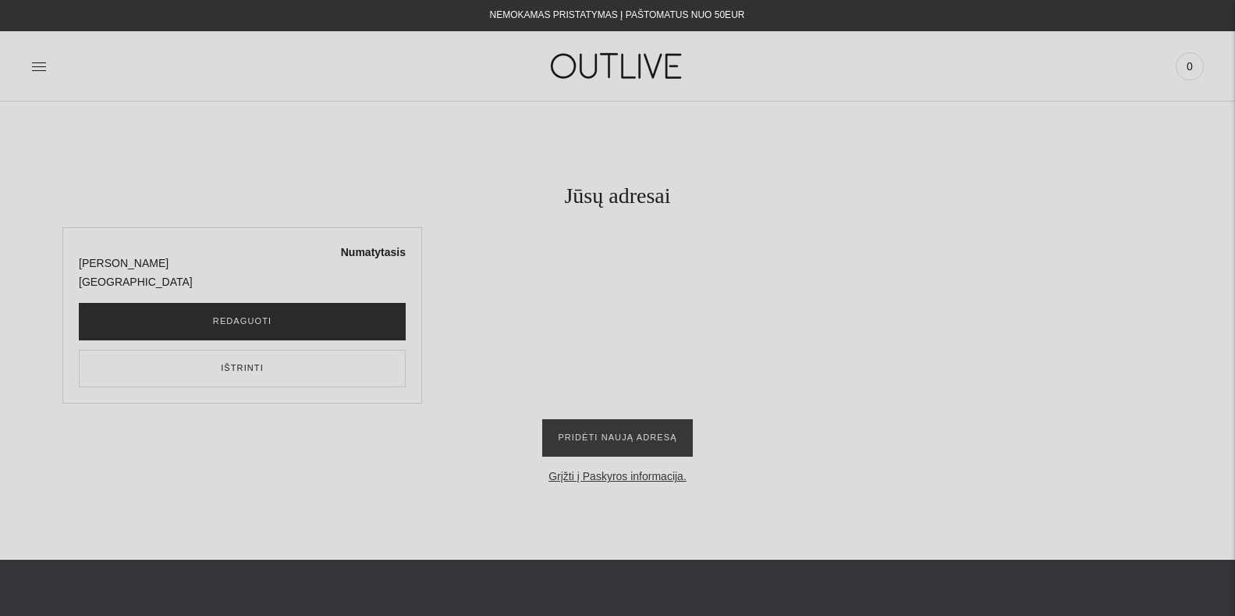
click at [245, 325] on button "Redaguoti" at bounding box center [242, 321] width 327 height 37
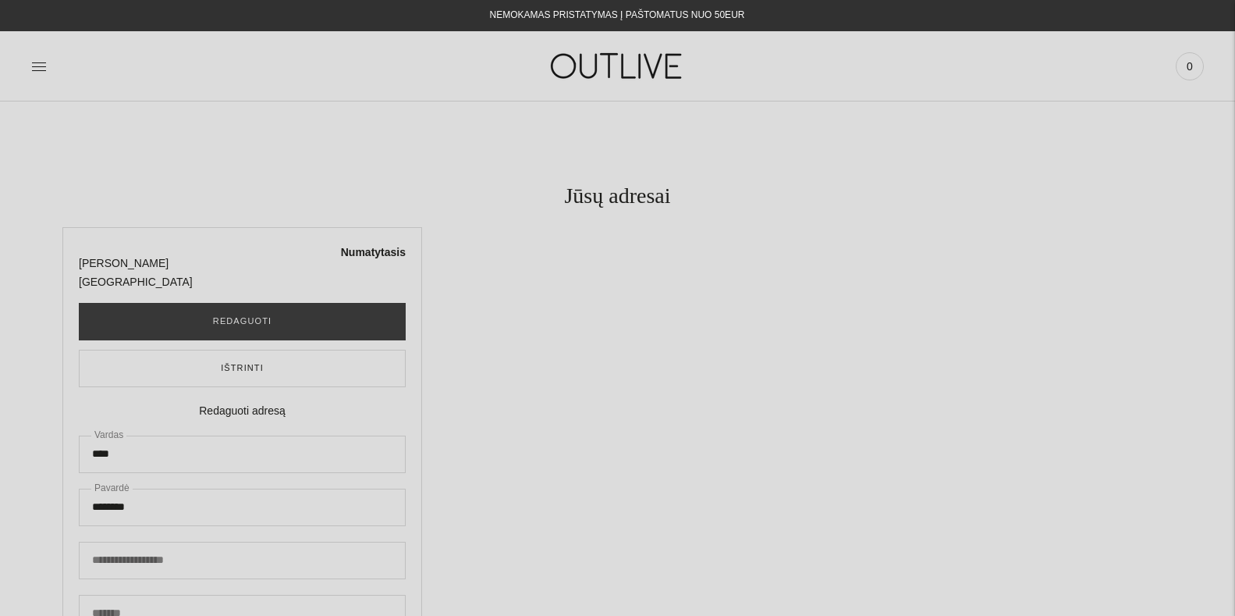
click at [644, 75] on img at bounding box center [617, 66] width 195 height 54
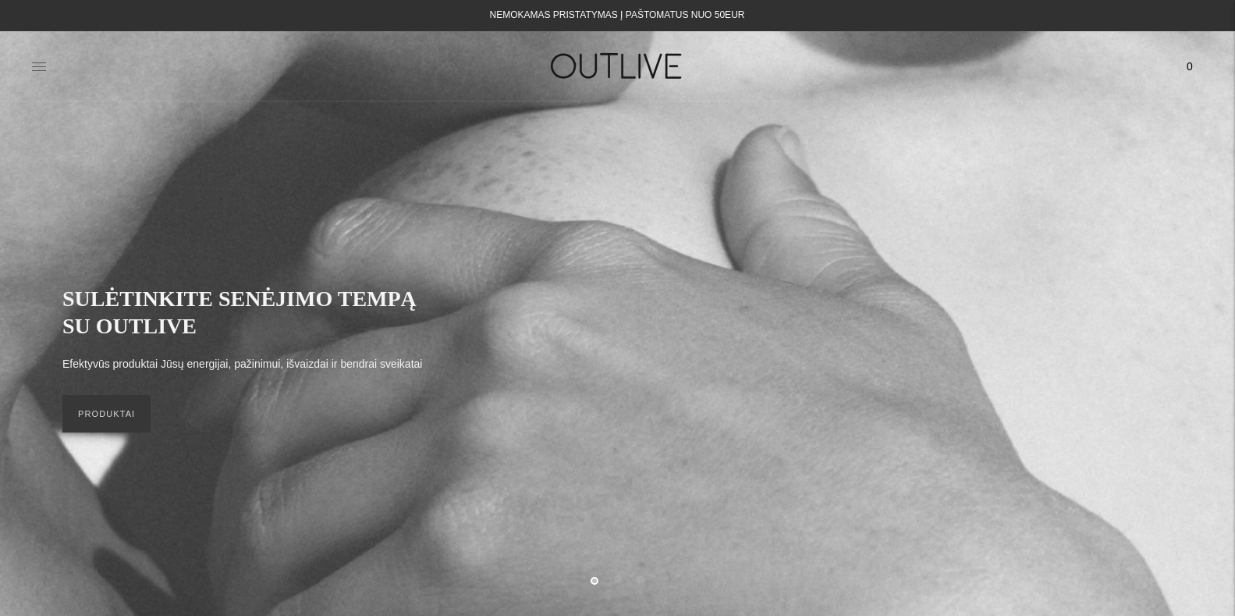
click at [37, 65] on icon at bounding box center [39, 67] width 16 height 16
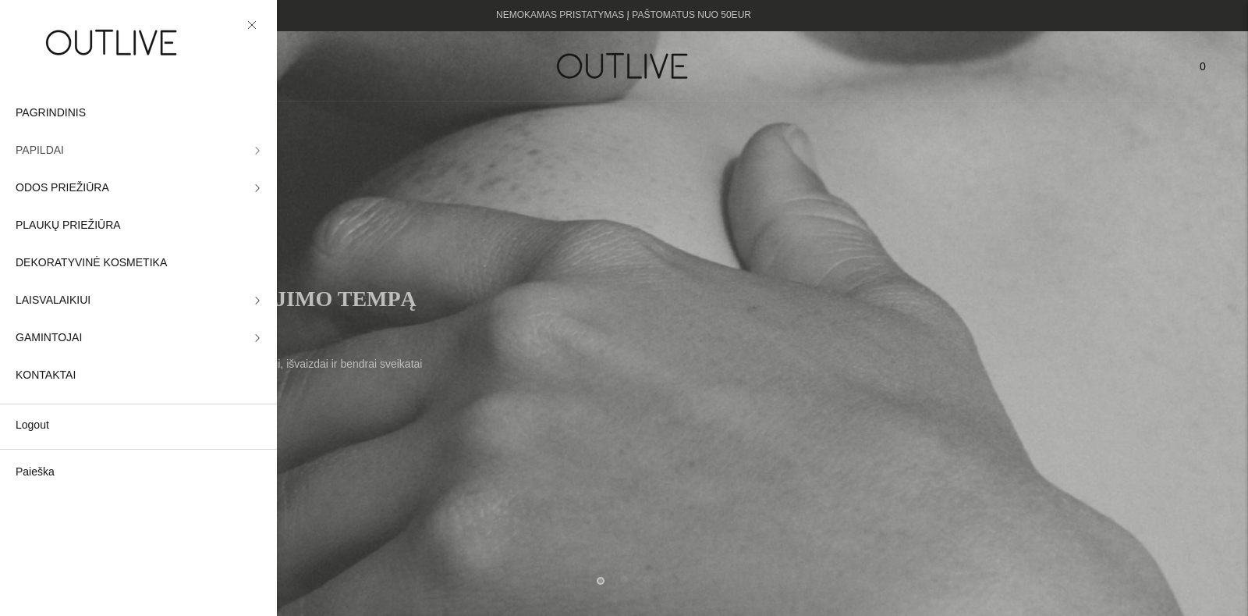
click at [41, 146] on span "PAPILDAI" at bounding box center [40, 150] width 48 height 19
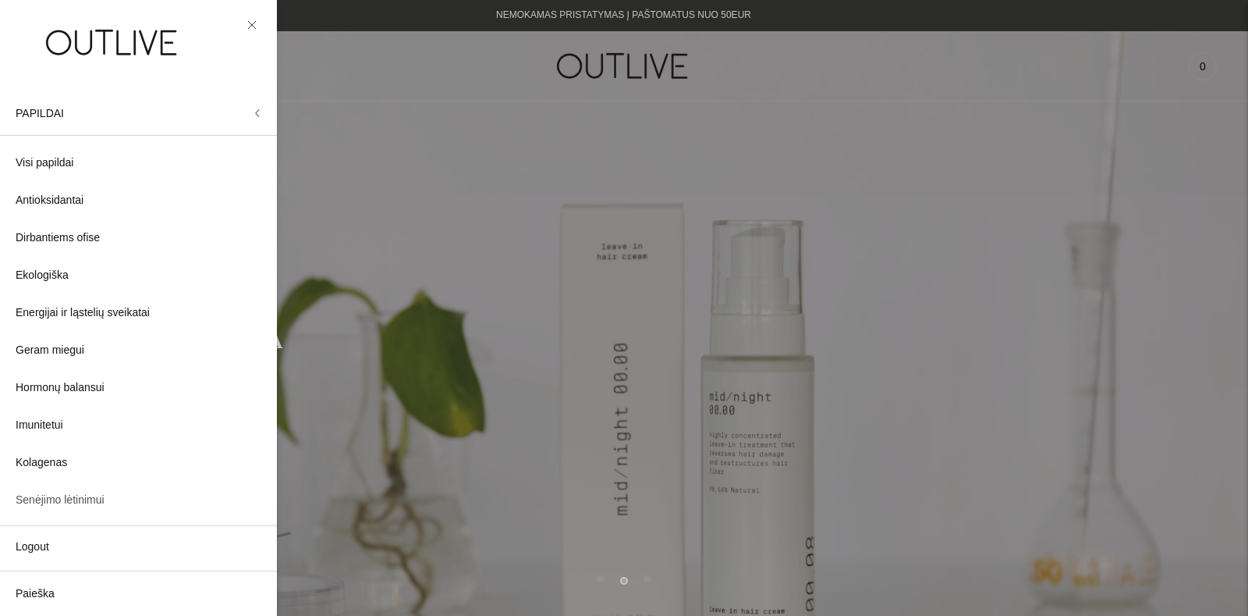
click at [66, 496] on span "Senėjimo lėtinimui" at bounding box center [60, 500] width 89 height 19
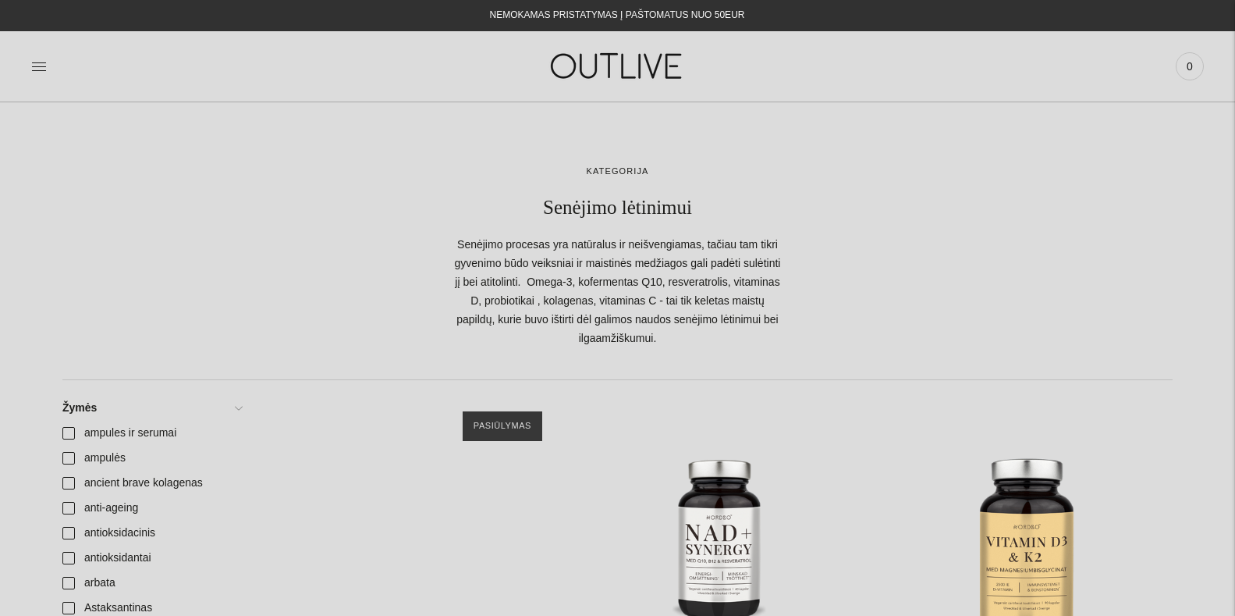
click at [435, 396] on div "Rinkinys ilgaamžiškumui: NAD Synergy, Kurkuminas, Omega-3\a" at bounding box center [412, 542] width 292 height 292
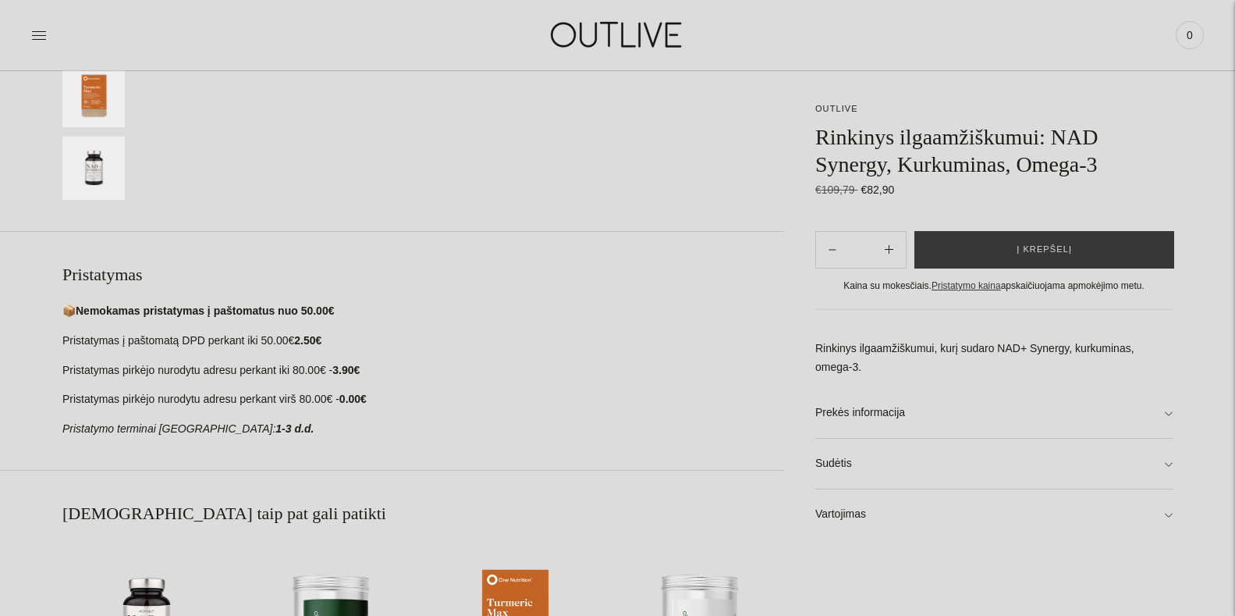
scroll to position [496, 0]
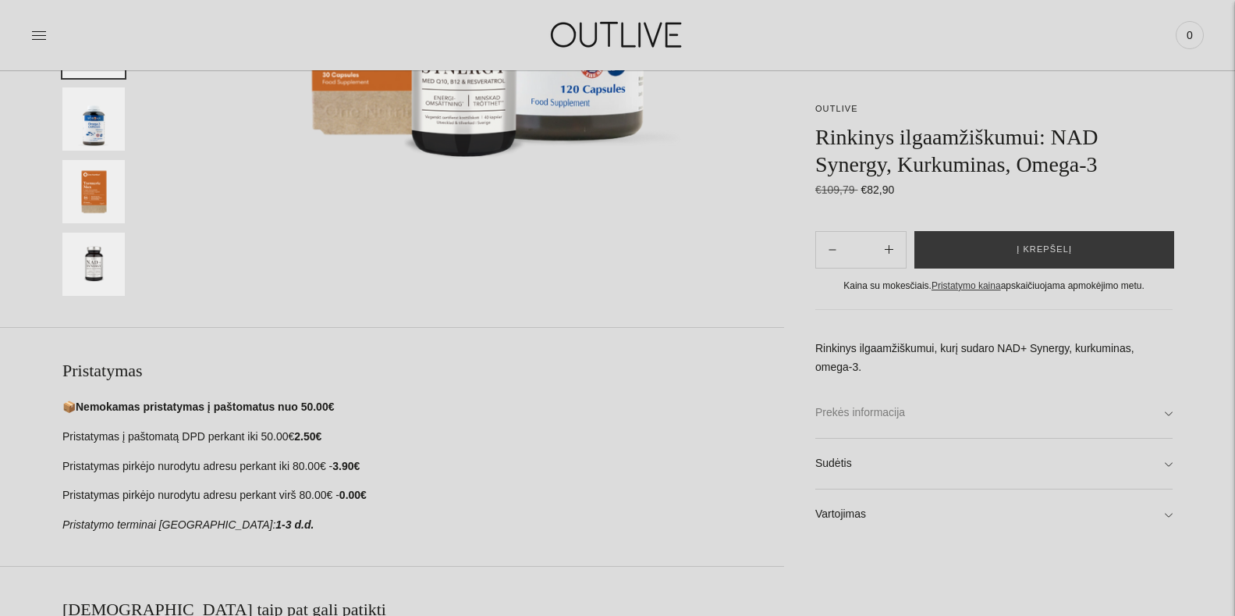
click at [1165, 415] on link "Prekės informacija" at bounding box center [993, 413] width 357 height 50
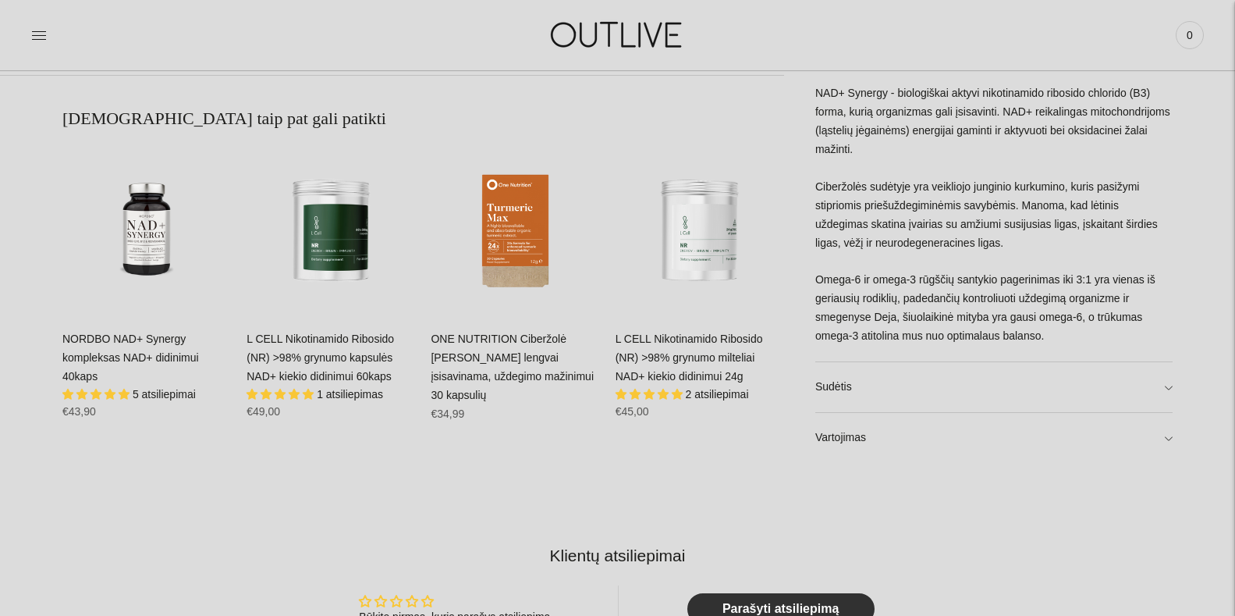
scroll to position [1024, 0]
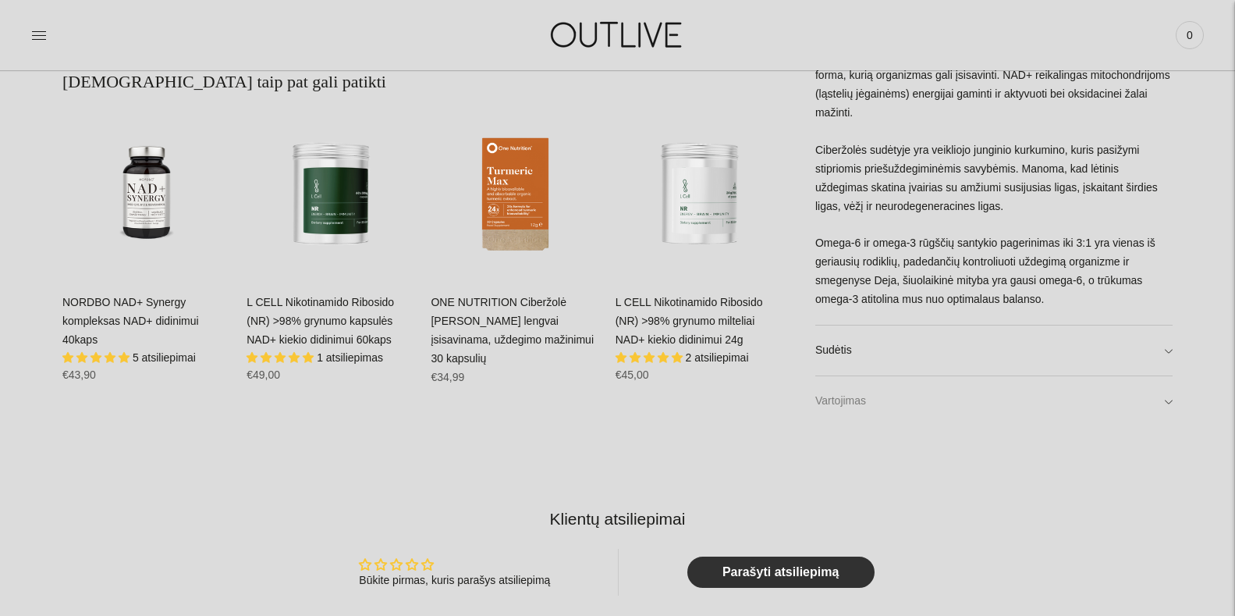
click at [1166, 401] on link "Vartojimas" at bounding box center [993, 401] width 357 height 50
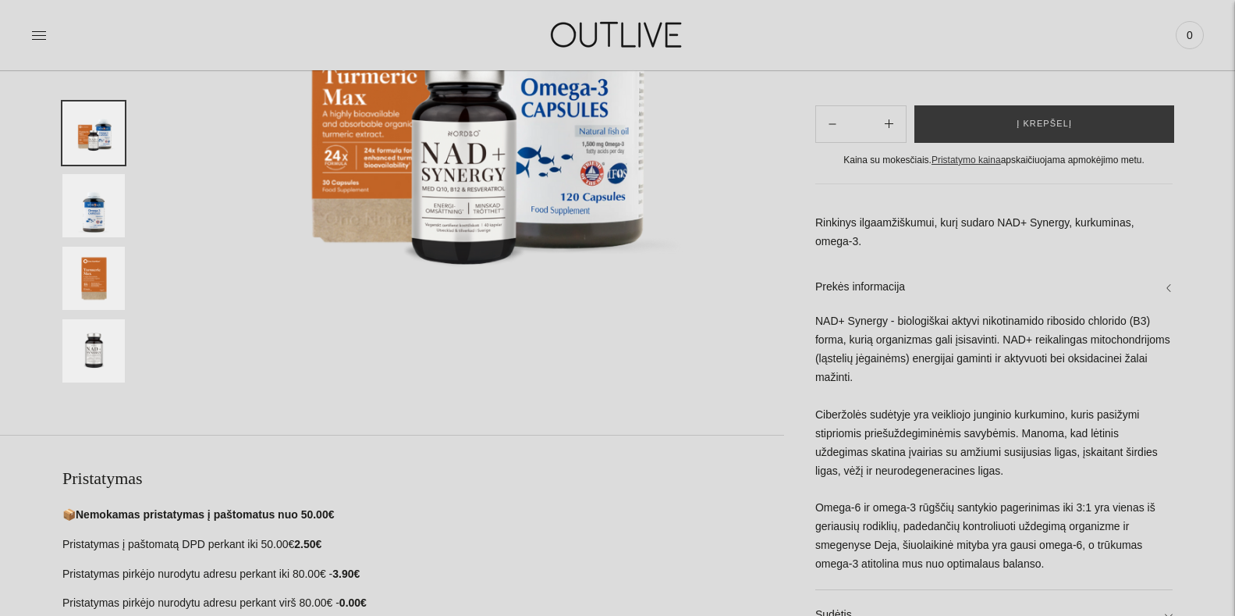
scroll to position [337, 0]
